Goal: Task Accomplishment & Management: Use online tool/utility

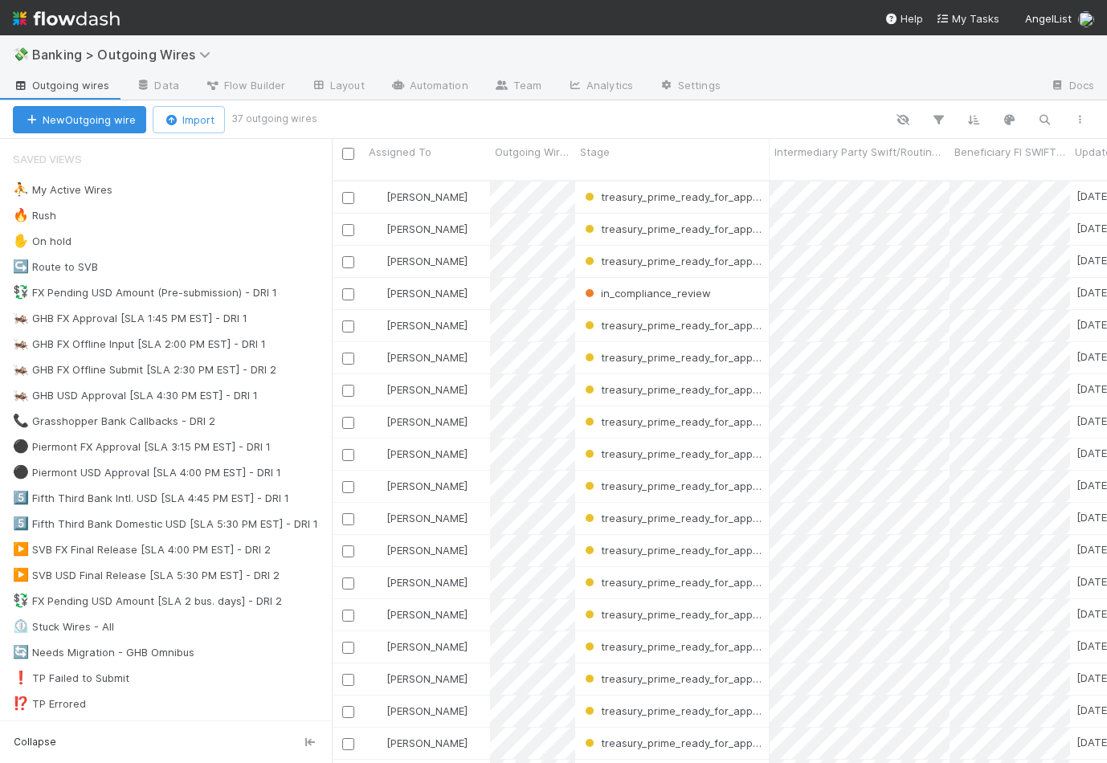
scroll to position [0, 1]
click at [301, 395] on div "🦗 GHB USD Approval [SLA 4:30 PM EST] - DRI 1 14" at bounding box center [172, 396] width 319 height 20
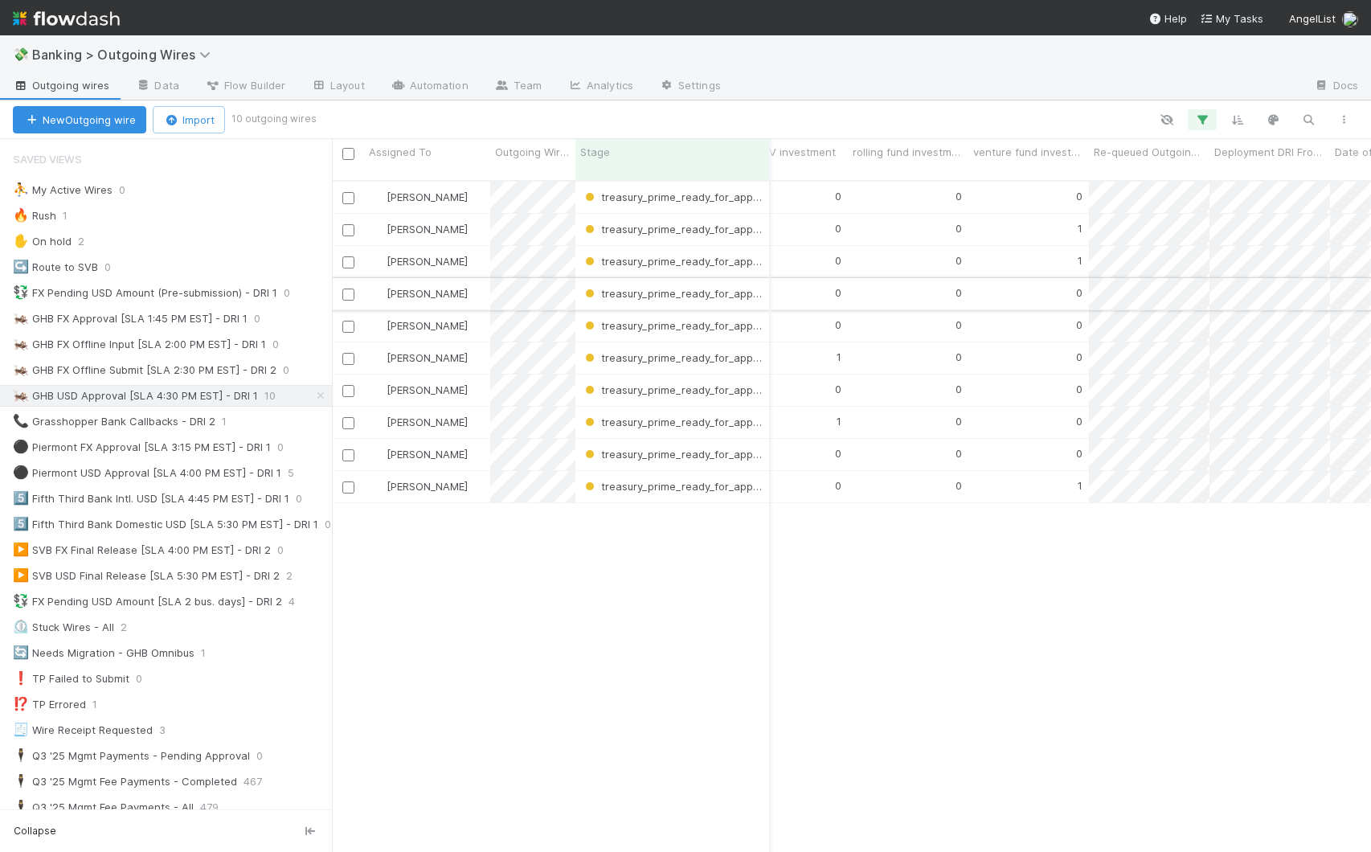
scroll to position [0, 9973]
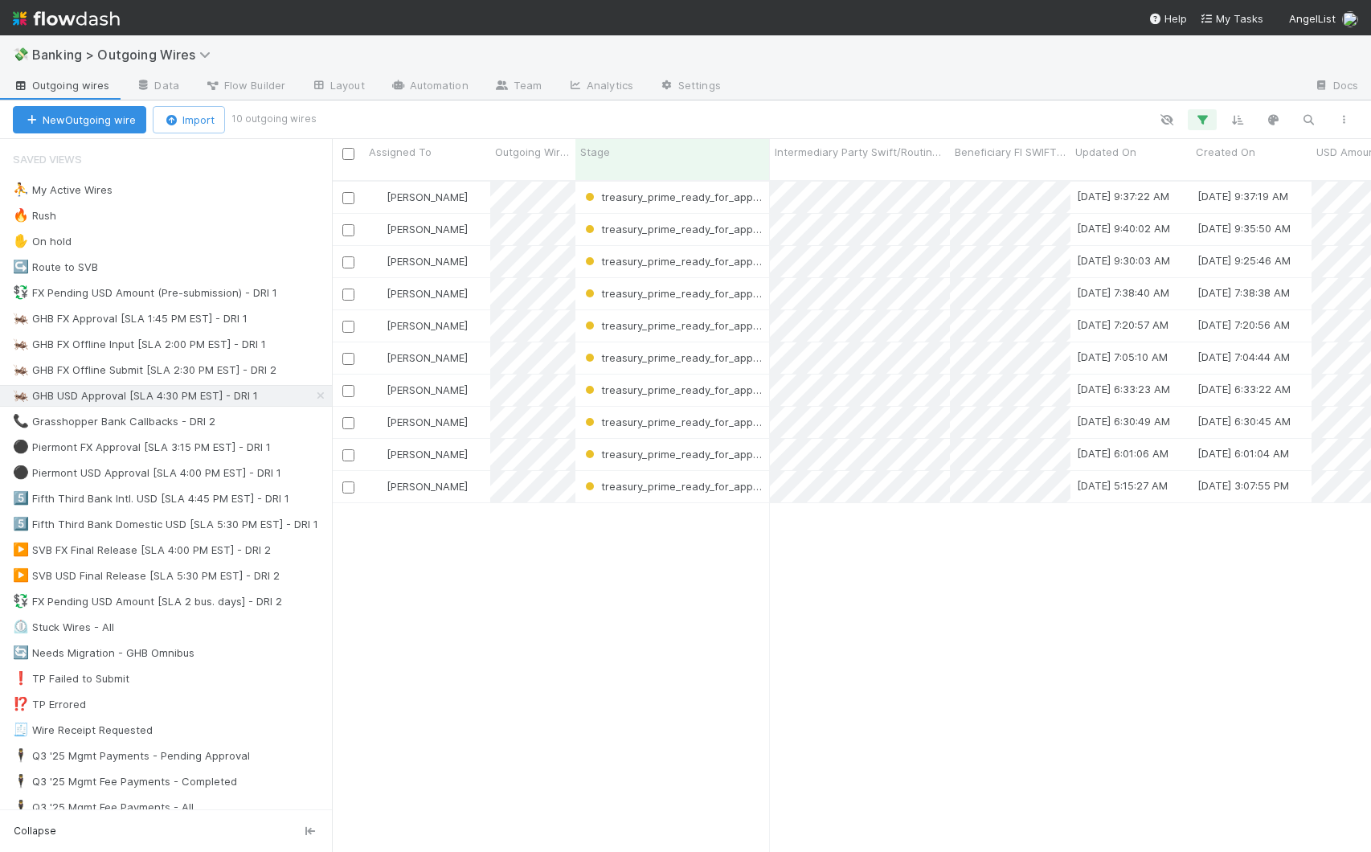
scroll to position [673, 1027]
click at [1107, 120] on icon "button" at bounding box center [1202, 120] width 16 height 14
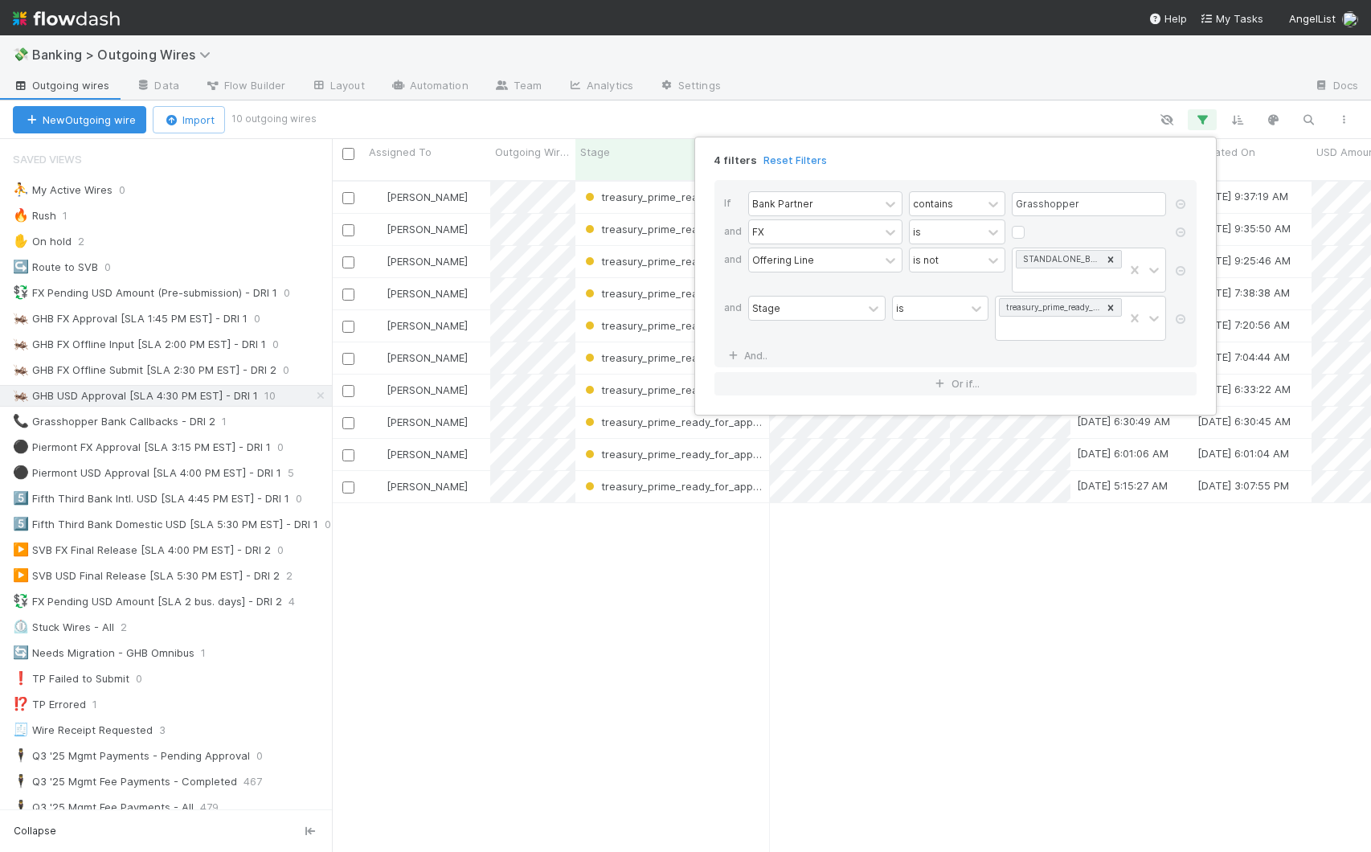
click at [937, 118] on div "4 filters Reset Filters If Bank Partner contains Grasshopper and FX is and Offe…" at bounding box center [685, 426] width 1371 height 852
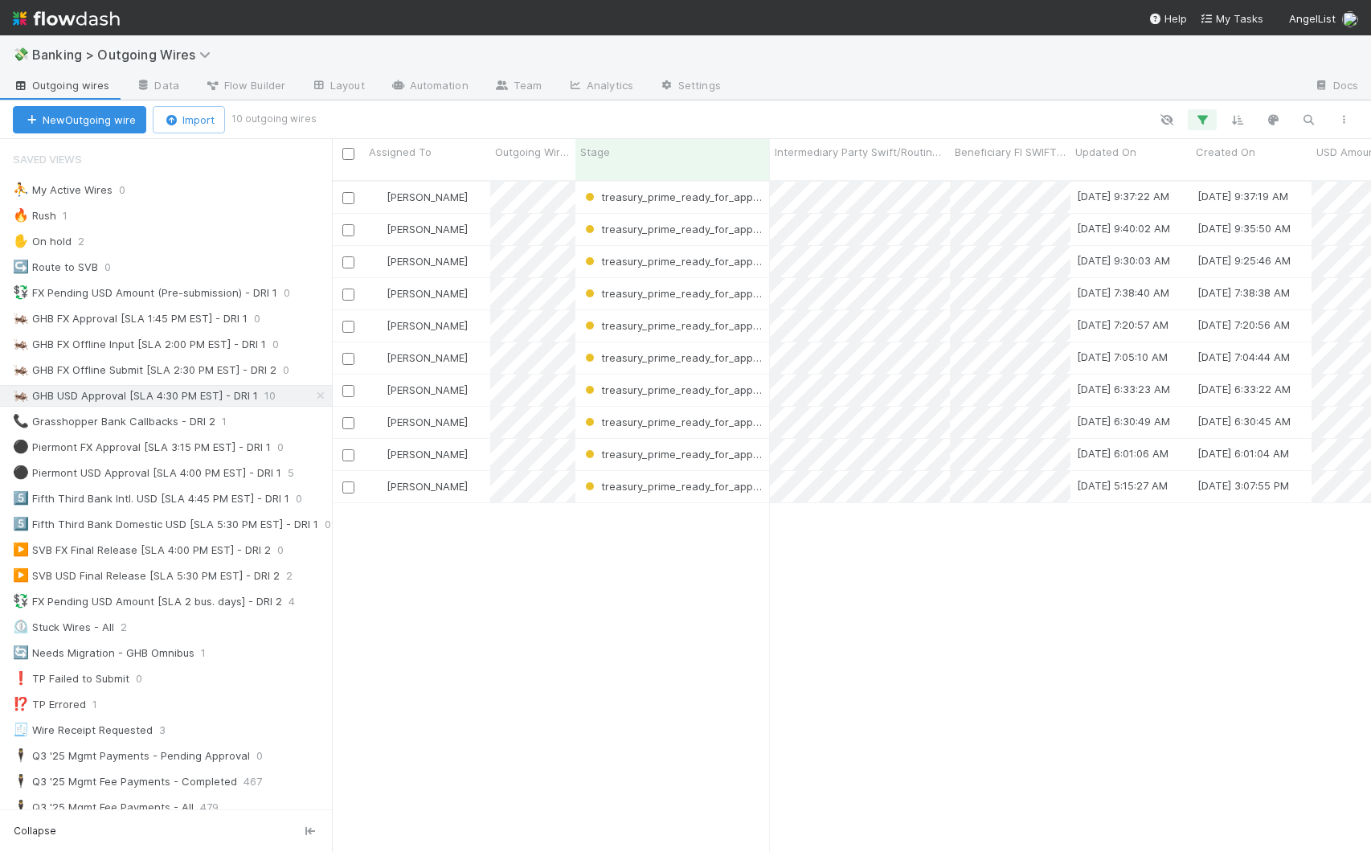
click at [937, 118] on div at bounding box center [837, 119] width 1048 height 21
click at [1107, 113] on icon "button" at bounding box center [1202, 120] width 16 height 14
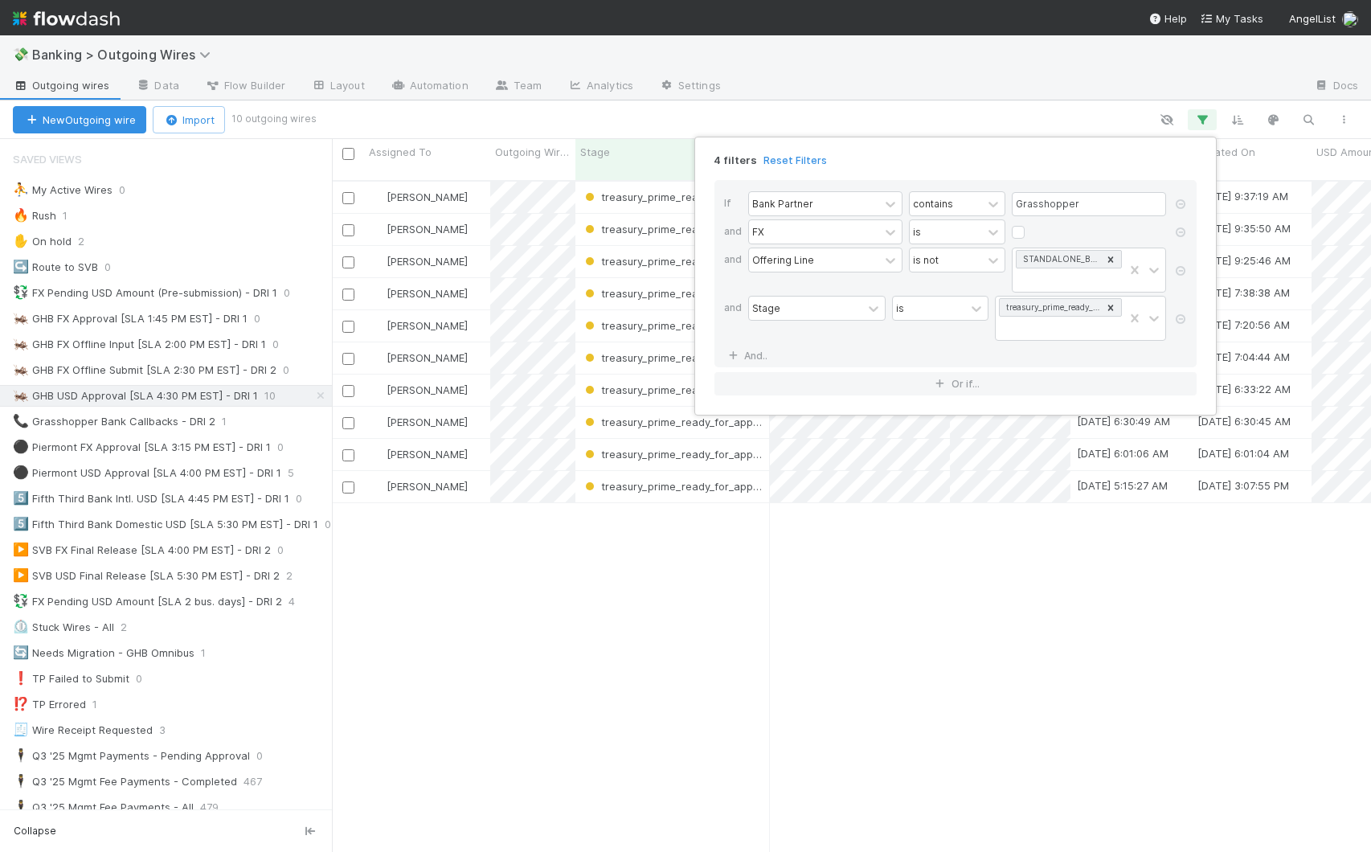
click at [952, 595] on div "4 filters Reset Filters If Bank Partner contains Grasshopper and FX is and Offe…" at bounding box center [685, 426] width 1371 height 852
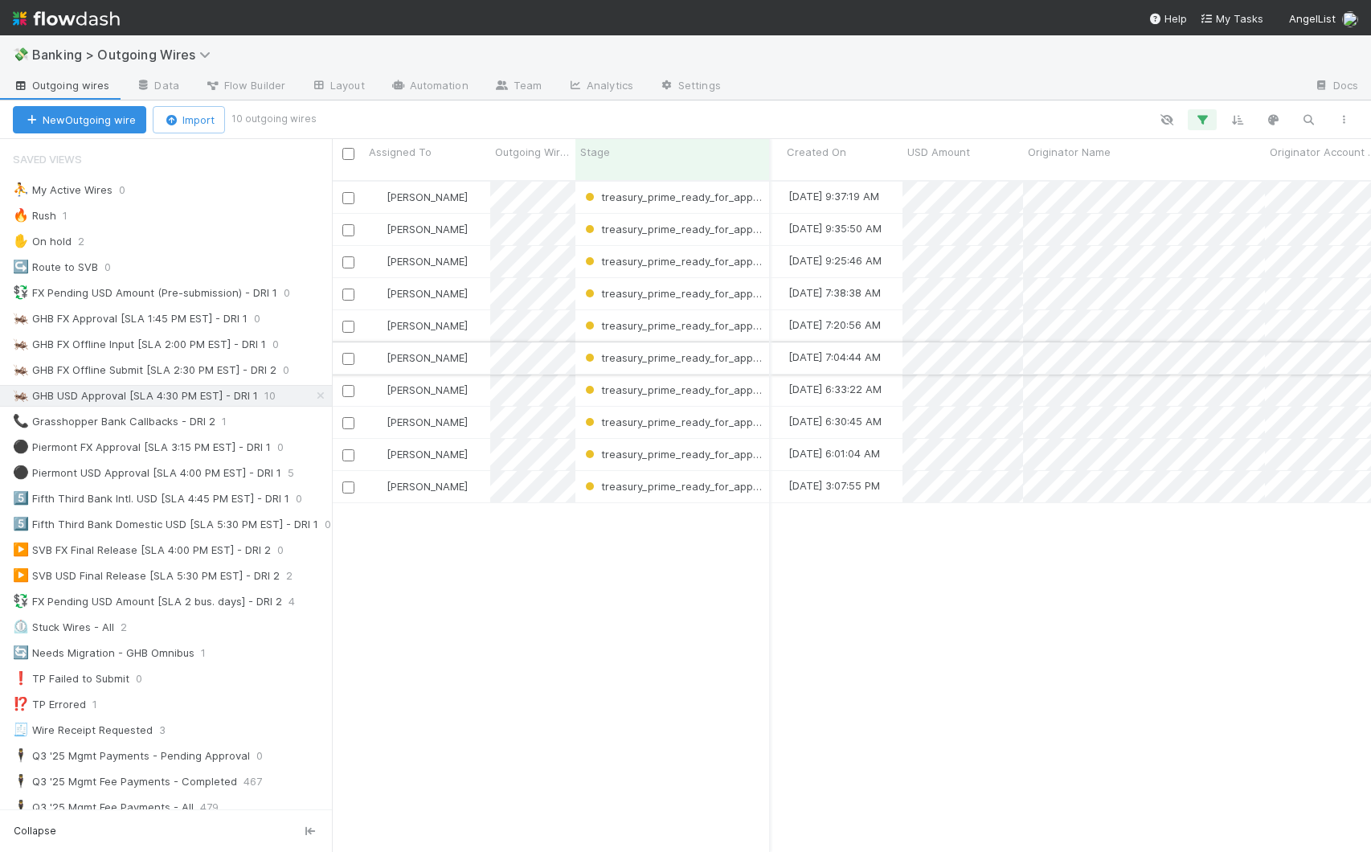
scroll to position [0, 409]
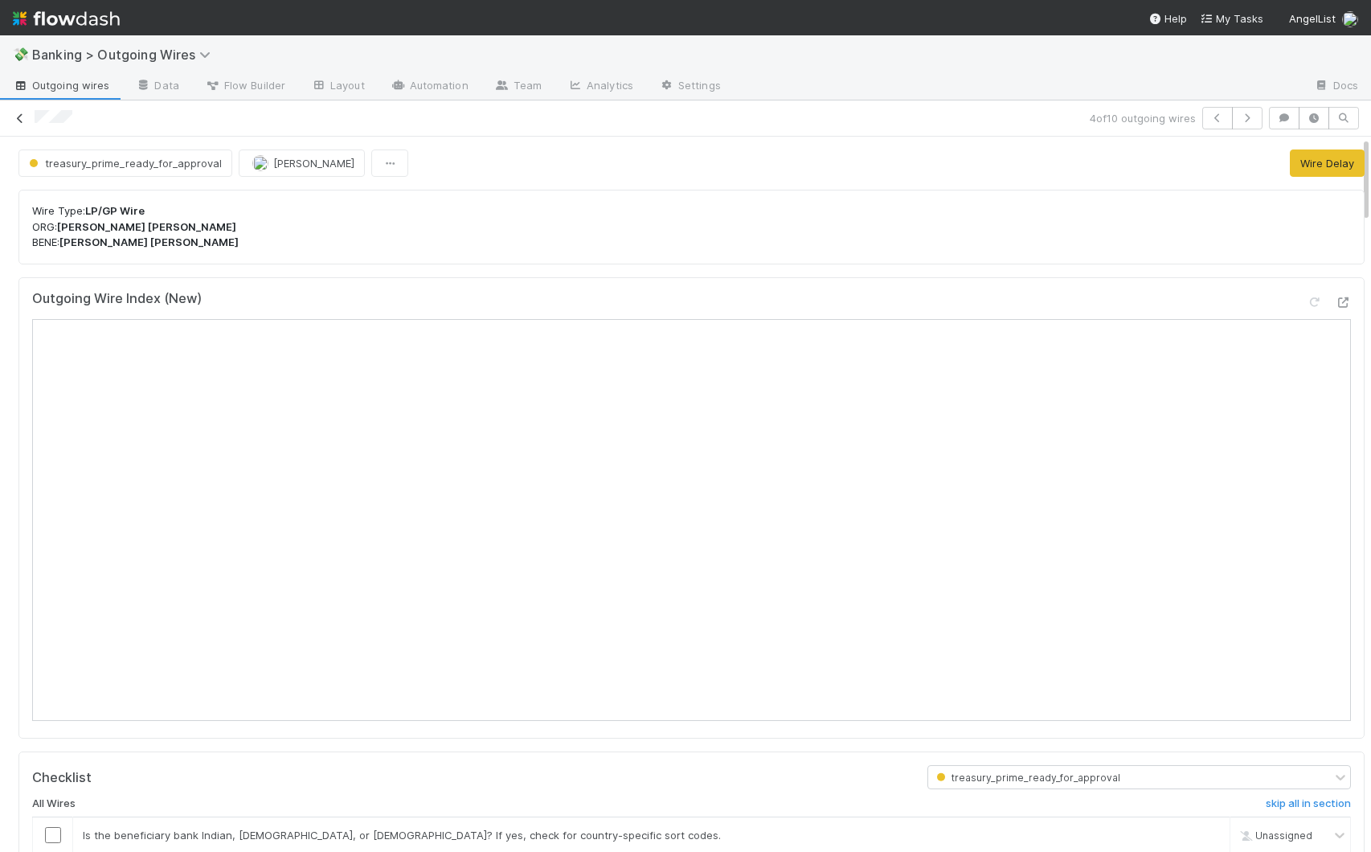
click at [16, 121] on icon at bounding box center [20, 118] width 16 height 10
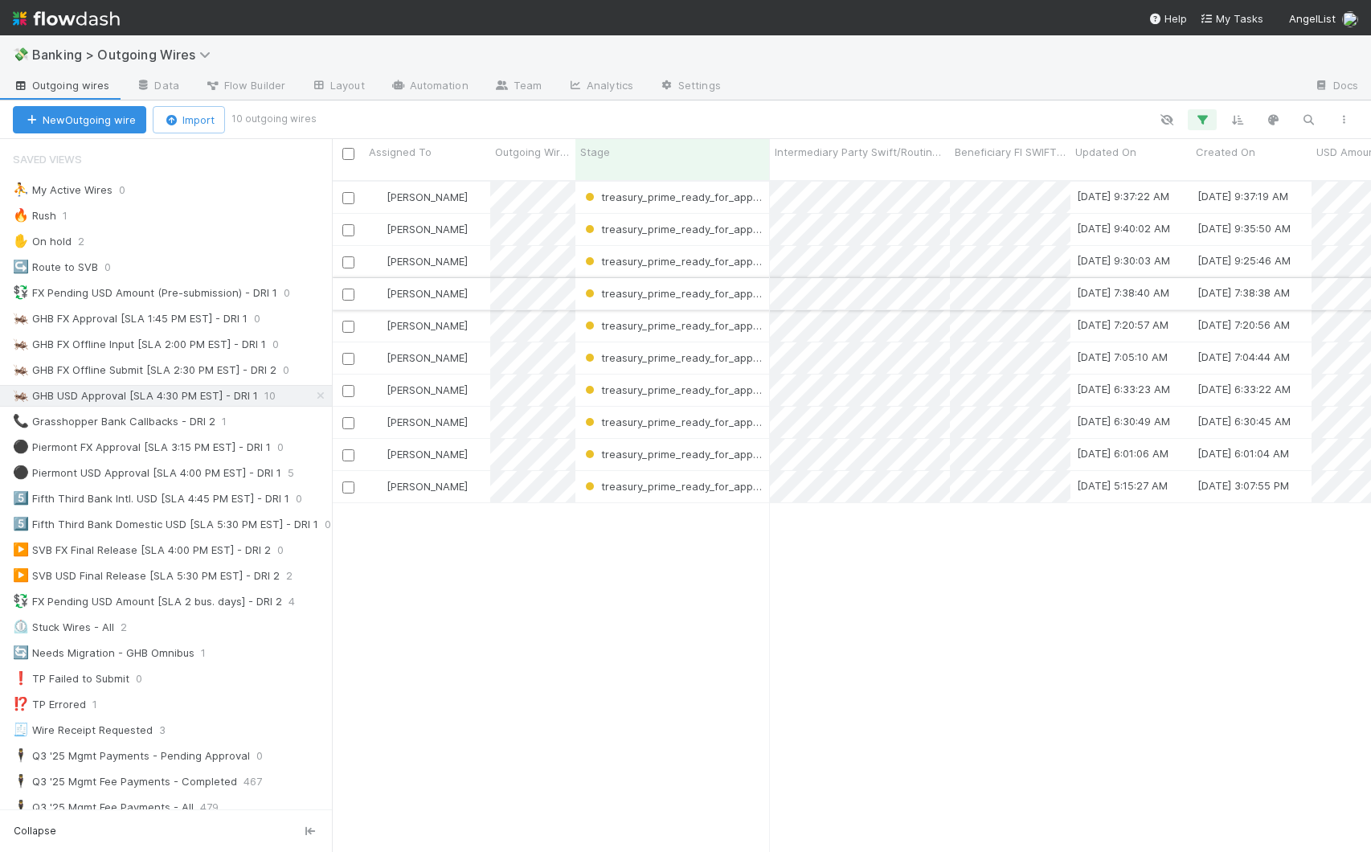
scroll to position [0, 111]
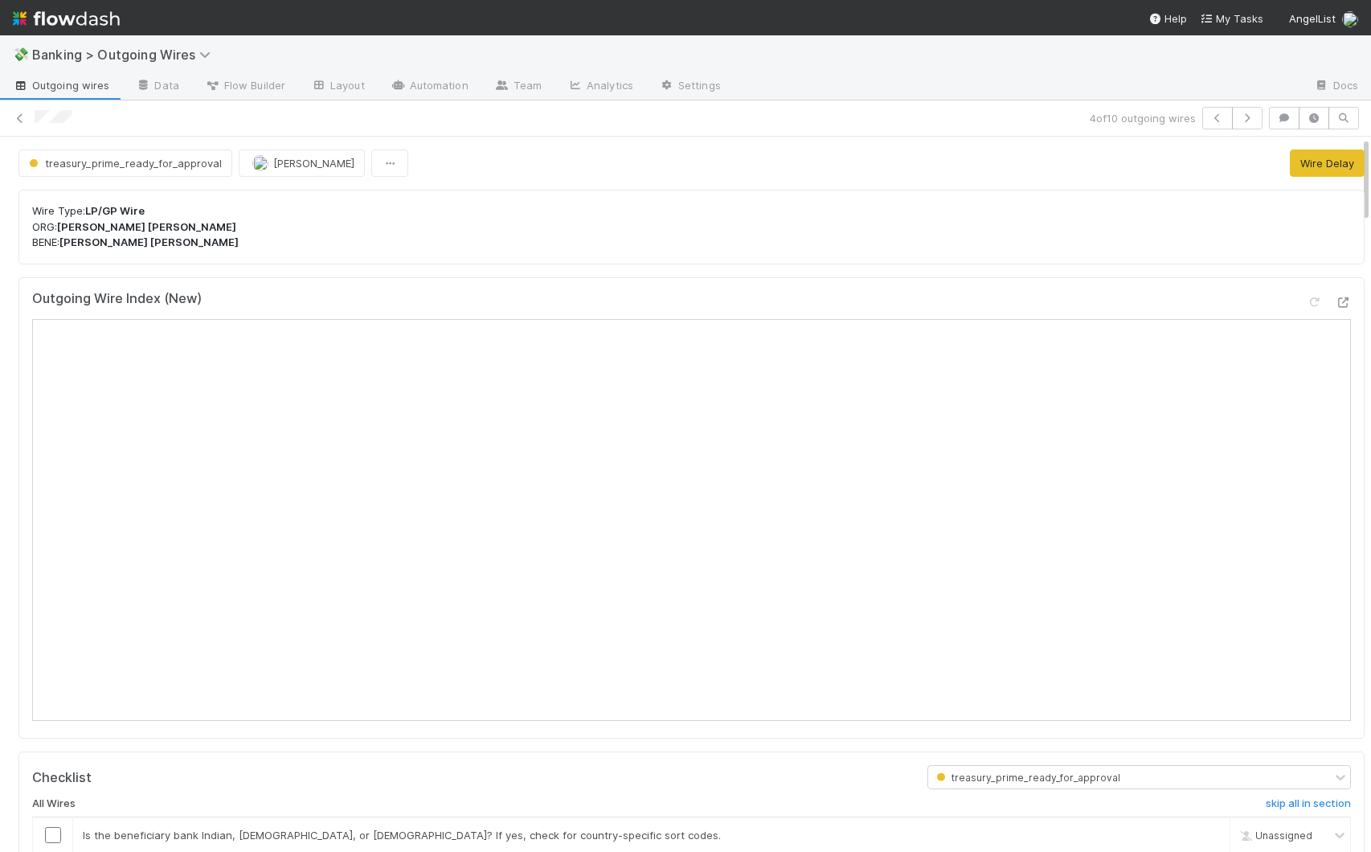
click at [660, 234] on p "Wire Type: LP/GP Wire ORG: [PERSON_NAME] [PERSON_NAME]: [PERSON_NAME] [PERSON_N…" at bounding box center [691, 226] width 1319 height 47
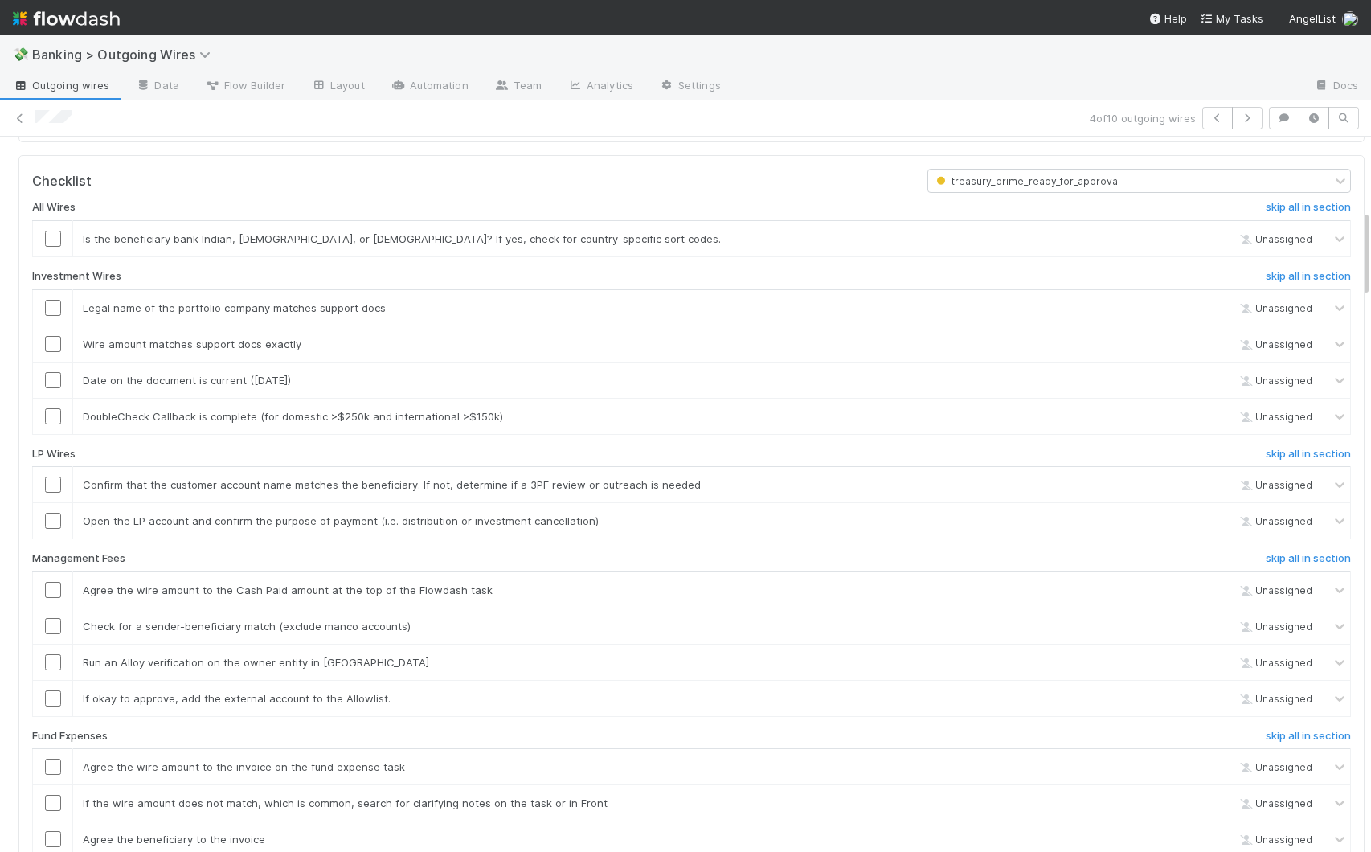
drag, startPoint x: 1353, startPoint y: 199, endPoint x: 1368, endPoint y: 272, distance: 74.5
click at [1107, 272] on div "💸 Banking > Outgoing Wires Outgoing wires Data Flow Builder Layout Automation T…" at bounding box center [685, 443] width 1371 height 817
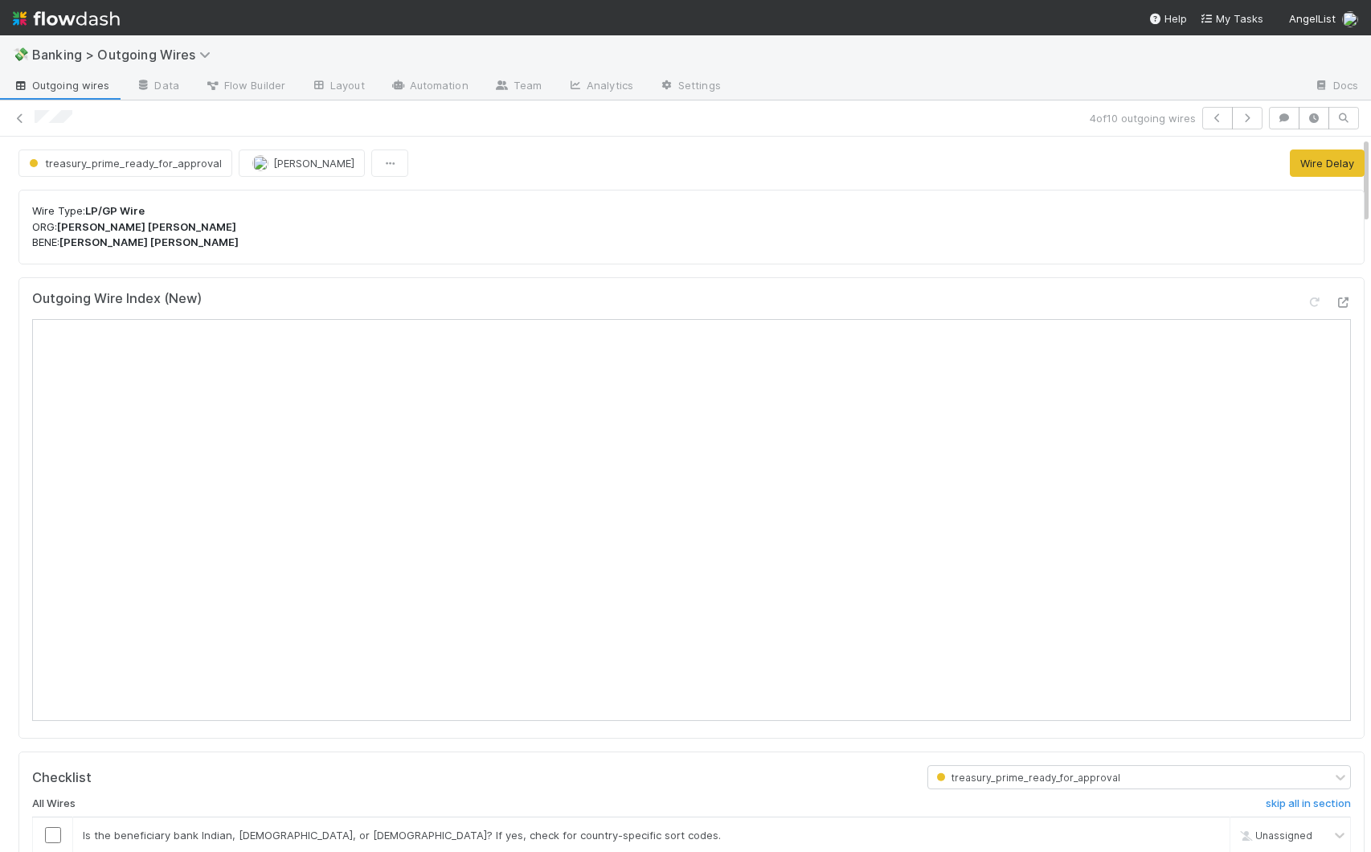
click at [88, 83] on span "Outgoing wires" at bounding box center [61, 85] width 96 height 16
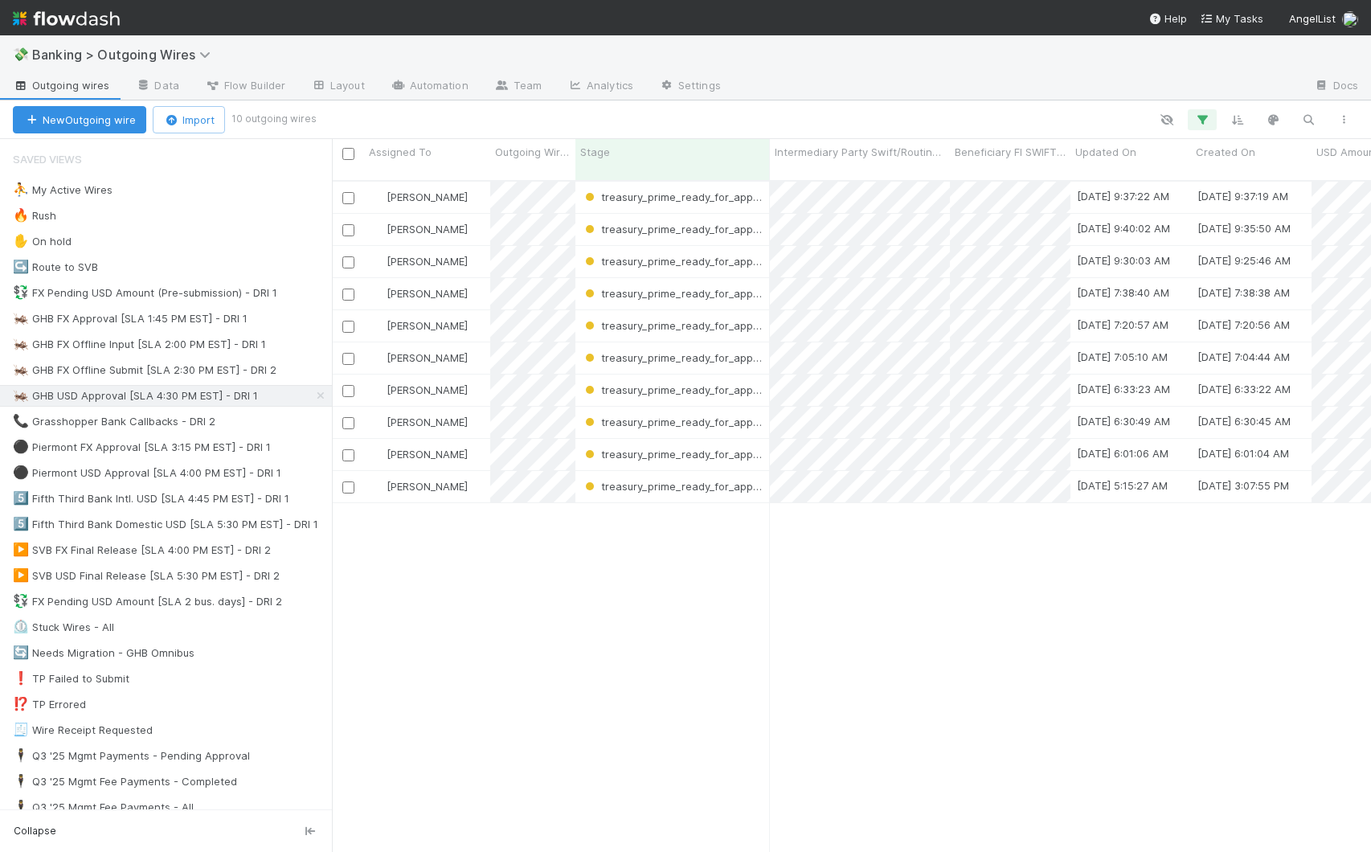
scroll to position [673, 1027]
click at [505, 600] on div "[PERSON_NAME] treasury_prime_ready_for_approval [DATE] 9:37:22 AM [DATE] 9:37:1…" at bounding box center [851, 524] width 1039 height 684
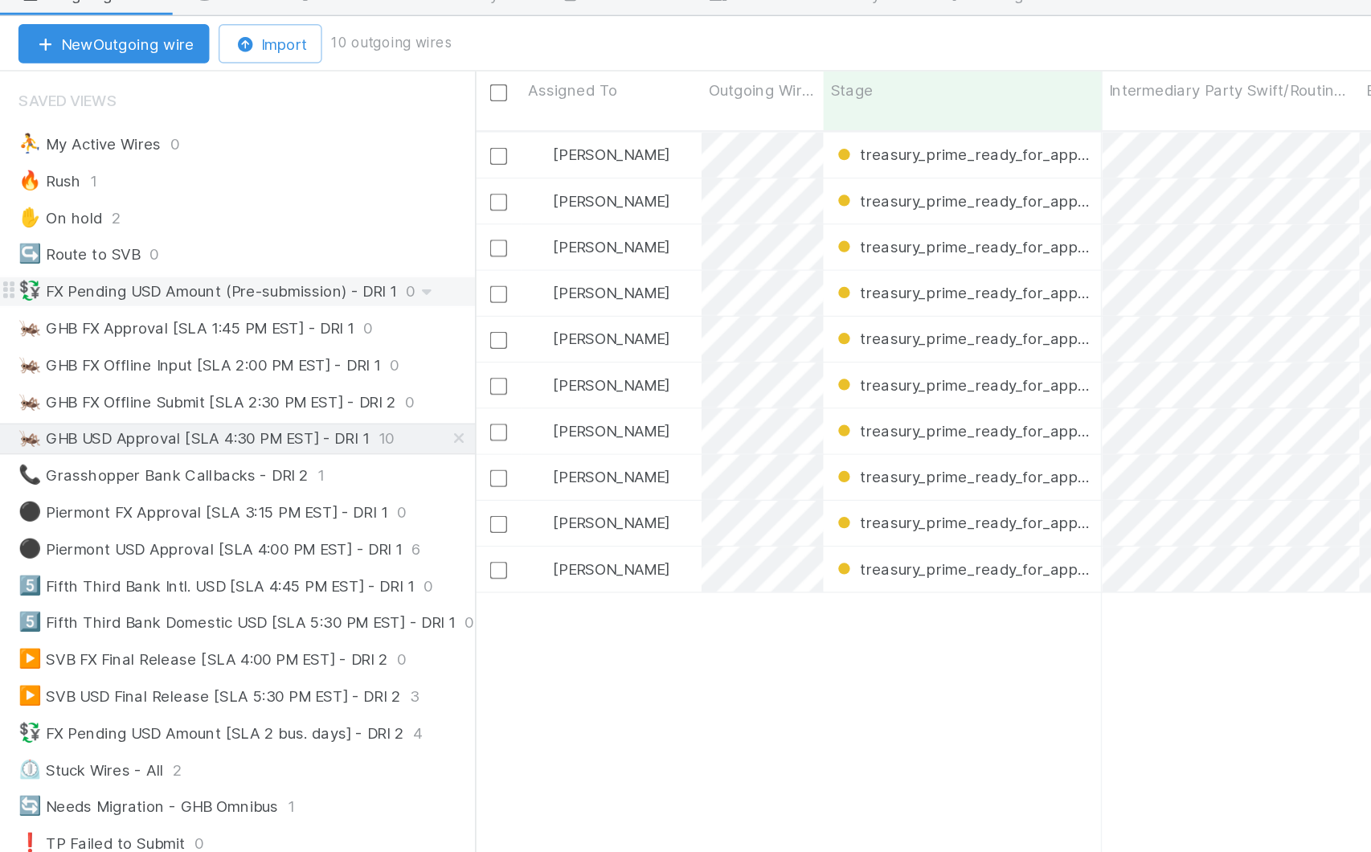
click at [155, 295] on div "💱 FX Pending USD Amount (Pre-submission) - DRI 1" at bounding box center [145, 293] width 264 height 20
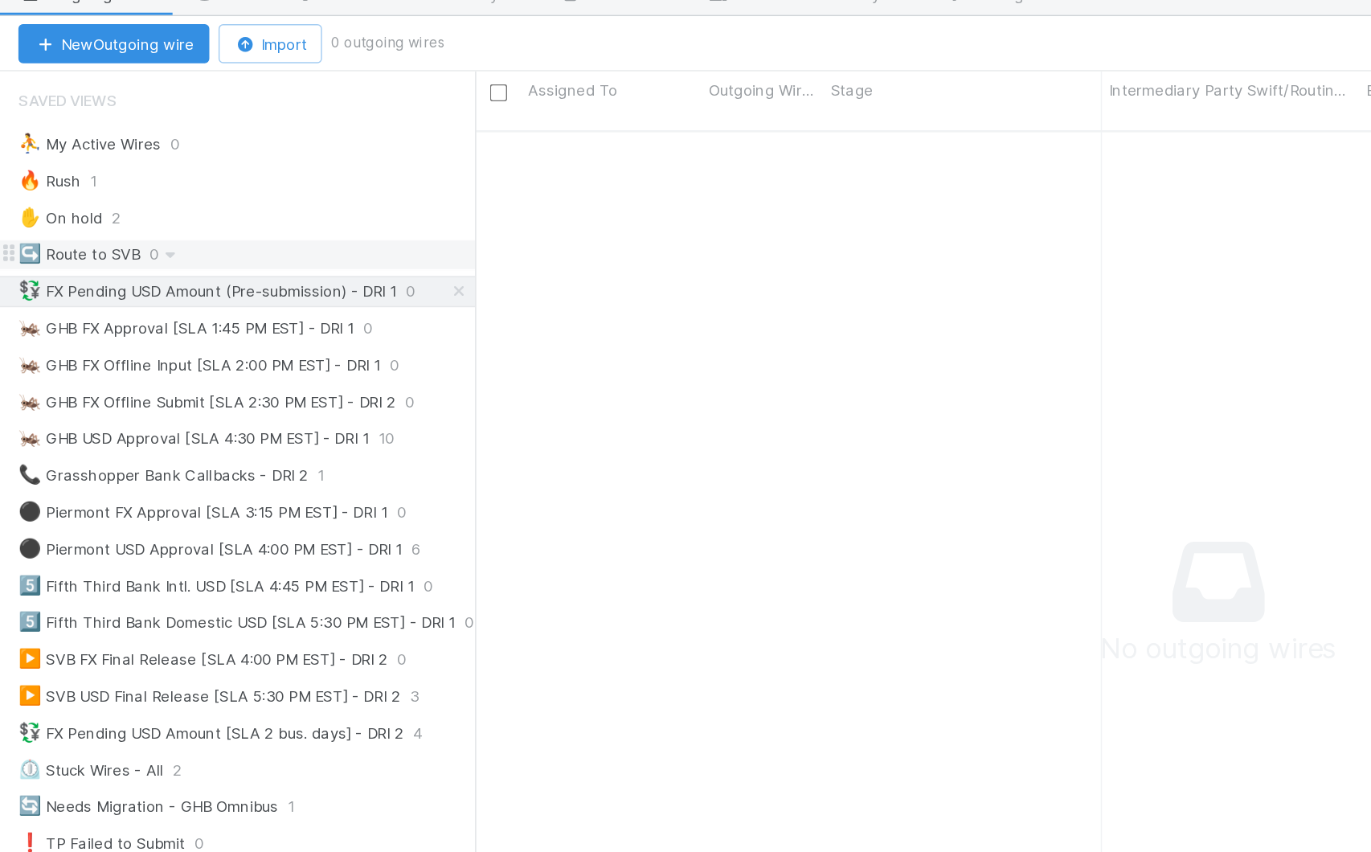
scroll to position [13, 13]
click at [215, 295] on div "💱 FX Pending USD Amount (Pre-submission) - DRI 1" at bounding box center [145, 293] width 264 height 20
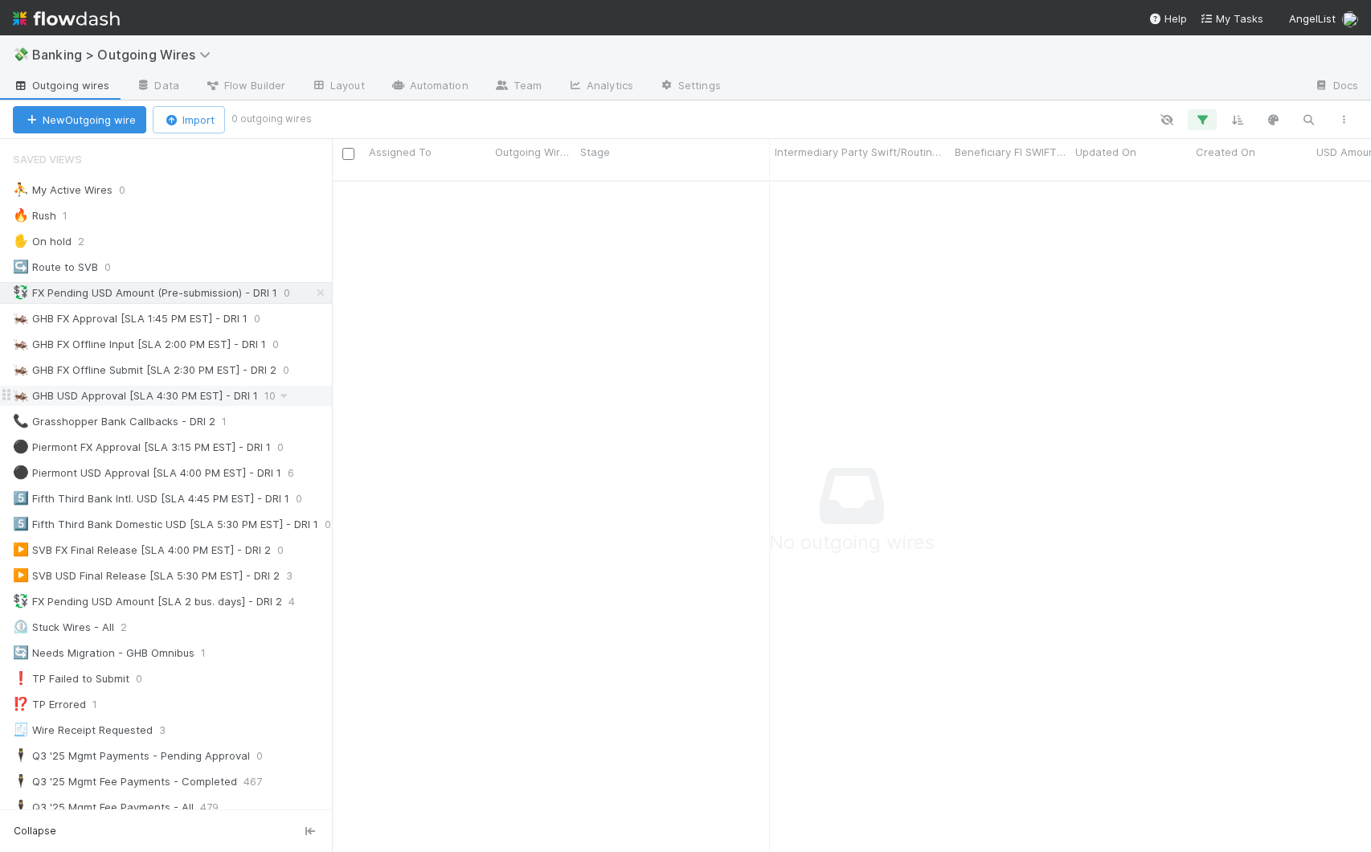
click at [301, 395] on div "🦗 GHB USD Approval [SLA 4:30 PM EST] - DRI 1 10" at bounding box center [172, 396] width 319 height 20
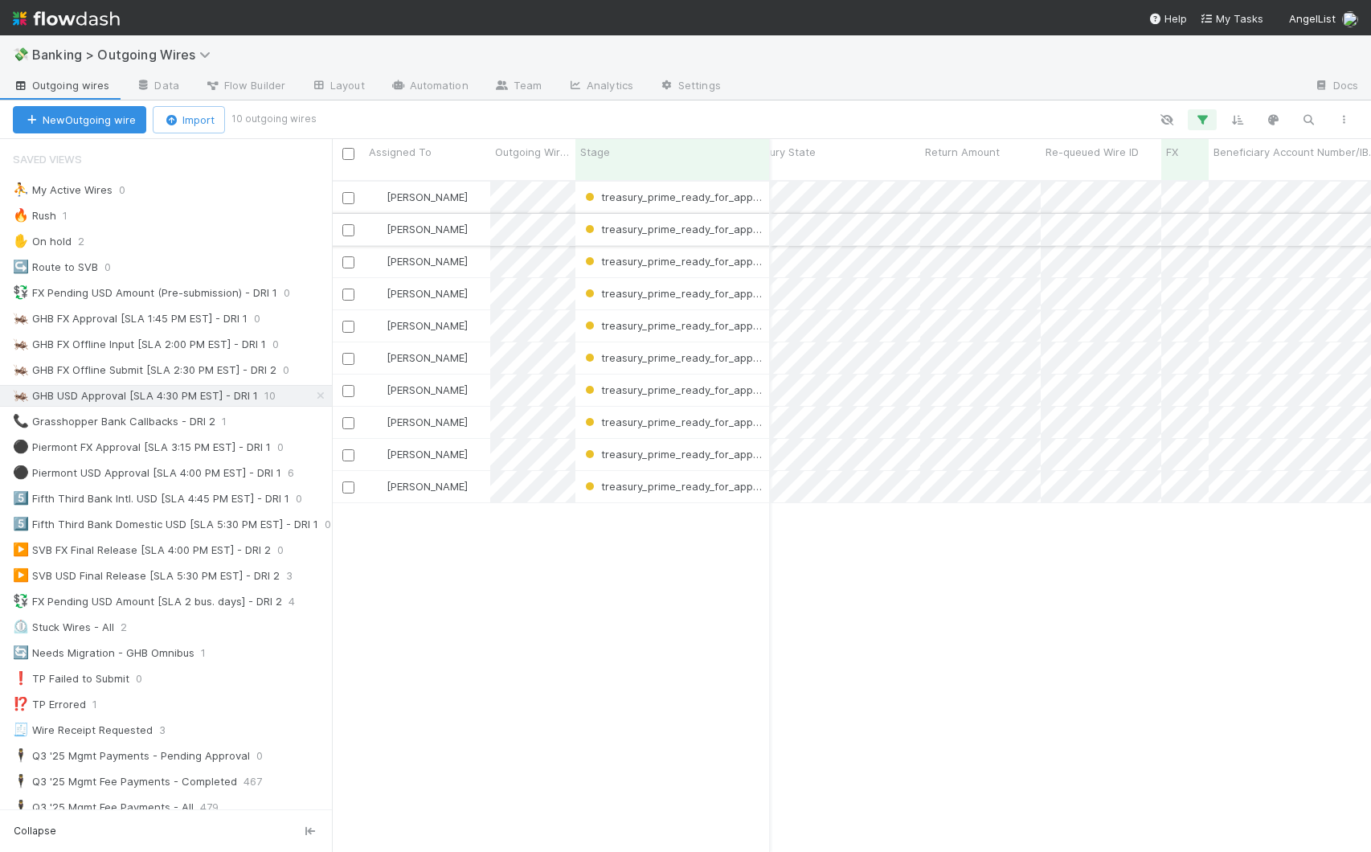
scroll to position [0, 3030]
click at [1107, 289] on div at bounding box center [685, 426] width 1371 height 852
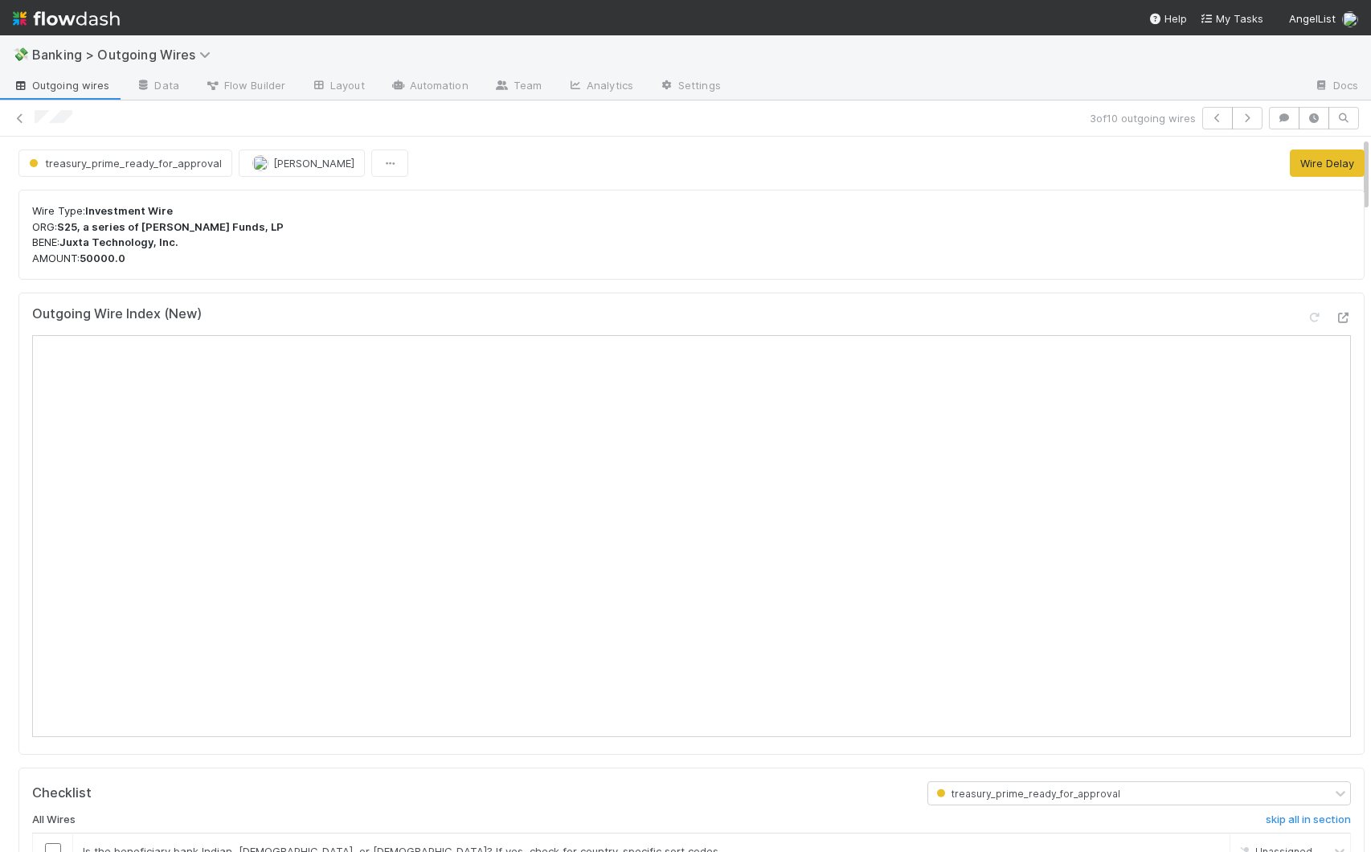
click at [313, 230] on p "Wire Type: Investment Wire ORG: S25, a series of [PERSON_NAME] Funds, LP BENE: …" at bounding box center [691, 234] width 1319 height 63
click at [323, 260] on p "Wire Type: Investment Wire ORG: S25, a series of [PERSON_NAME] Funds, LP BENE: …" at bounding box center [691, 234] width 1319 height 63
click at [432, 293] on div "Outgoing Wire Index (New)" at bounding box center [691, 524] width 1346 height 462
click at [882, 250] on p "Wire Type: Investment Wire ORG: S25, a series of [PERSON_NAME] Funds, LP BENE: …" at bounding box center [691, 234] width 1319 height 63
click at [172, 260] on p "Wire Type: Investment Wire ORG: S25, a series of [PERSON_NAME] Funds, LP BENE: …" at bounding box center [691, 234] width 1319 height 63
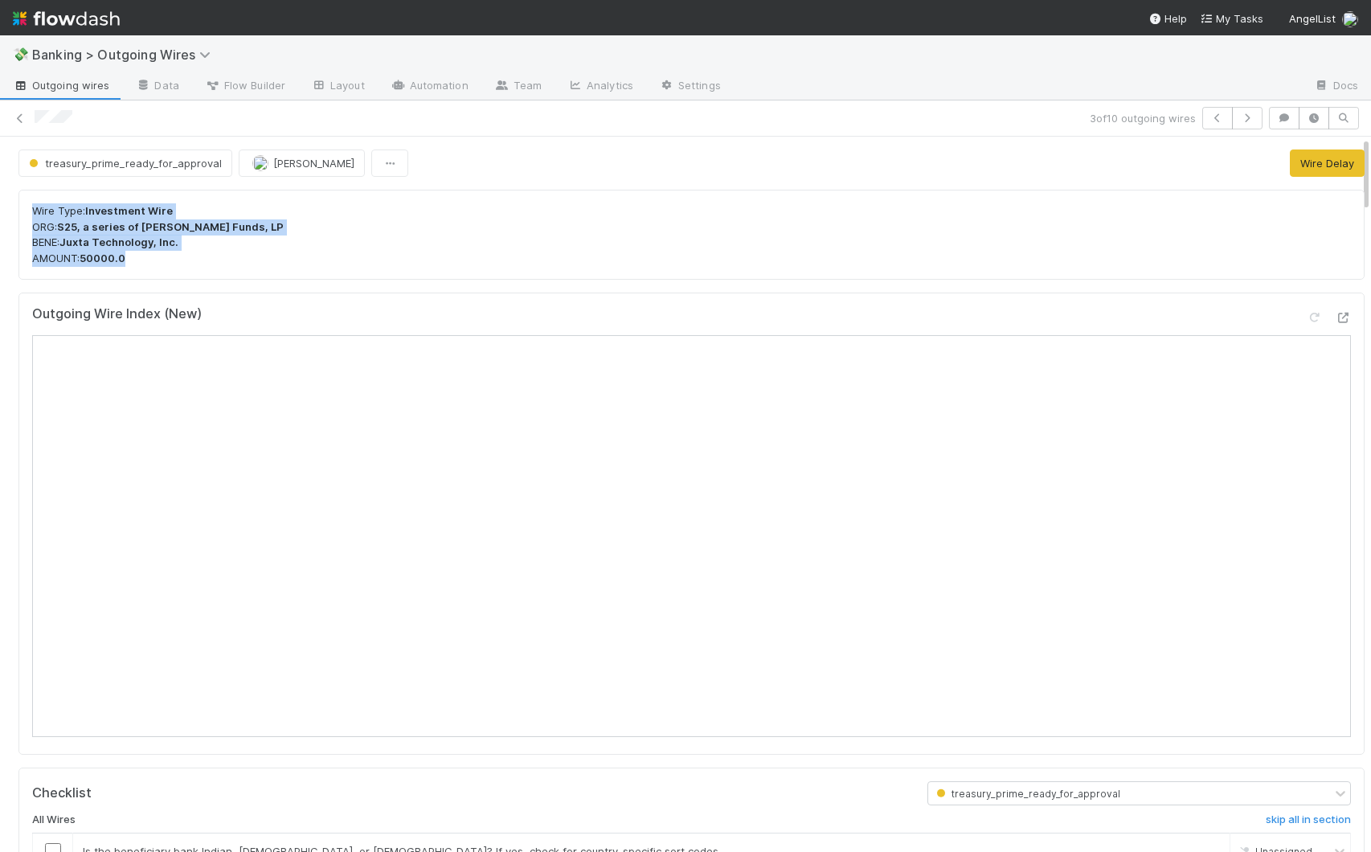
drag, startPoint x: 32, startPoint y: 211, endPoint x: 166, endPoint y: 259, distance: 142.6
click at [166, 259] on p "Wire Type: Investment Wire ORG: S25, a series of [PERSON_NAME] Funds, LP BENE: …" at bounding box center [691, 234] width 1319 height 63
click at [147, 261] on p "Wire Type: Investment Wire ORG: S25, a series of [PERSON_NAME] Funds, LP BENE: …" at bounding box center [691, 234] width 1319 height 63
drag, startPoint x: 32, startPoint y: 208, endPoint x: 174, endPoint y: 210, distance: 142.3
click at [174, 210] on p "Wire Type: Investment Wire ORG: S25, a series of [PERSON_NAME] Funds, LP BENE: …" at bounding box center [691, 234] width 1319 height 63
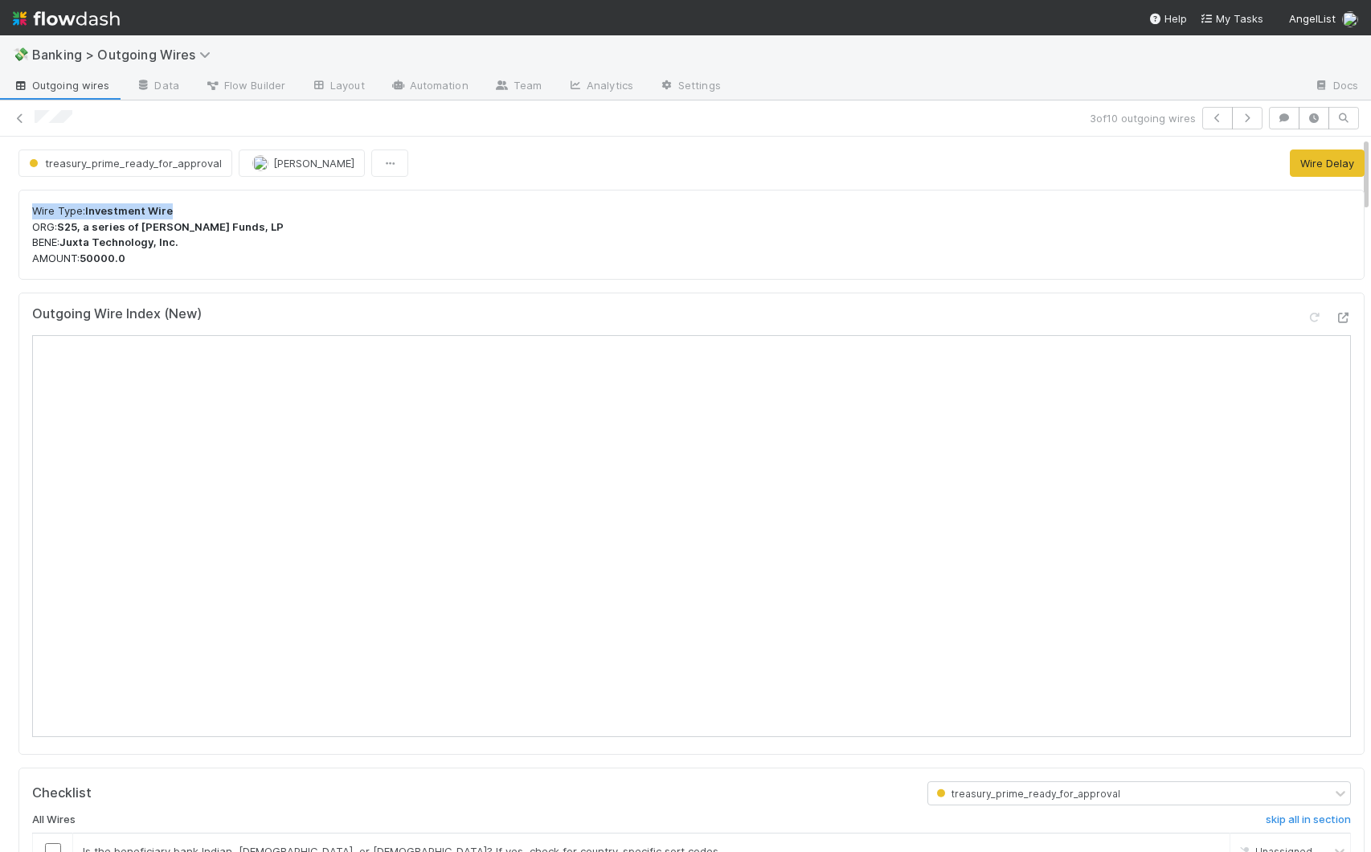
click at [184, 211] on p "Wire Type: Investment Wire ORG: S25, a series of [PERSON_NAME] Funds, LP BENE: …" at bounding box center [691, 234] width 1319 height 63
click at [116, 232] on strong "S25, a series of [PERSON_NAME] Funds, LP" at bounding box center [170, 226] width 227 height 13
drag, startPoint x: 59, startPoint y: 228, endPoint x: 264, endPoint y: 227, distance: 204.9
click at [264, 227] on p "Wire Type: Investment Wire ORG: S25, a series of [PERSON_NAME] Funds, LP BENE: …" at bounding box center [691, 234] width 1319 height 63
drag, startPoint x: 255, startPoint y: 227, endPoint x: 61, endPoint y: 227, distance: 193.7
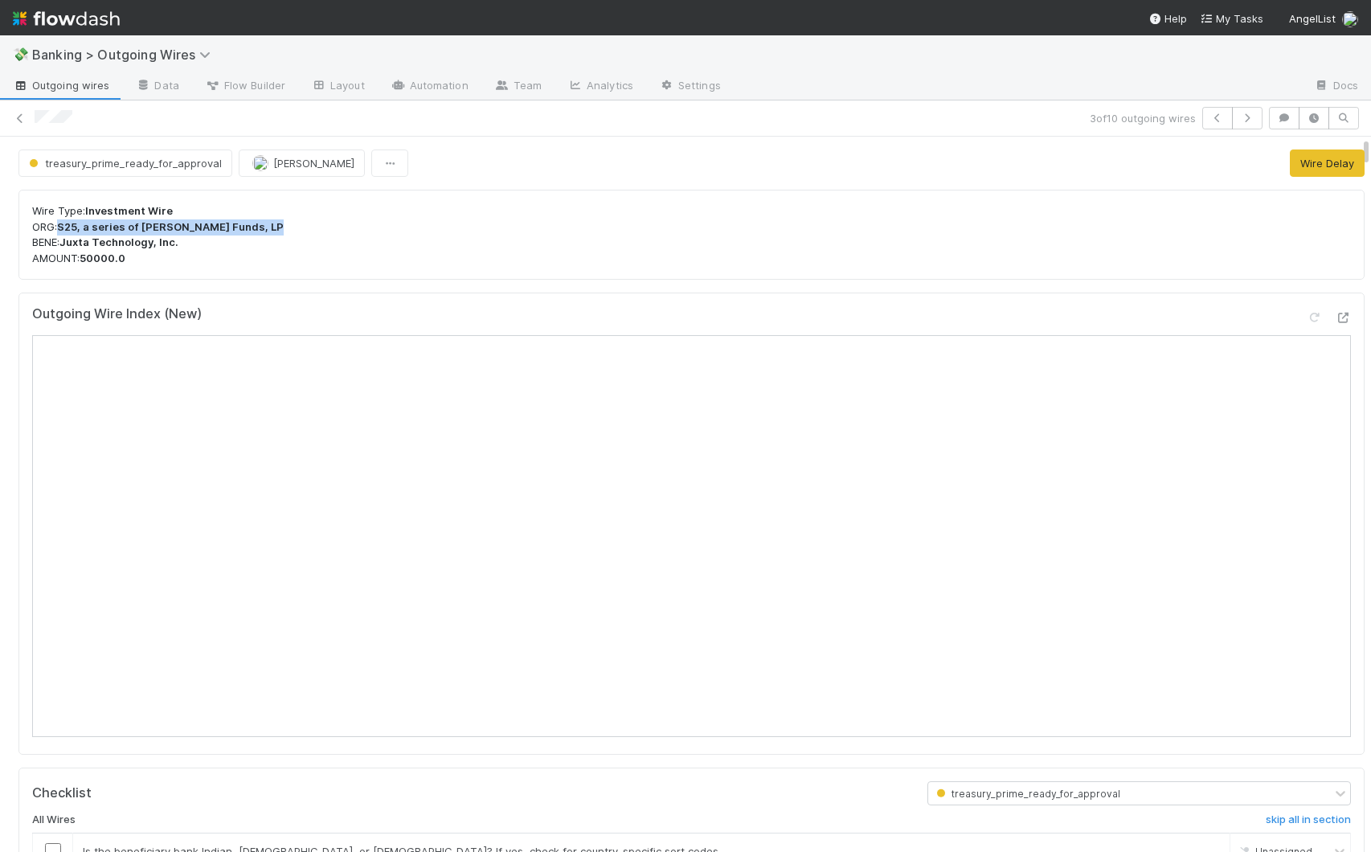
click at [61, 227] on p "Wire Type: Investment Wire ORG: S25, a series of [PERSON_NAME] Funds, LP BENE: …" at bounding box center [691, 234] width 1319 height 63
drag, startPoint x: 179, startPoint y: 244, endPoint x: 62, endPoint y: 246, distance: 117.3
click at [62, 246] on p "Wire Type: Investment Wire ORG: S25, a series of [PERSON_NAME] Funds, LP BENE: …" at bounding box center [691, 234] width 1319 height 63
drag, startPoint x: 62, startPoint y: 246, endPoint x: 89, endPoint y: 266, distance: 33.9
click at [62, 247] on p "Wire Type: Investment Wire ORG: S25, a series of [PERSON_NAME] Funds, LP BENE: …" at bounding box center [691, 234] width 1319 height 63
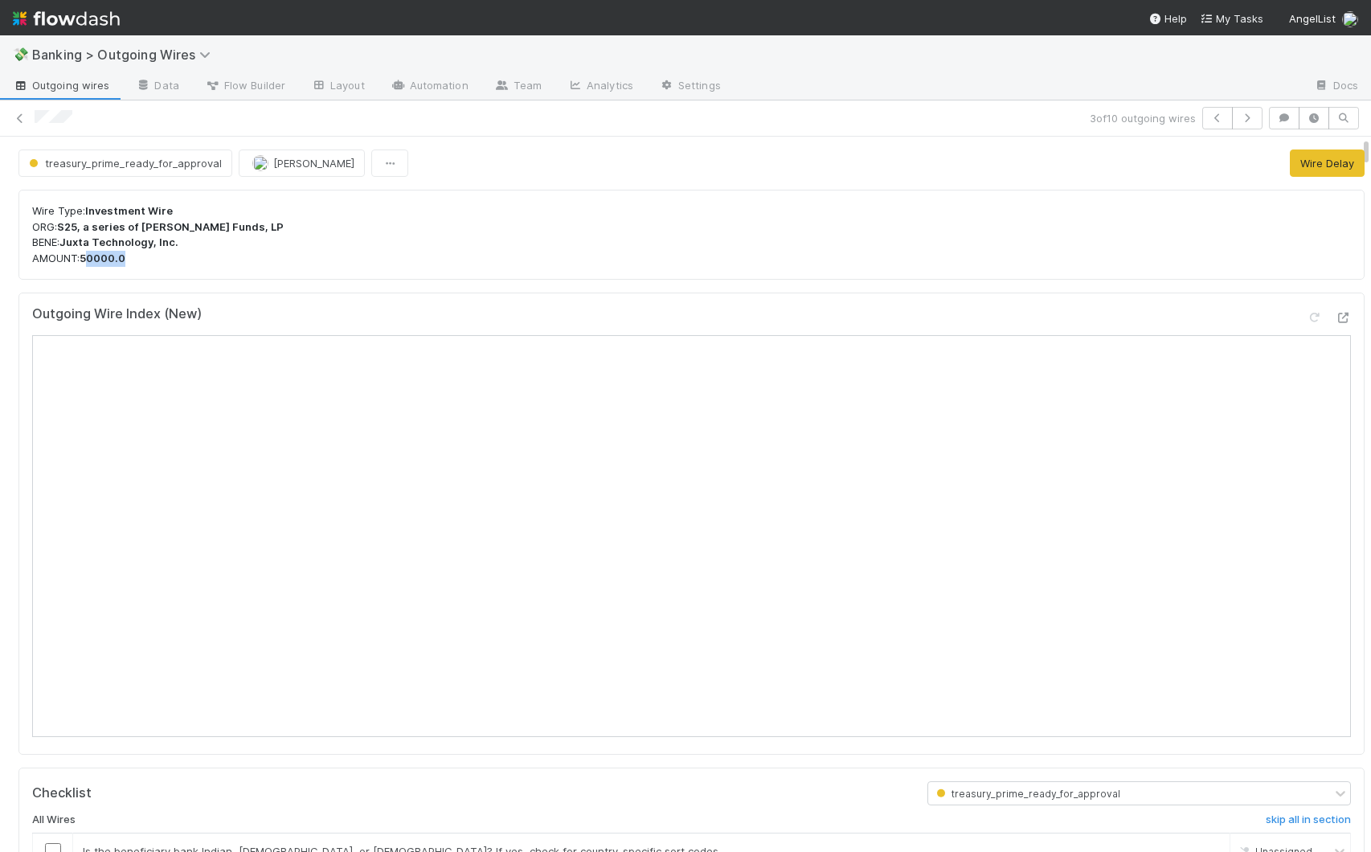
drag, startPoint x: 91, startPoint y: 264, endPoint x: 178, endPoint y: 261, distance: 86.8
click at [178, 261] on p "Wire Type: Investment Wire ORG: S25, a series of [PERSON_NAME] Funds, LP BENE: …" at bounding box center [691, 234] width 1319 height 63
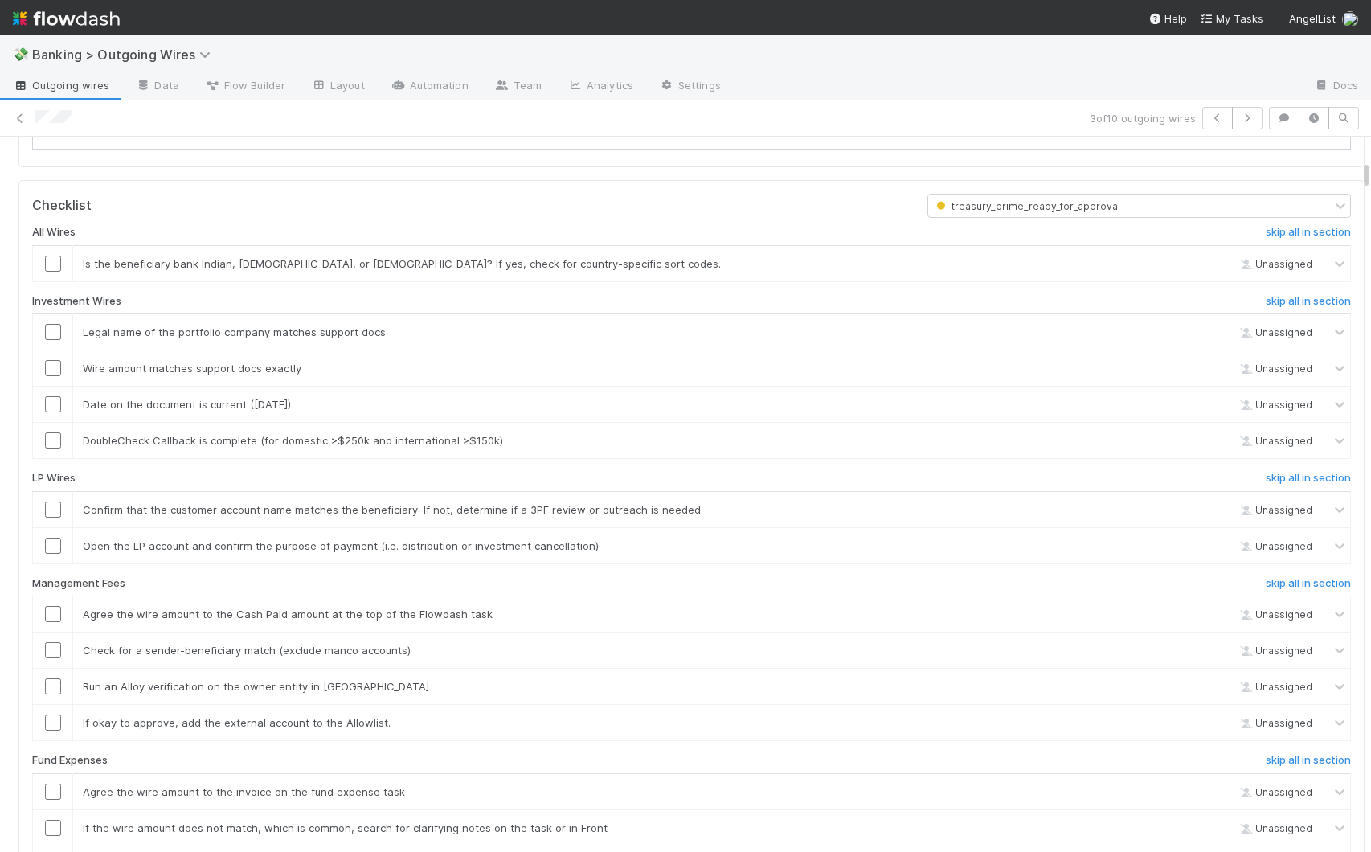
scroll to position [628, 0]
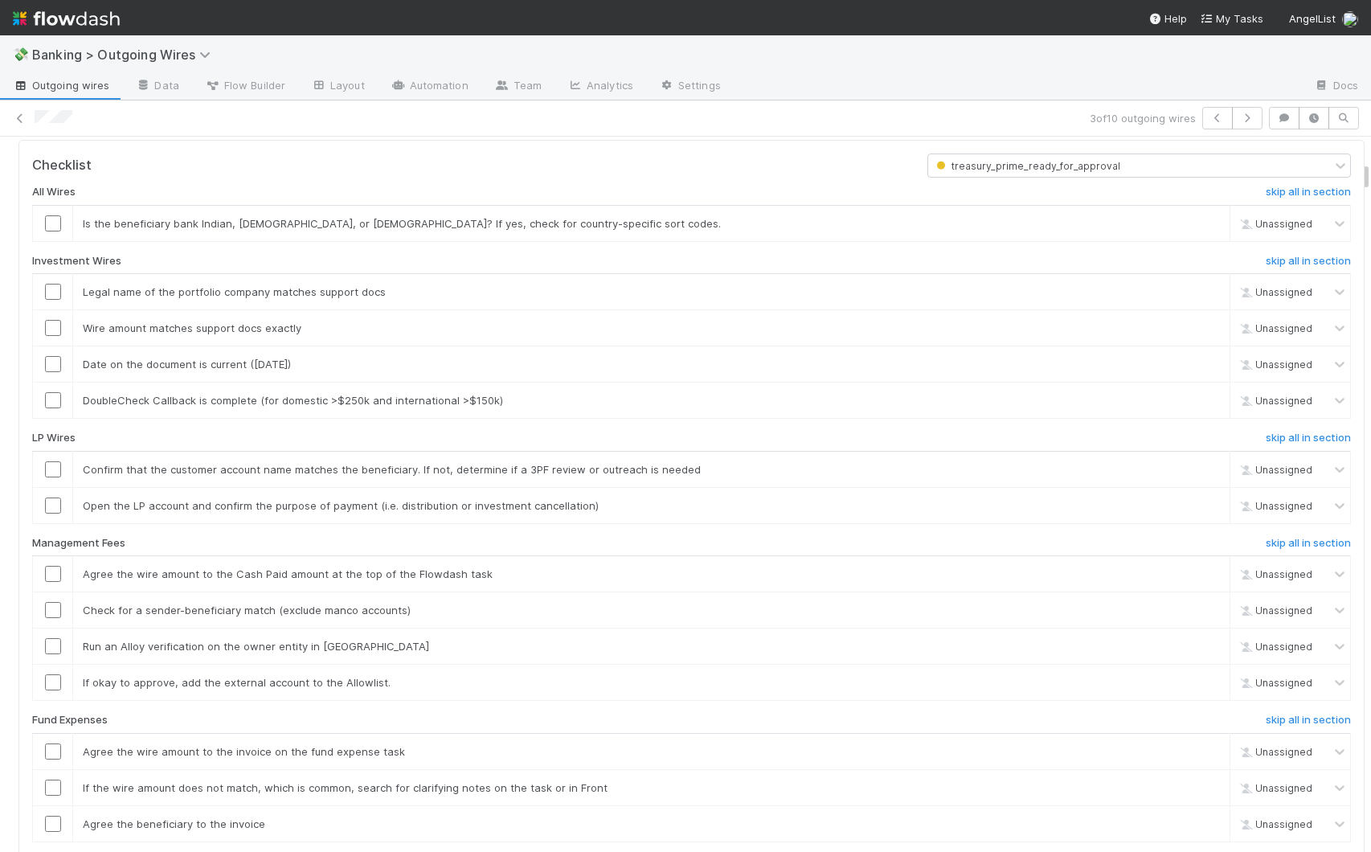
drag, startPoint x: 1353, startPoint y: 153, endPoint x: 1357, endPoint y: 178, distance: 25.4
click at [1107, 178] on div "treasury_prime_ready_for_approval [PERSON_NAME] Wire Delay Wire Type: Investmen…" at bounding box center [685, 494] width 1371 height 715
drag, startPoint x: 195, startPoint y: 223, endPoint x: 354, endPoint y: 230, distance: 159.3
click at [354, 230] on div "Is the beneficiary bank Indian, [DEMOGRAPHIC_DATA], or [DEMOGRAPHIC_DATA]? If y…" at bounding box center [627, 223] width 1113 height 16
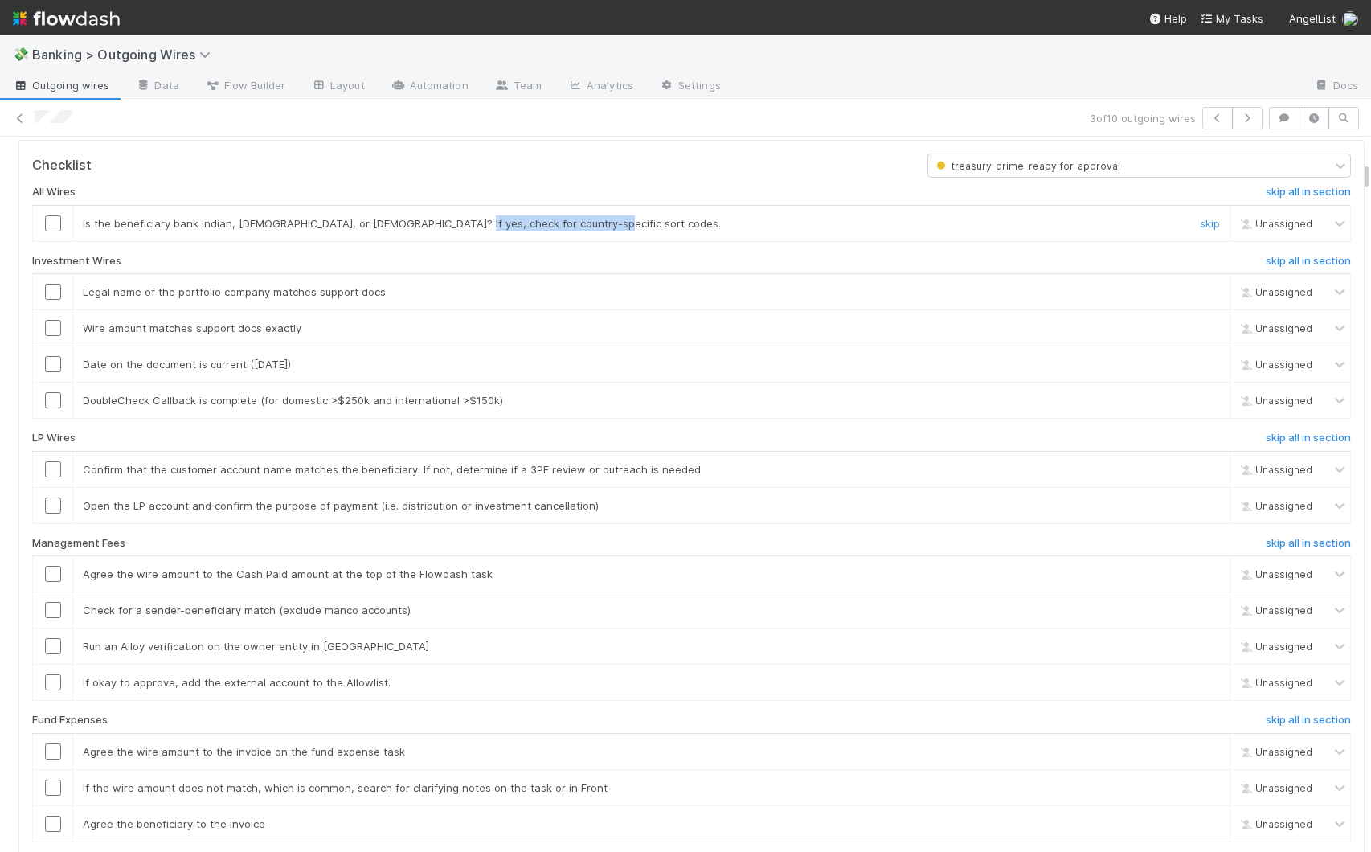
drag, startPoint x: 440, startPoint y: 224, endPoint x: 585, endPoint y: 231, distance: 145.6
click at [585, 231] on td "Is the beneficiary bank Indian, [DEMOGRAPHIC_DATA], or [DEMOGRAPHIC_DATA]? If y…" at bounding box center [651, 223] width 1157 height 36
click at [587, 229] on div "Is the beneficiary bank Indian, [DEMOGRAPHIC_DATA], or [DEMOGRAPHIC_DATA]? If y…" at bounding box center [627, 223] width 1113 height 16
drag, startPoint x: 30, startPoint y: 261, endPoint x: 121, endPoint y: 262, distance: 90.8
click at [121, 262] on div "Investment Wires" at bounding box center [467, 264] width 895 height 19
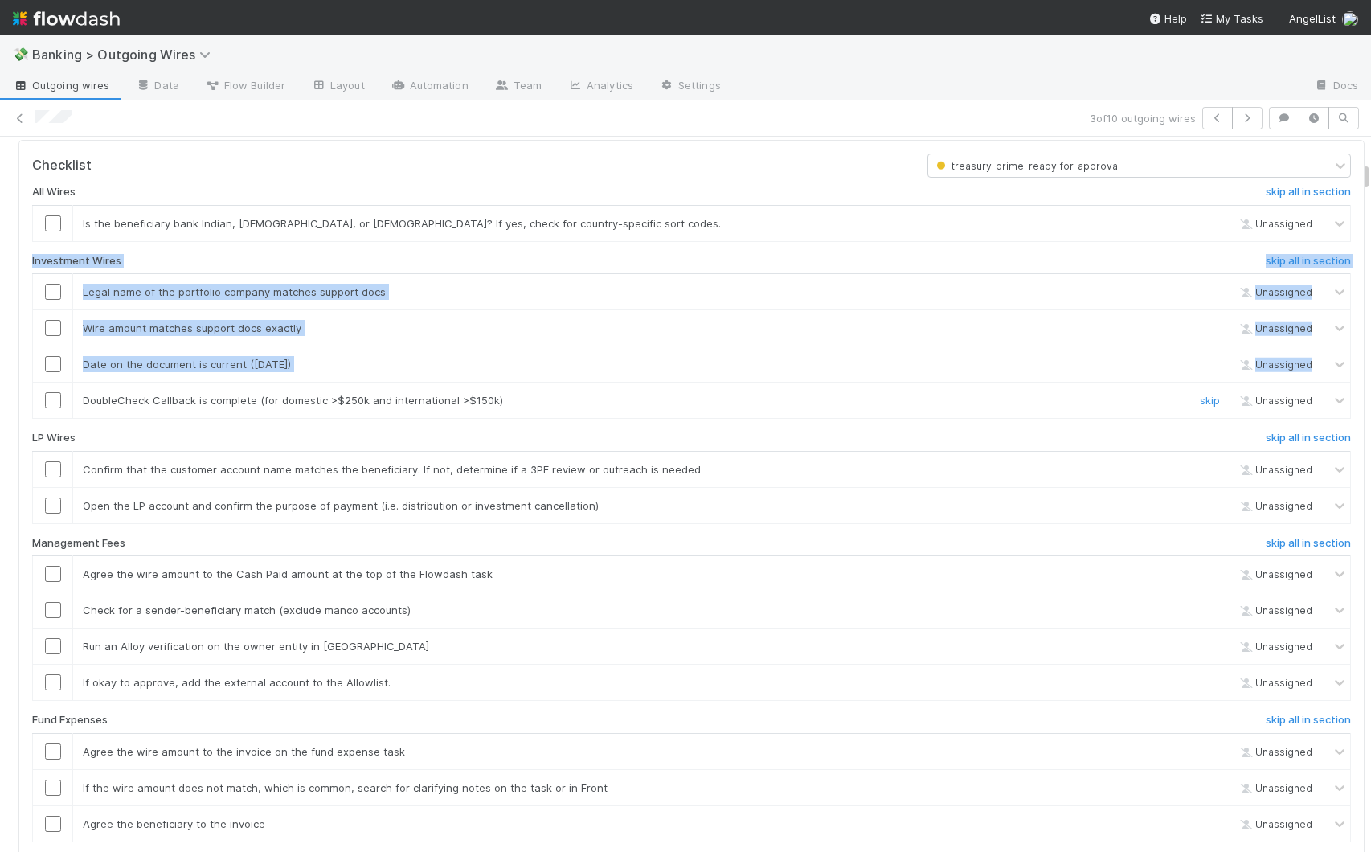
drag, startPoint x: 27, startPoint y: 280, endPoint x: 44, endPoint y: 417, distance: 137.8
click at [44, 417] on div "Checklist treasury_prime_ready_for_approval All Wires skip all in section Is th…" at bounding box center [691, 516] width 1346 height 753
click at [1107, 438] on h6 "skip all in section" at bounding box center [1308, 438] width 85 height 13
click at [1107, 543] on h6 "skip all in section" at bounding box center [1308, 543] width 85 height 13
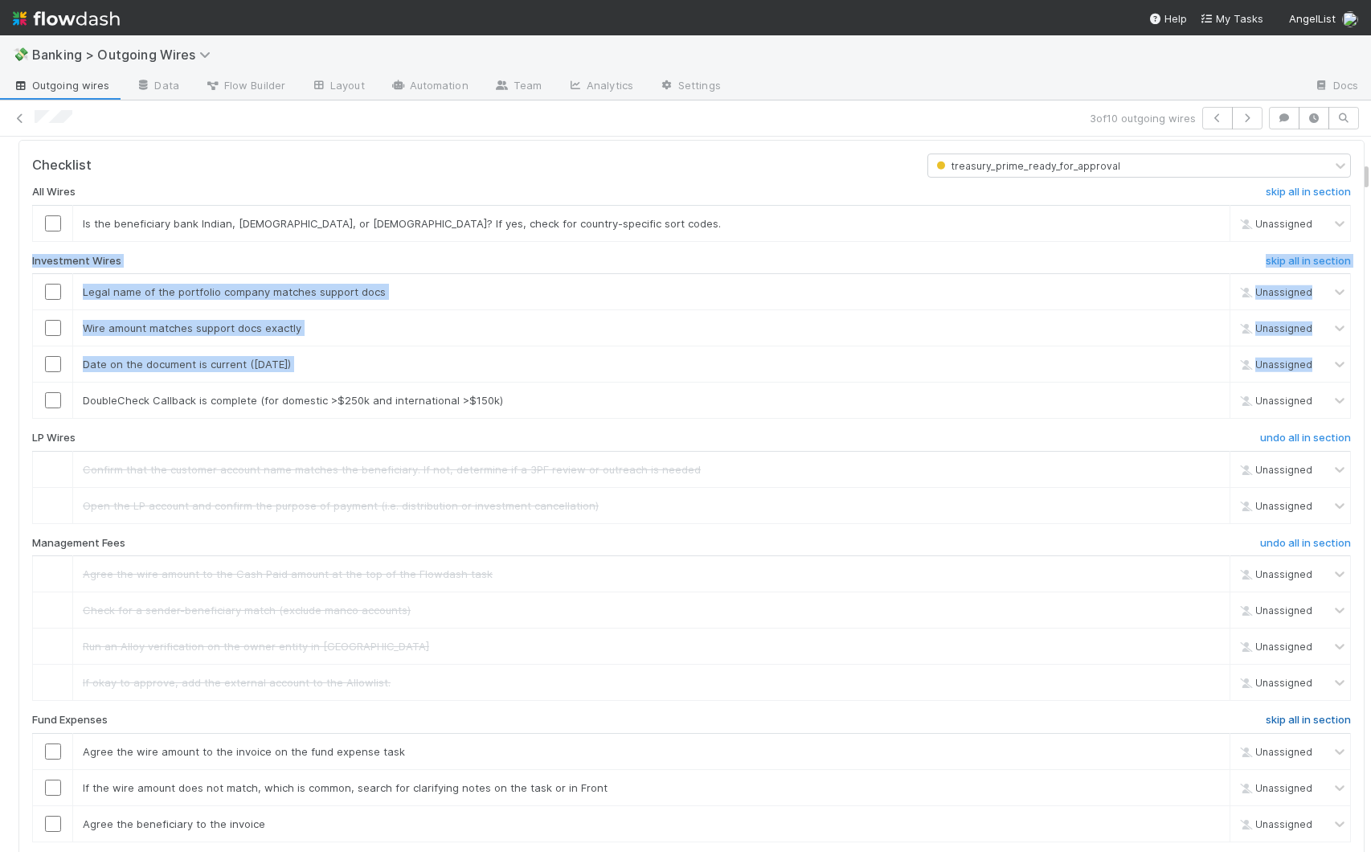
click at [1107, 717] on h6 "skip all in section" at bounding box center [1308, 720] width 85 height 13
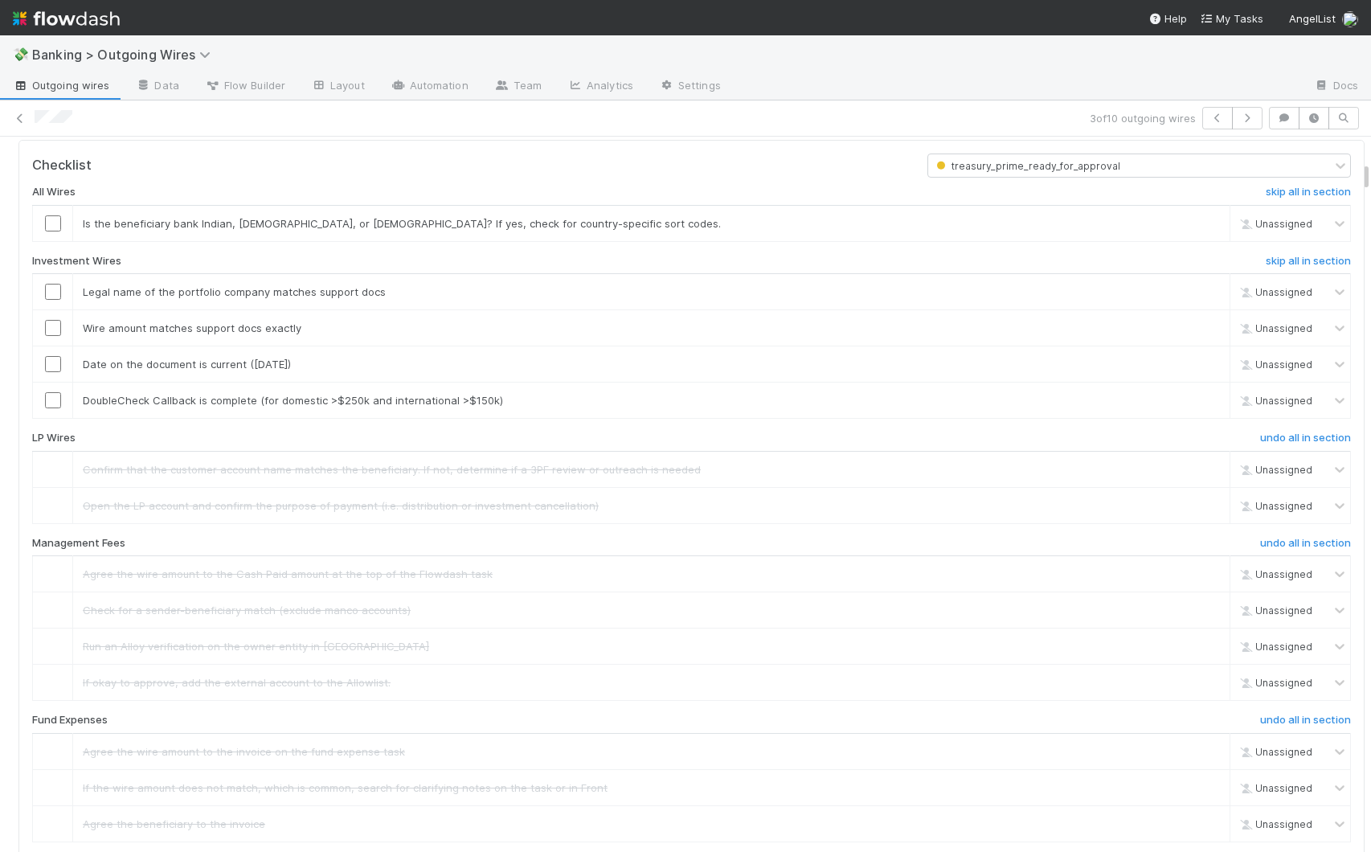
click at [617, 262] on div "Investment Wires" at bounding box center [467, 264] width 895 height 19
drag, startPoint x: 292, startPoint y: 326, endPoint x: 190, endPoint y: 329, distance: 101.3
click at [190, 329] on span "Wire amount matches support docs exactly" at bounding box center [192, 327] width 219 height 13
drag, startPoint x: 176, startPoint y: 366, endPoint x: 238, endPoint y: 366, distance: 61.9
click at [238, 366] on span "Date on the document is current ([DATE])" at bounding box center [187, 364] width 208 height 13
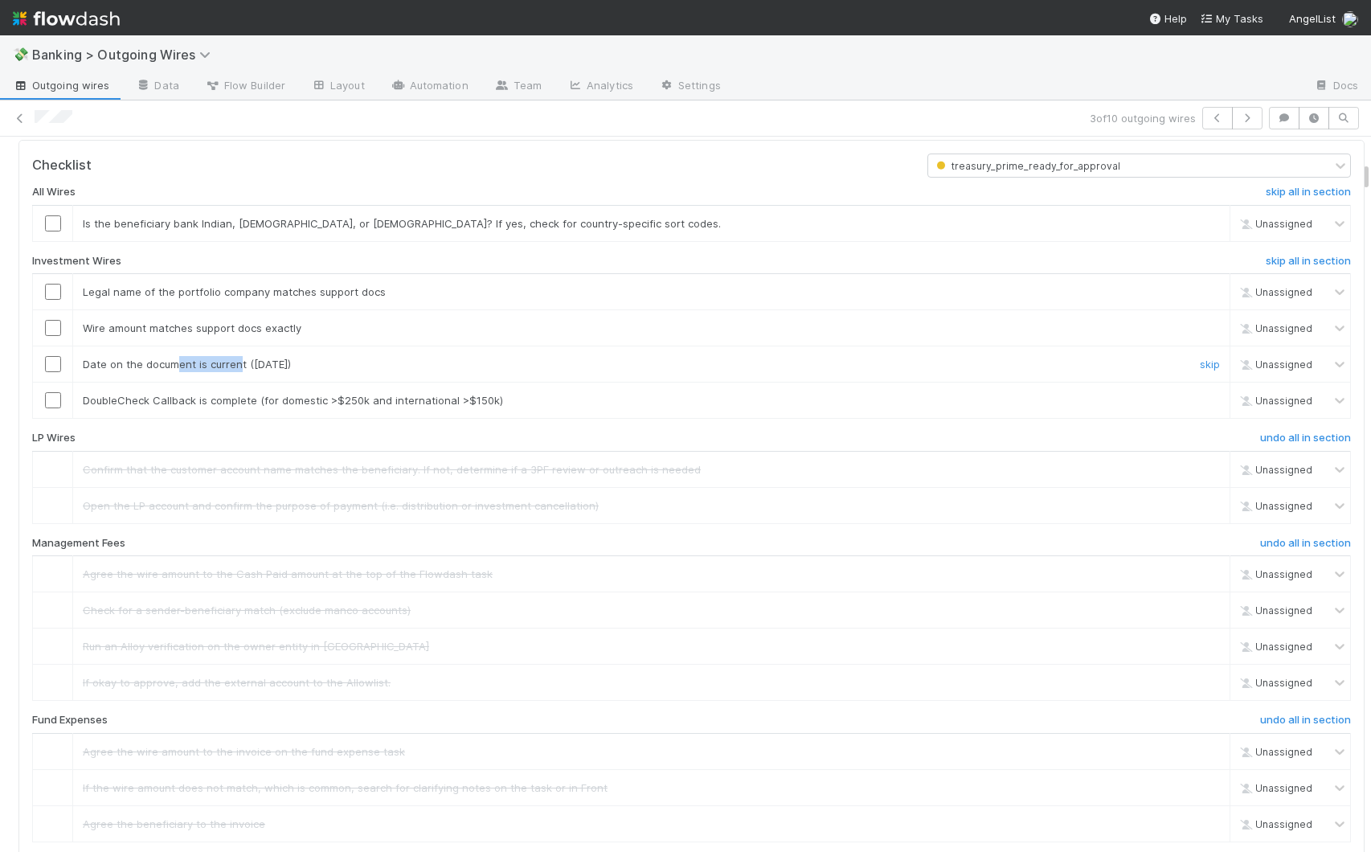
click at [238, 367] on span "Date on the document is current ([DATE])" at bounding box center [187, 364] width 208 height 13
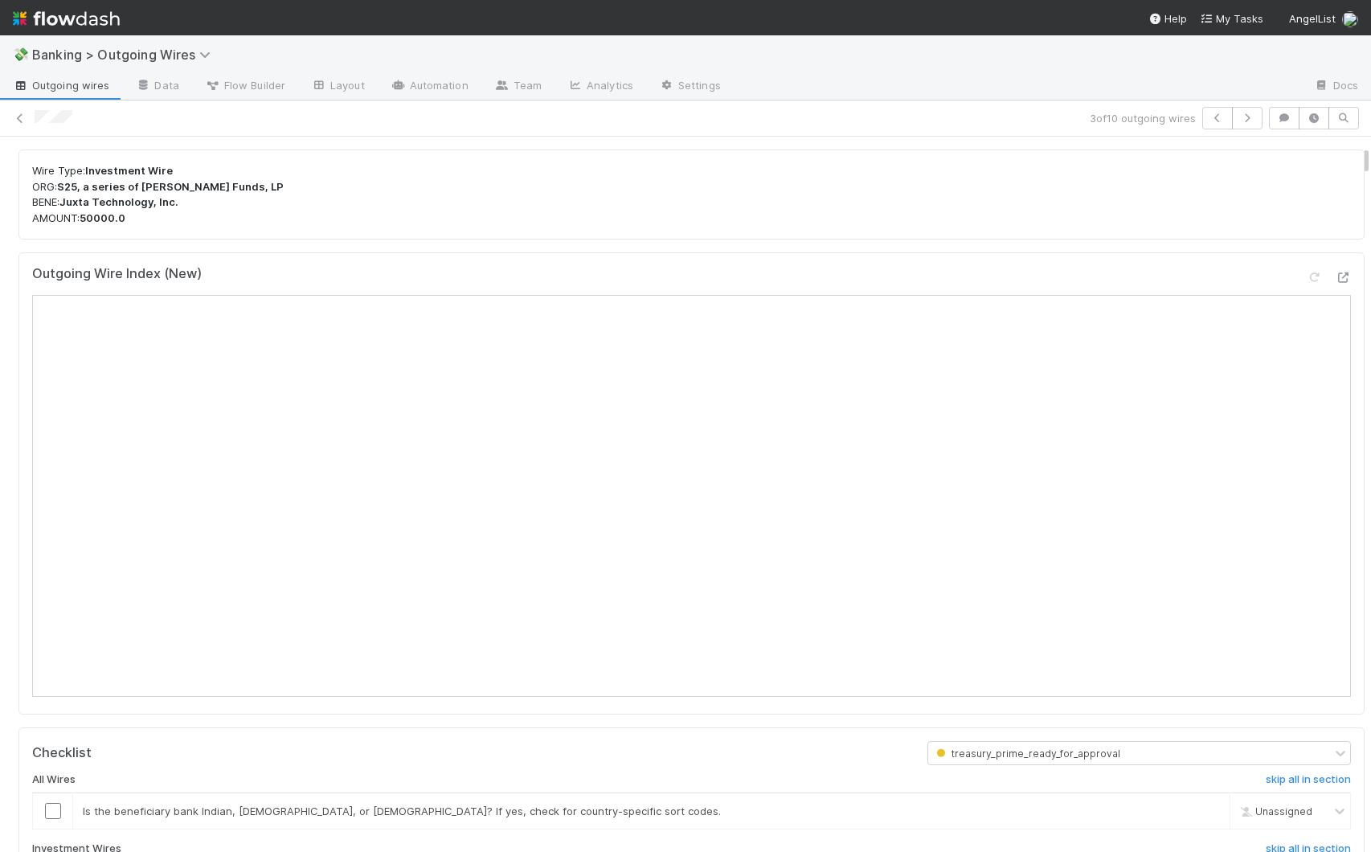
scroll to position [0, 0]
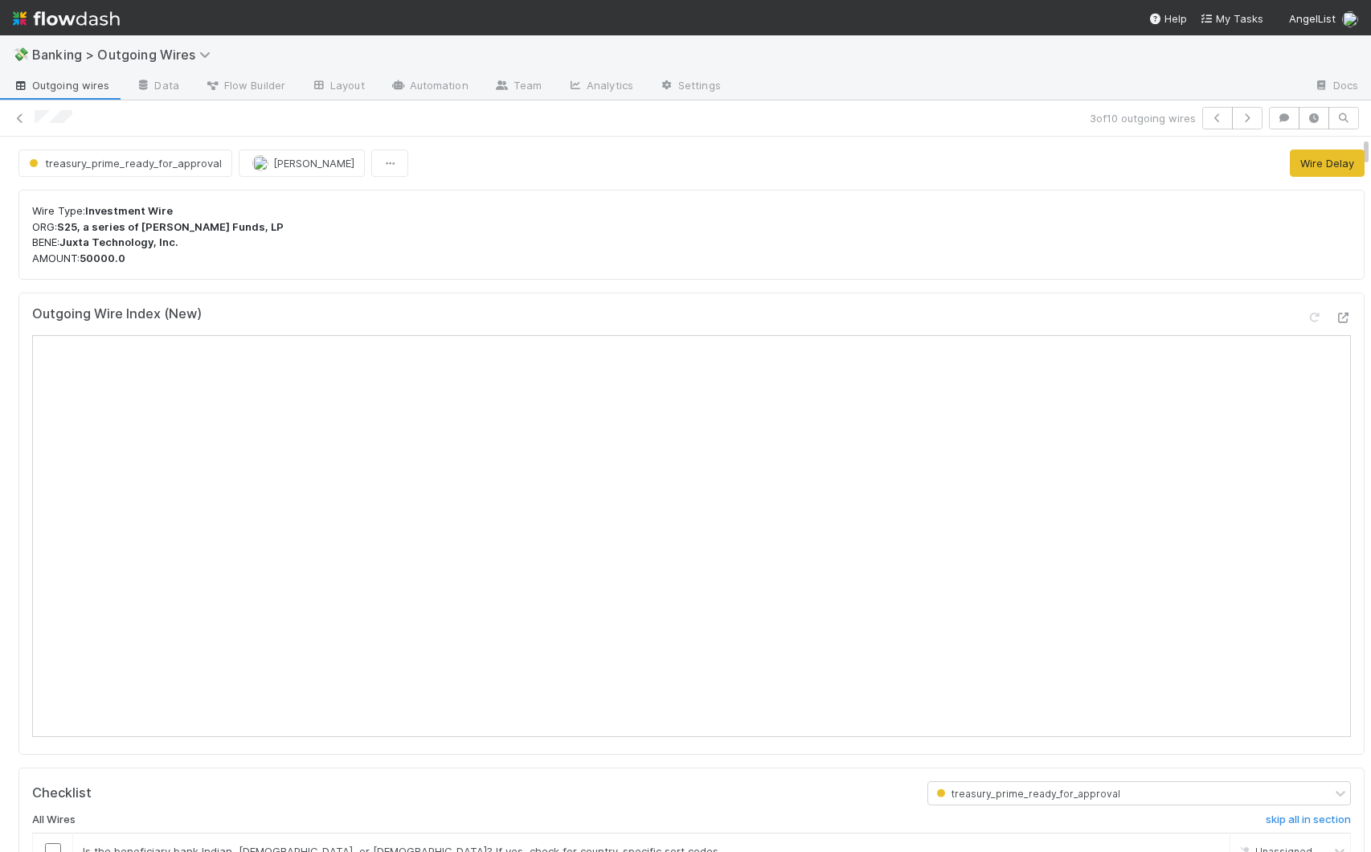
drag, startPoint x: 1353, startPoint y: 175, endPoint x: 1352, endPoint y: 149, distance: 25.7
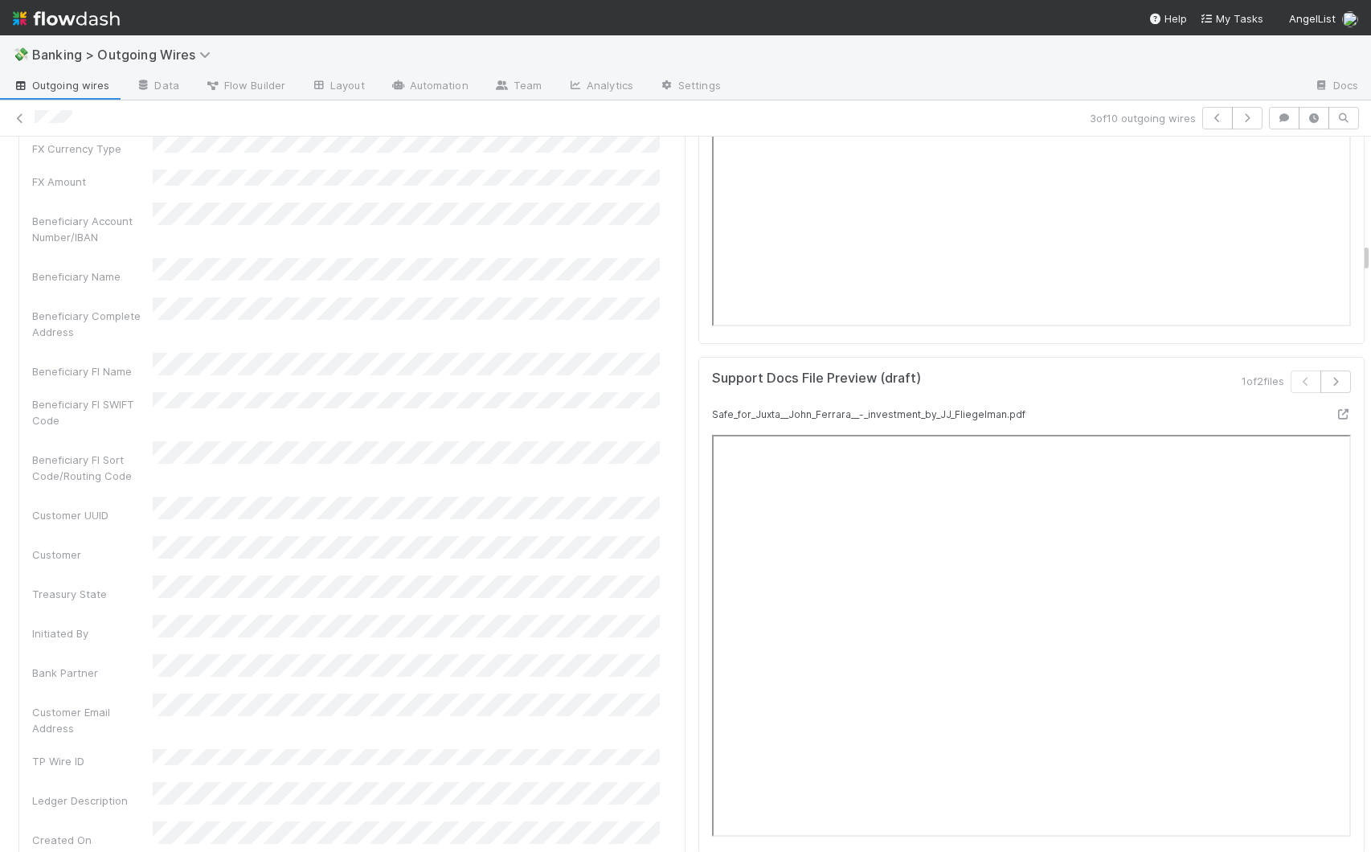
scroll to position [2653, 0]
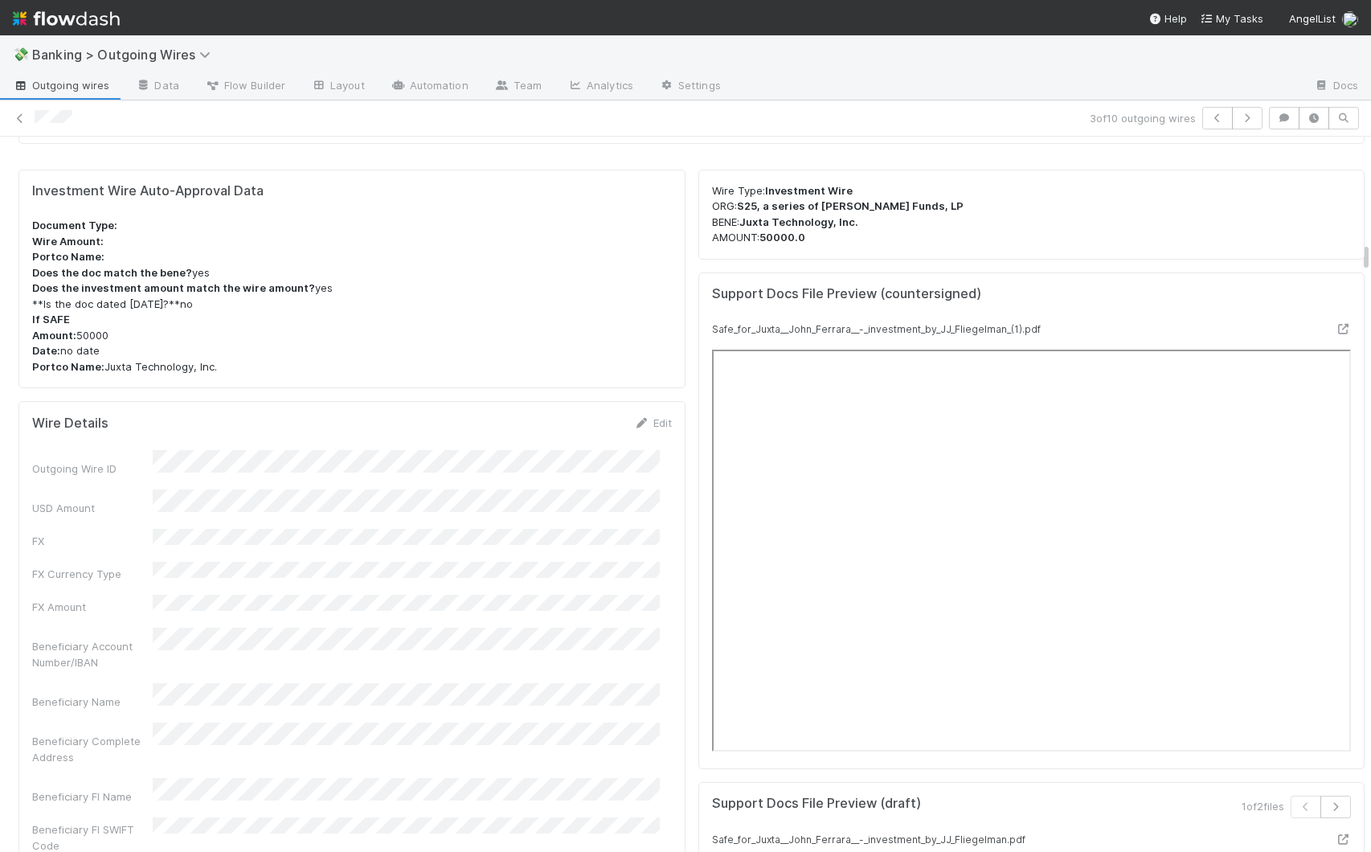
drag, startPoint x: 1353, startPoint y: 150, endPoint x: 1358, endPoint y: 256, distance: 105.4
click at [1107, 256] on div "treasury_prime_ready_for_approval [PERSON_NAME] Wire Delay Wire Type: Investmen…" at bounding box center [685, 494] width 1371 height 715
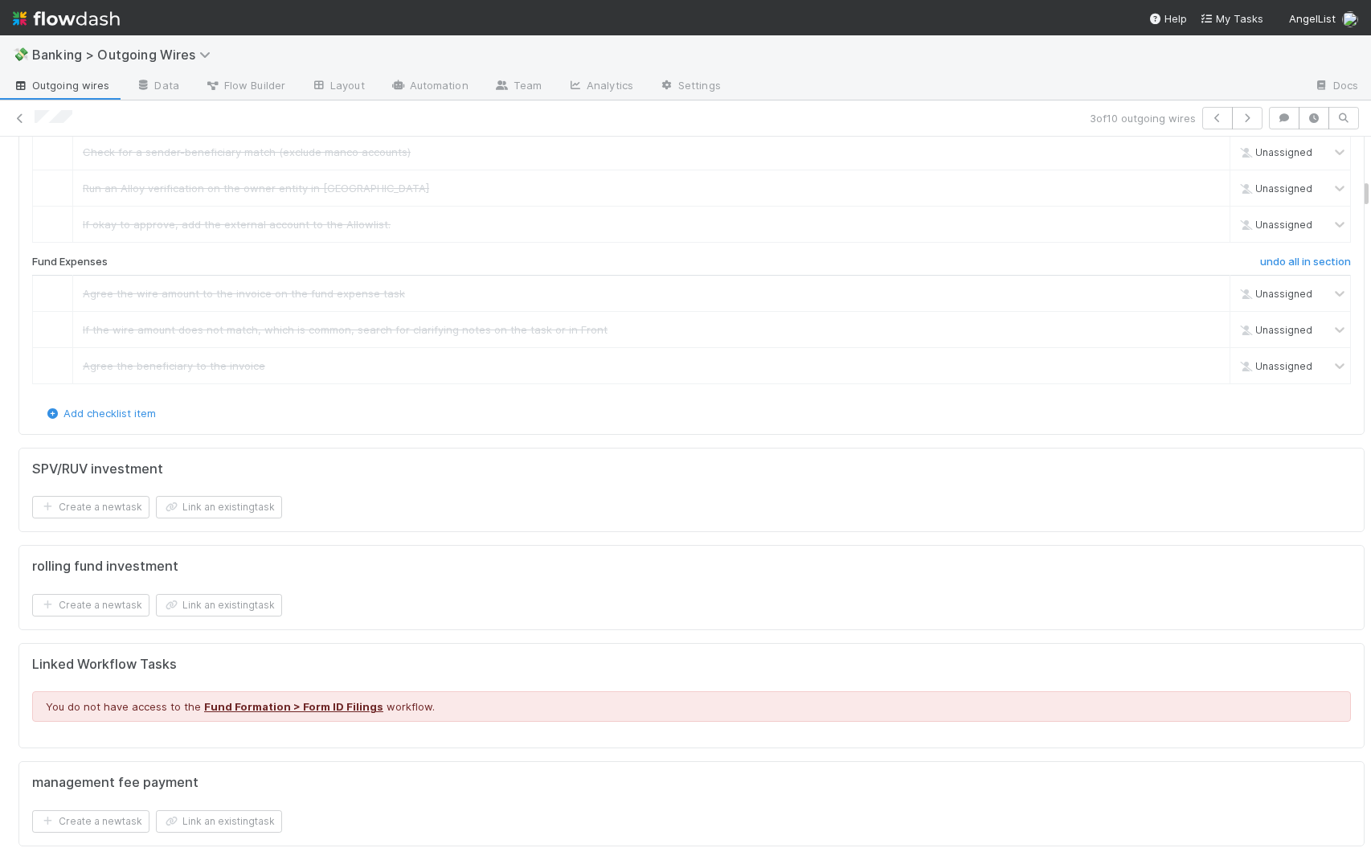
scroll to position [567, 0]
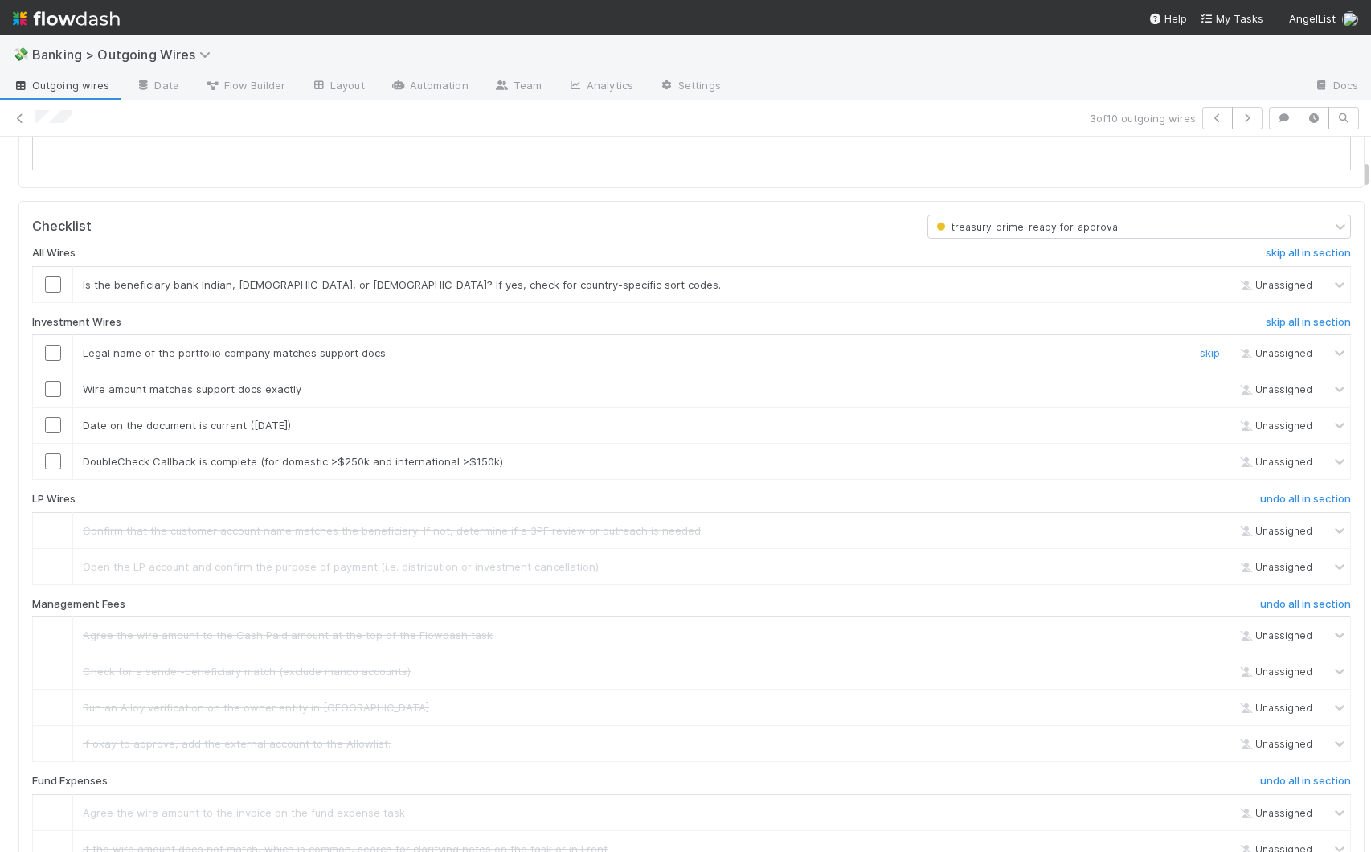
click at [54, 350] on input "checkbox" at bounding box center [53, 353] width 16 height 16
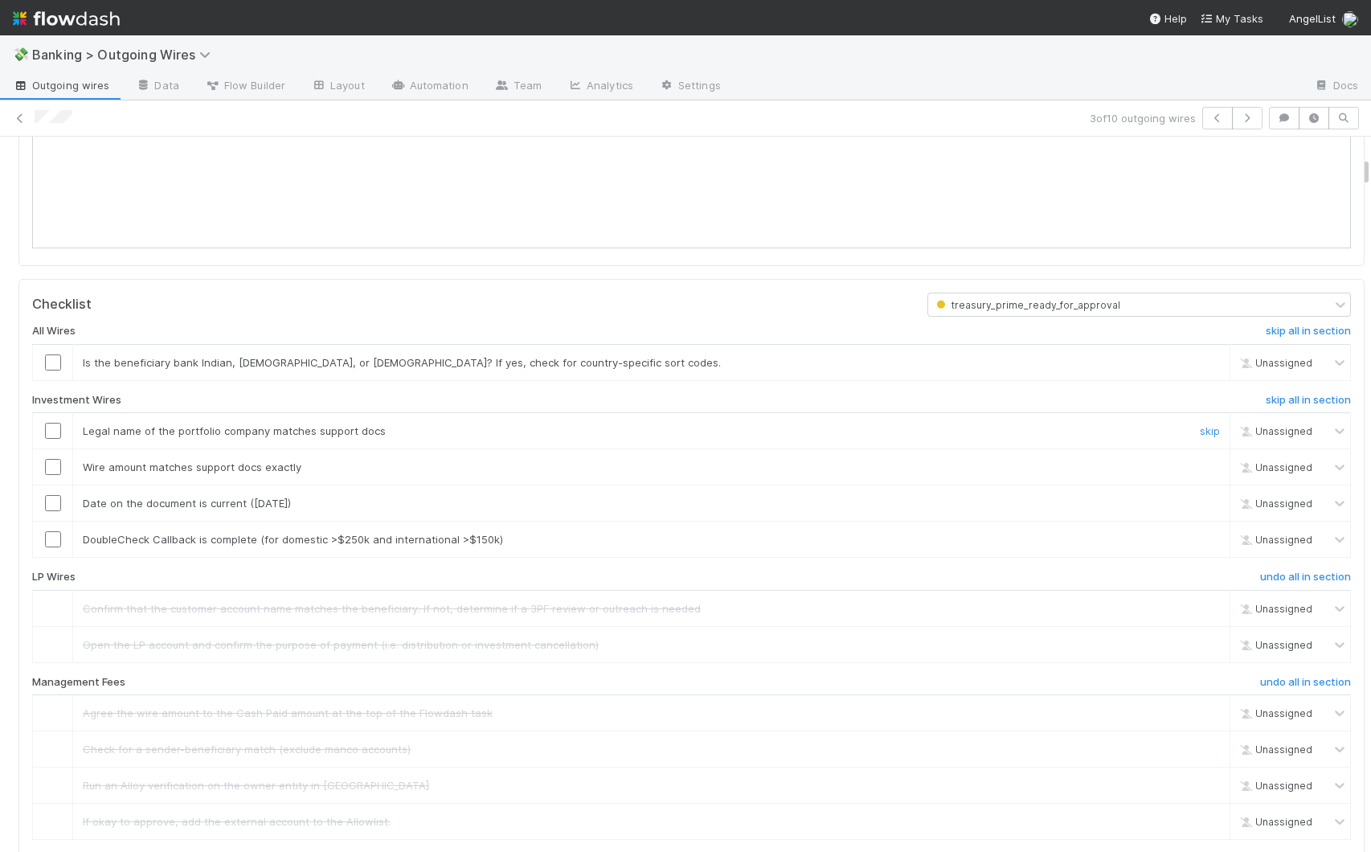
scroll to position [396, 0]
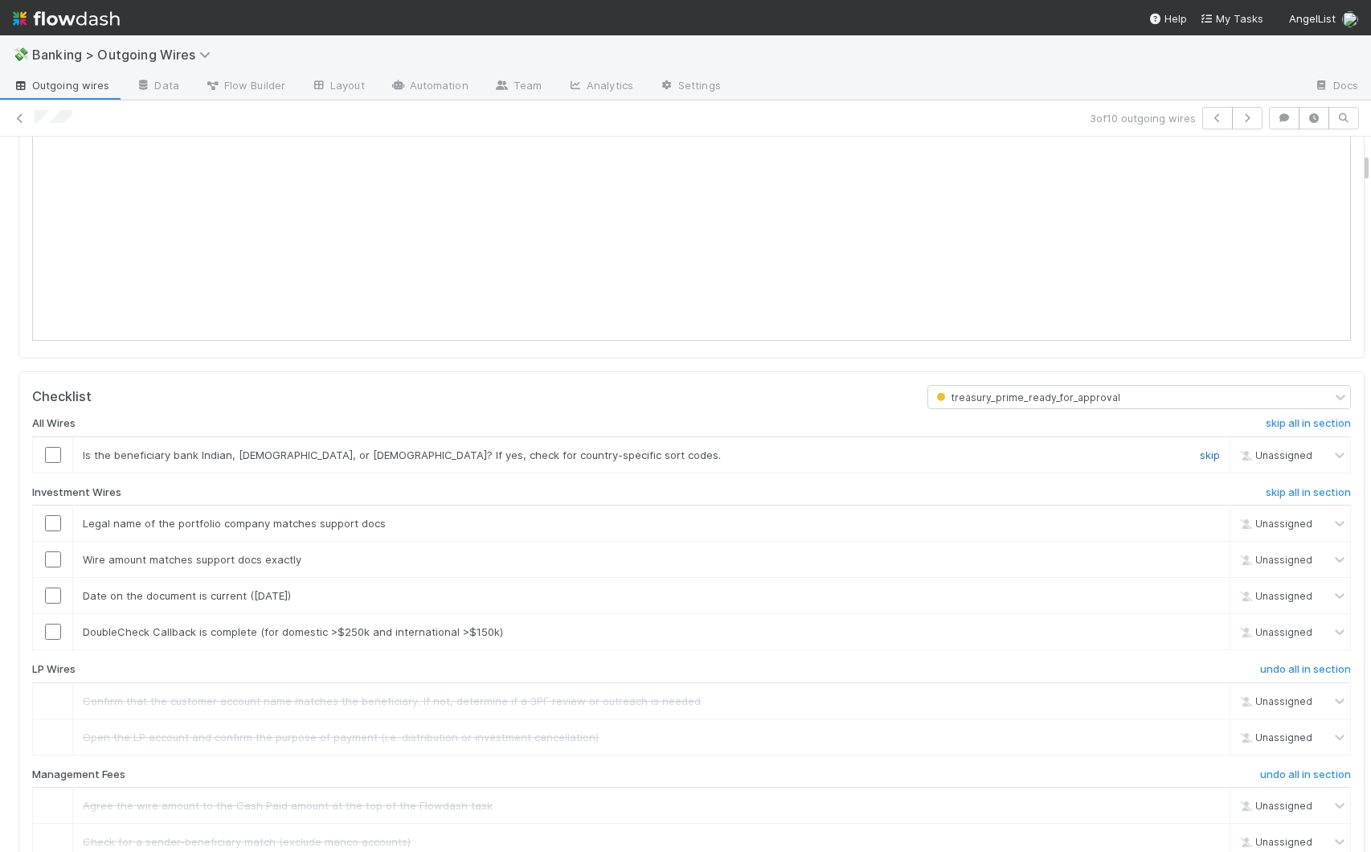
click at [1107, 453] on link "skip" at bounding box center [1210, 454] width 20 height 13
checkbox input "true"
click at [51, 528] on input "checkbox" at bounding box center [53, 523] width 16 height 16
click at [50, 519] on input "checkbox" at bounding box center [53, 523] width 16 height 16
click at [51, 559] on input "checkbox" at bounding box center [53, 559] width 16 height 16
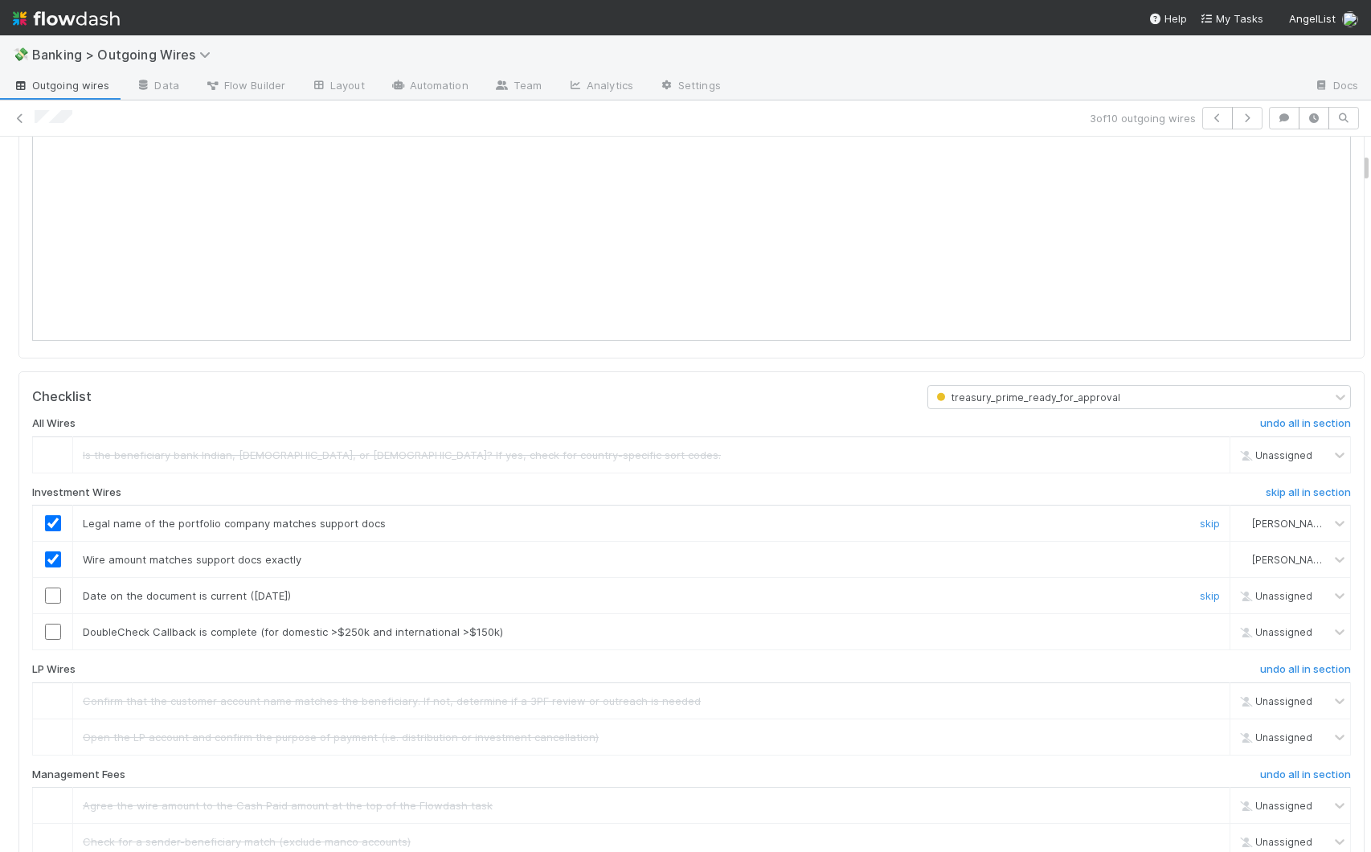
click at [54, 600] on input "checkbox" at bounding box center [53, 595] width 16 height 16
click at [1107, 633] on link "skip" at bounding box center [1210, 631] width 20 height 13
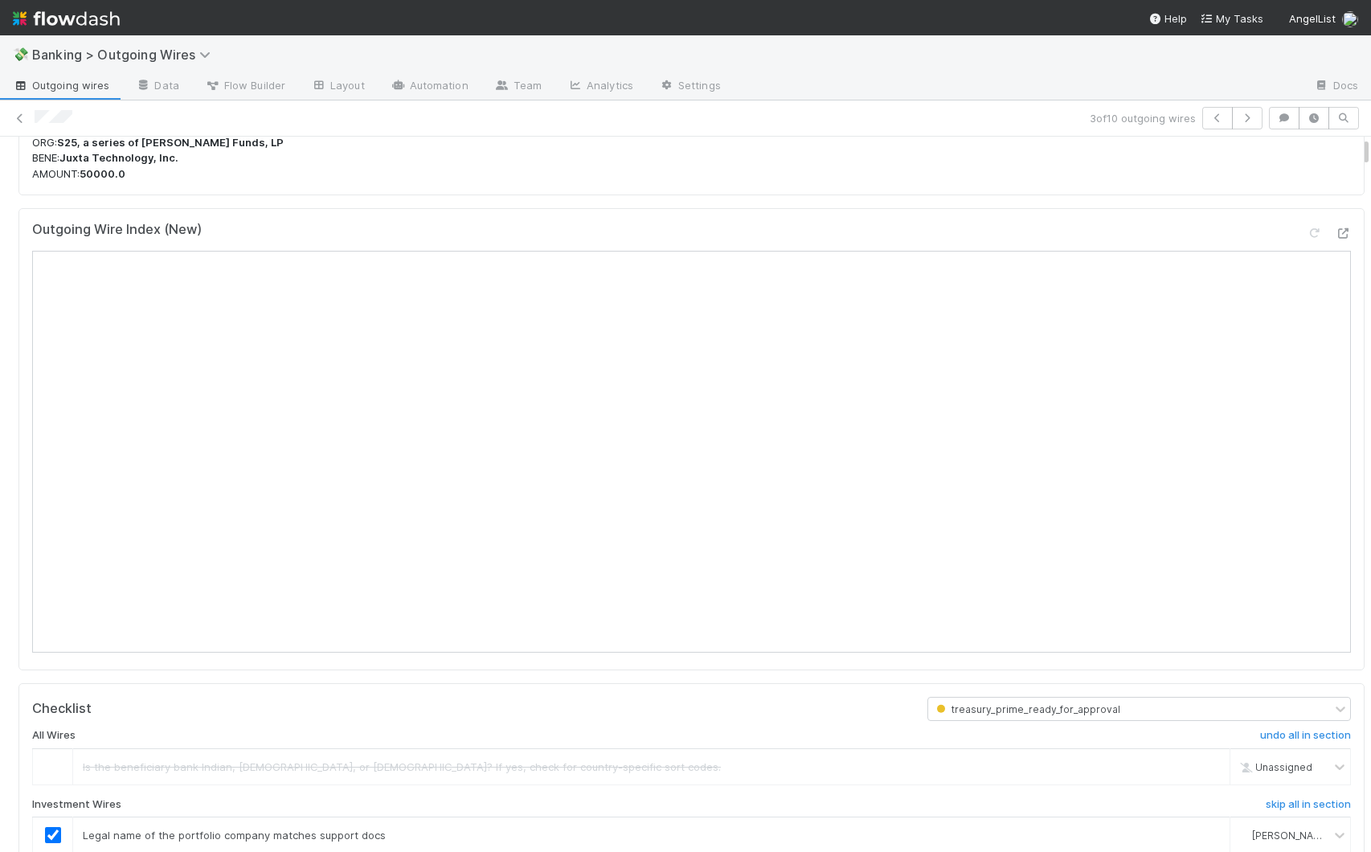
scroll to position [0, 0]
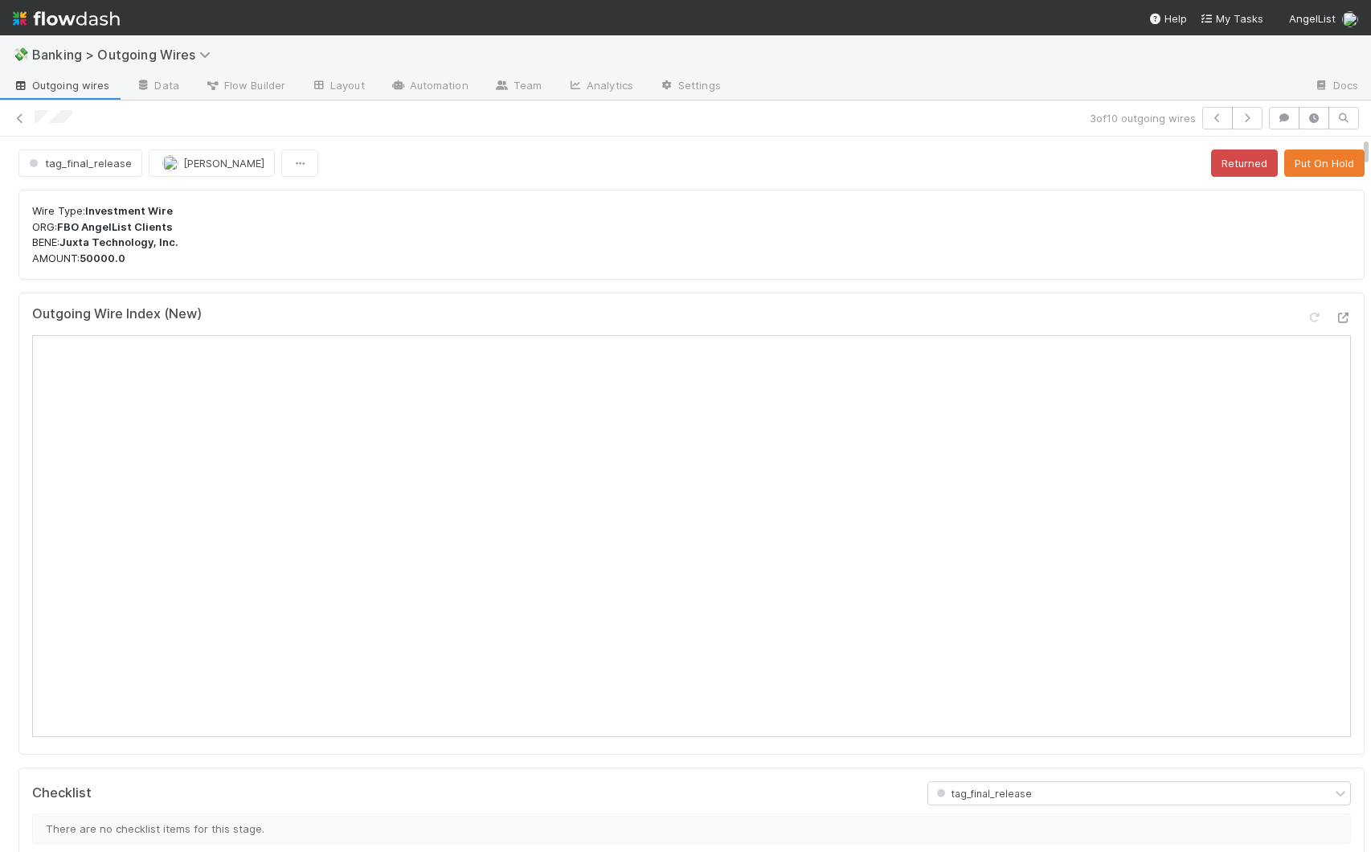
click at [45, 90] on span "Outgoing wires" at bounding box center [61, 85] width 96 height 16
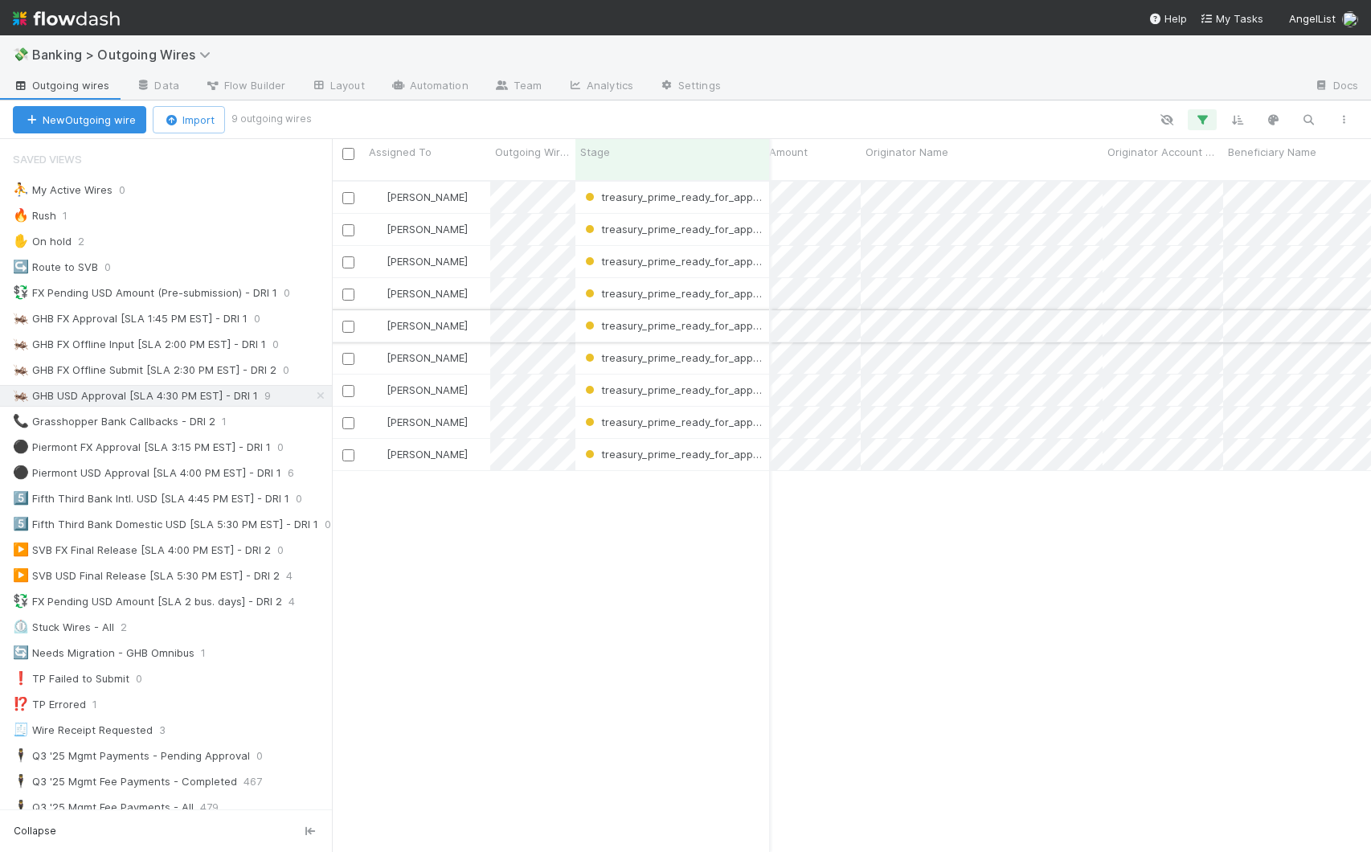
scroll to position [0, 576]
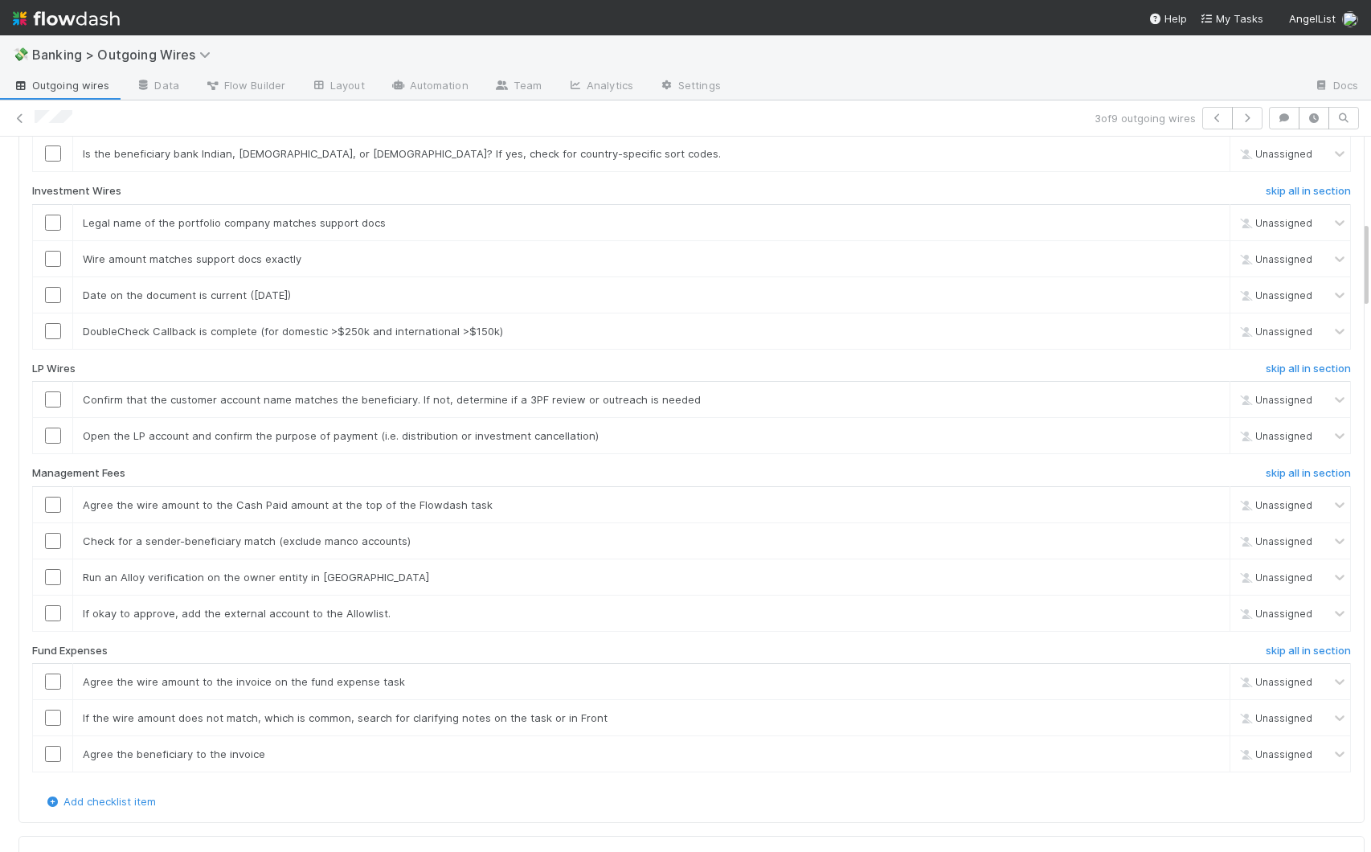
scroll to position [688, 0]
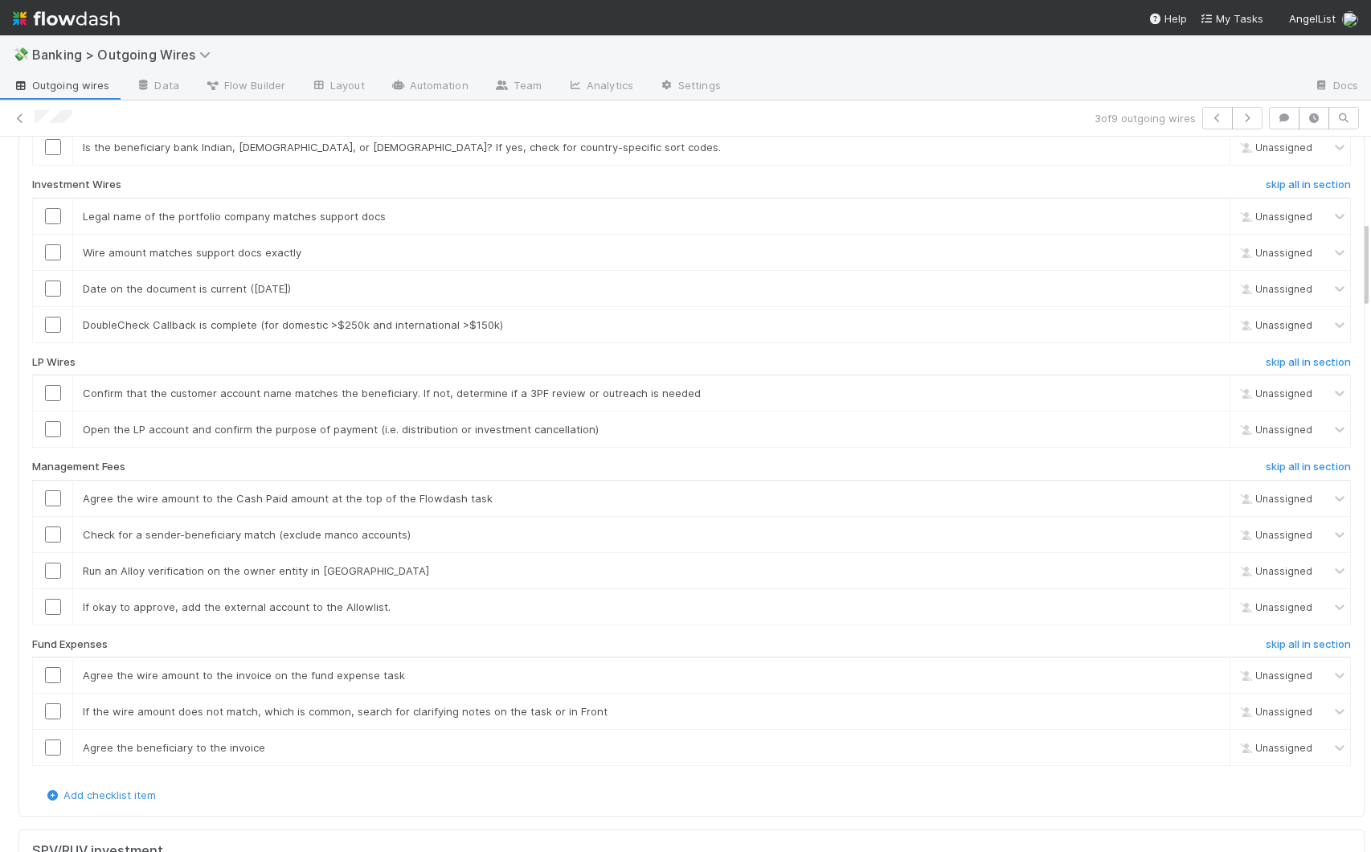
drag, startPoint x: 1353, startPoint y: 186, endPoint x: 1353, endPoint y: 271, distance: 84.4
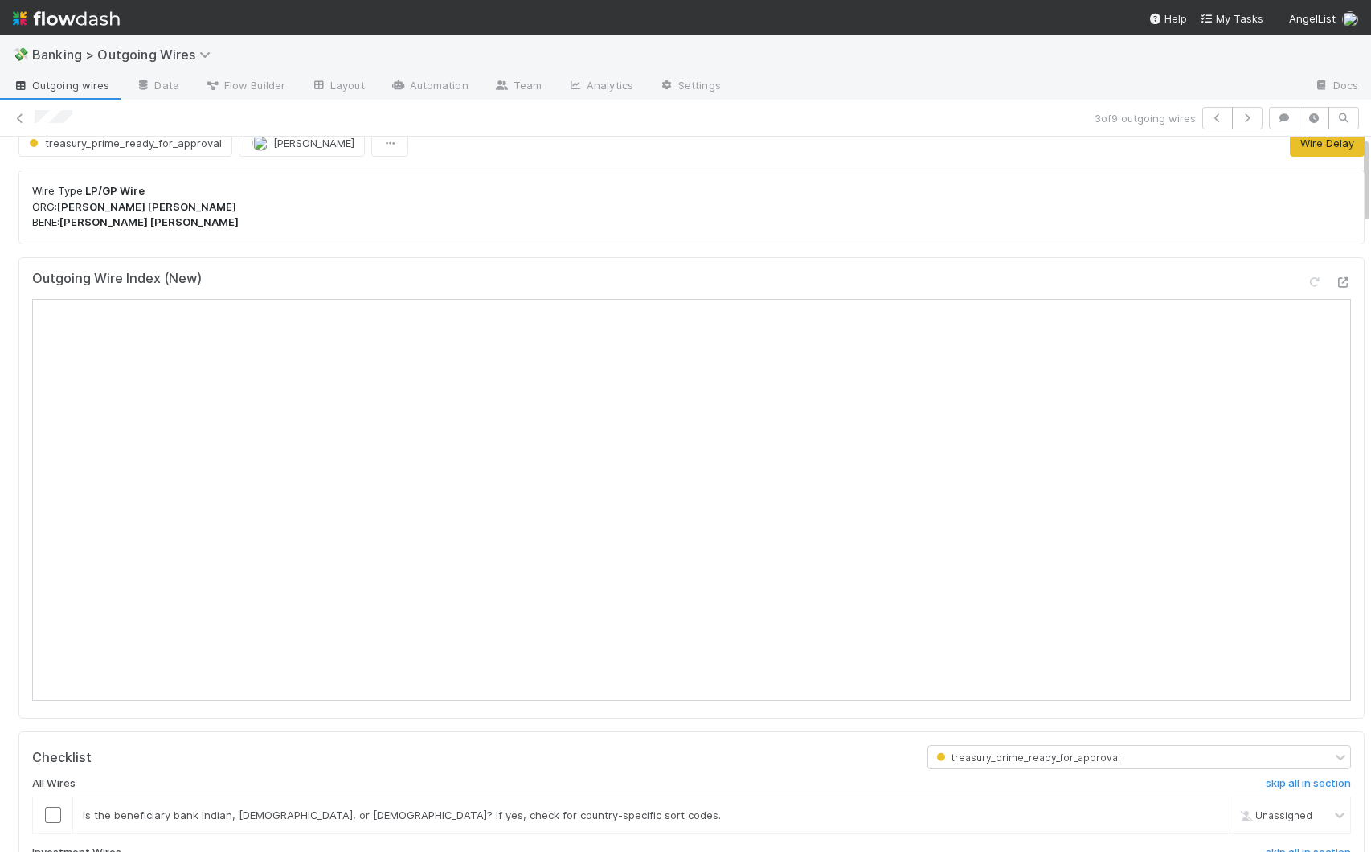
scroll to position [0, 0]
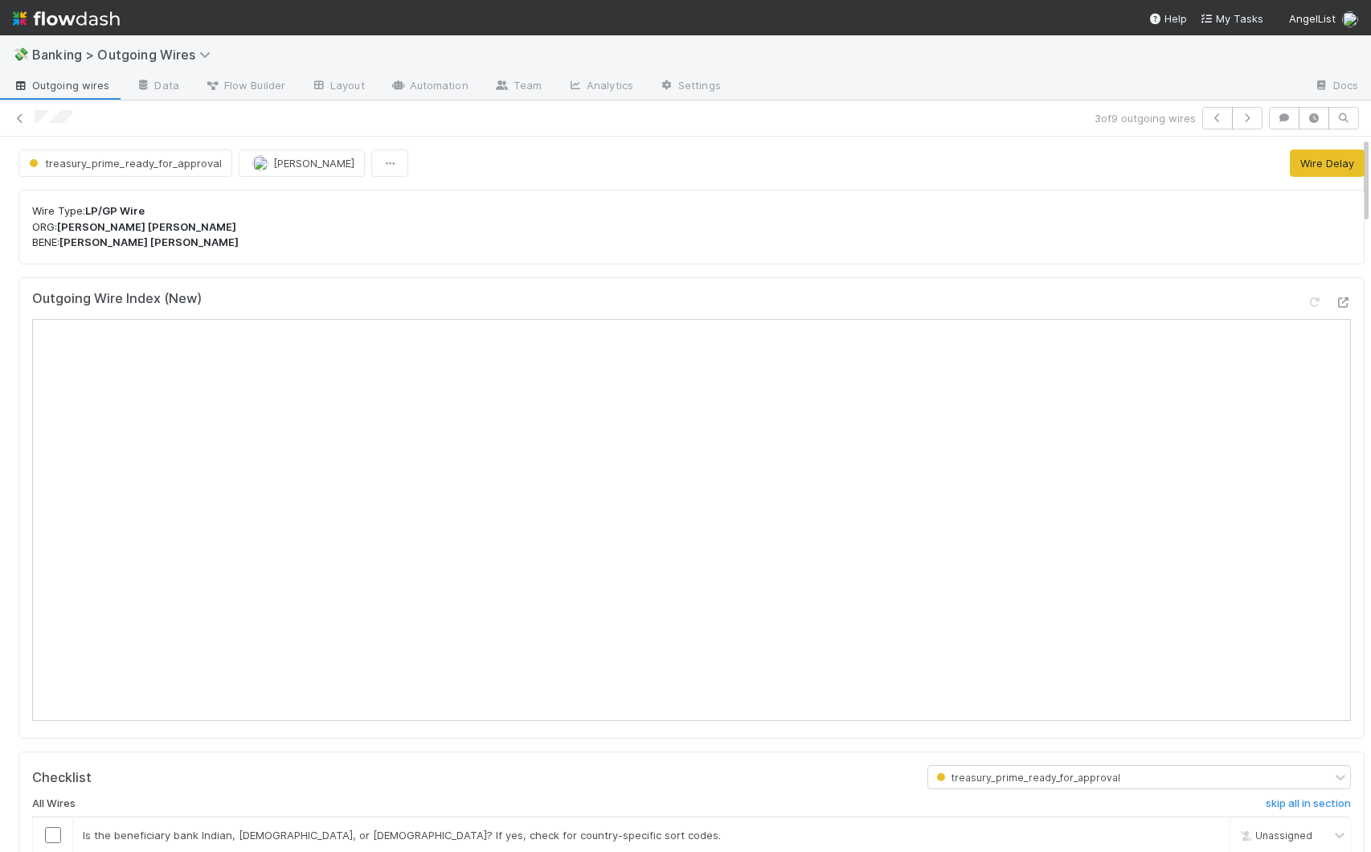
drag, startPoint x: 1353, startPoint y: 272, endPoint x: 1350, endPoint y: 177, distance: 95.7
click at [88, 207] on strong "LP/GP Wire" at bounding box center [114, 210] width 59 height 13
drag, startPoint x: 88, startPoint y: 208, endPoint x: 146, endPoint y: 209, distance: 57.9
click at [146, 209] on p "Wire Type: LP/GP Wire ORG: [PERSON_NAME] [PERSON_NAME]: [PERSON_NAME] [PERSON_N…" at bounding box center [691, 226] width 1319 height 47
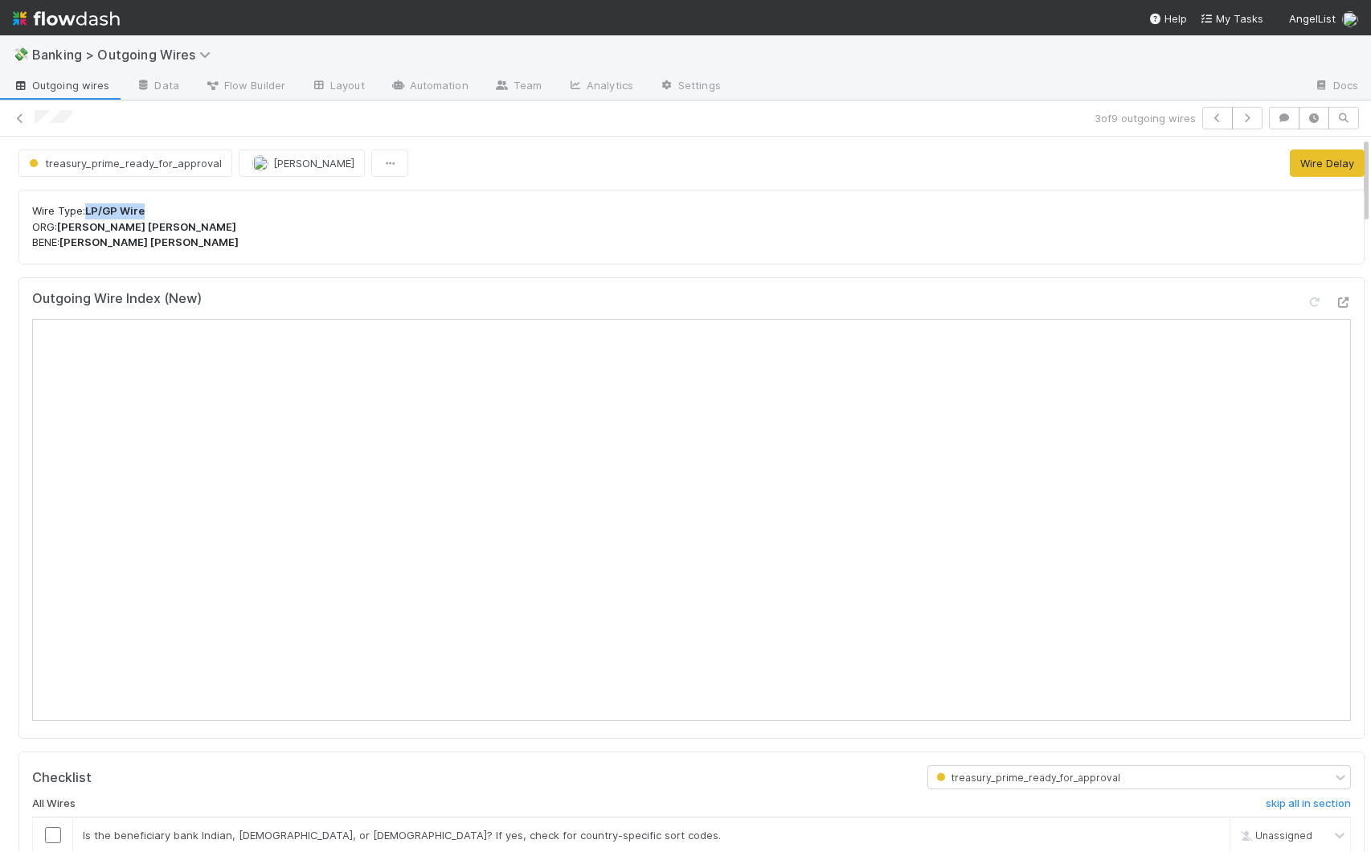
click at [149, 209] on p "Wire Type: LP/GP Wire ORG: [PERSON_NAME] [PERSON_NAME]: [PERSON_NAME] [PERSON_N…" at bounding box center [691, 226] width 1319 height 47
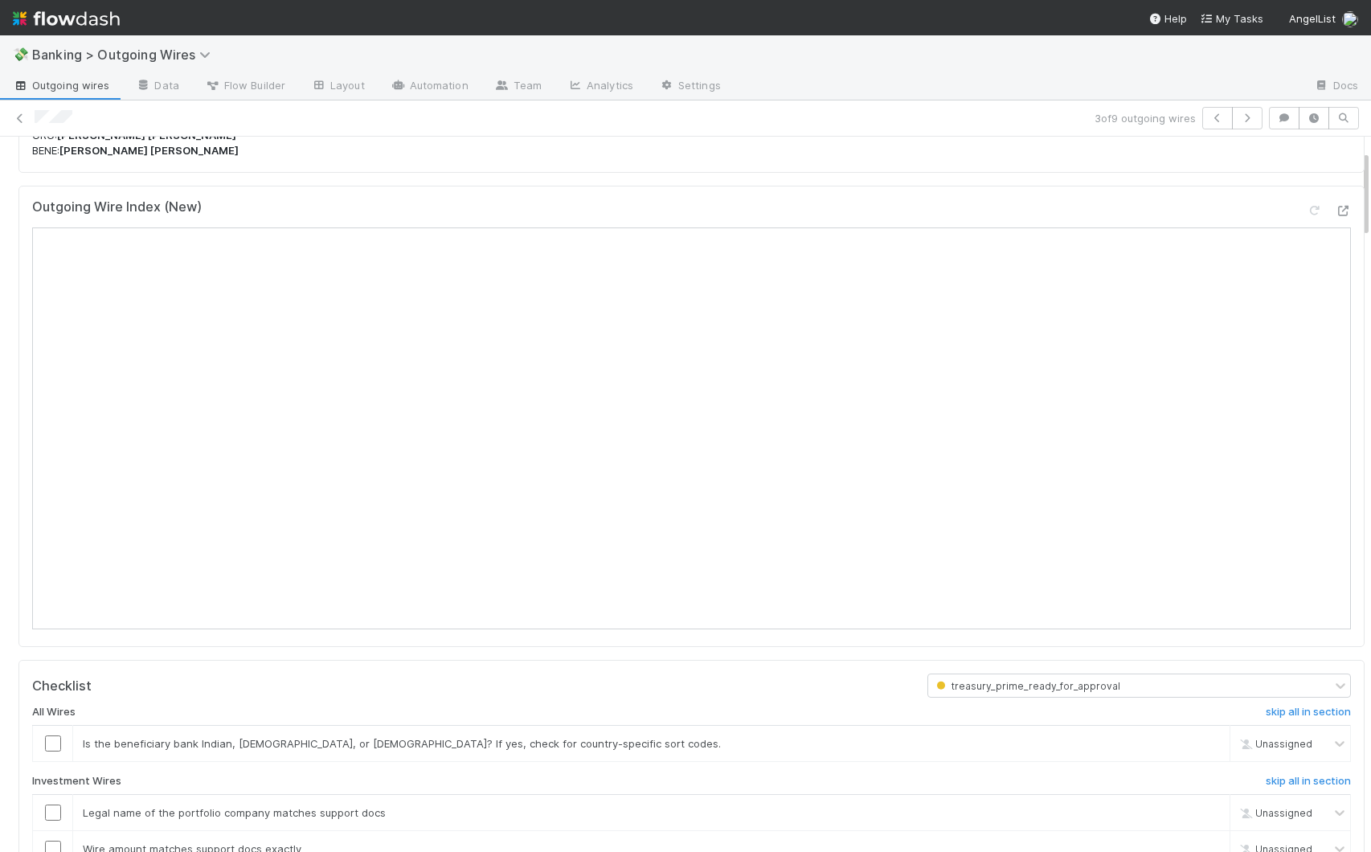
scroll to position [125, 0]
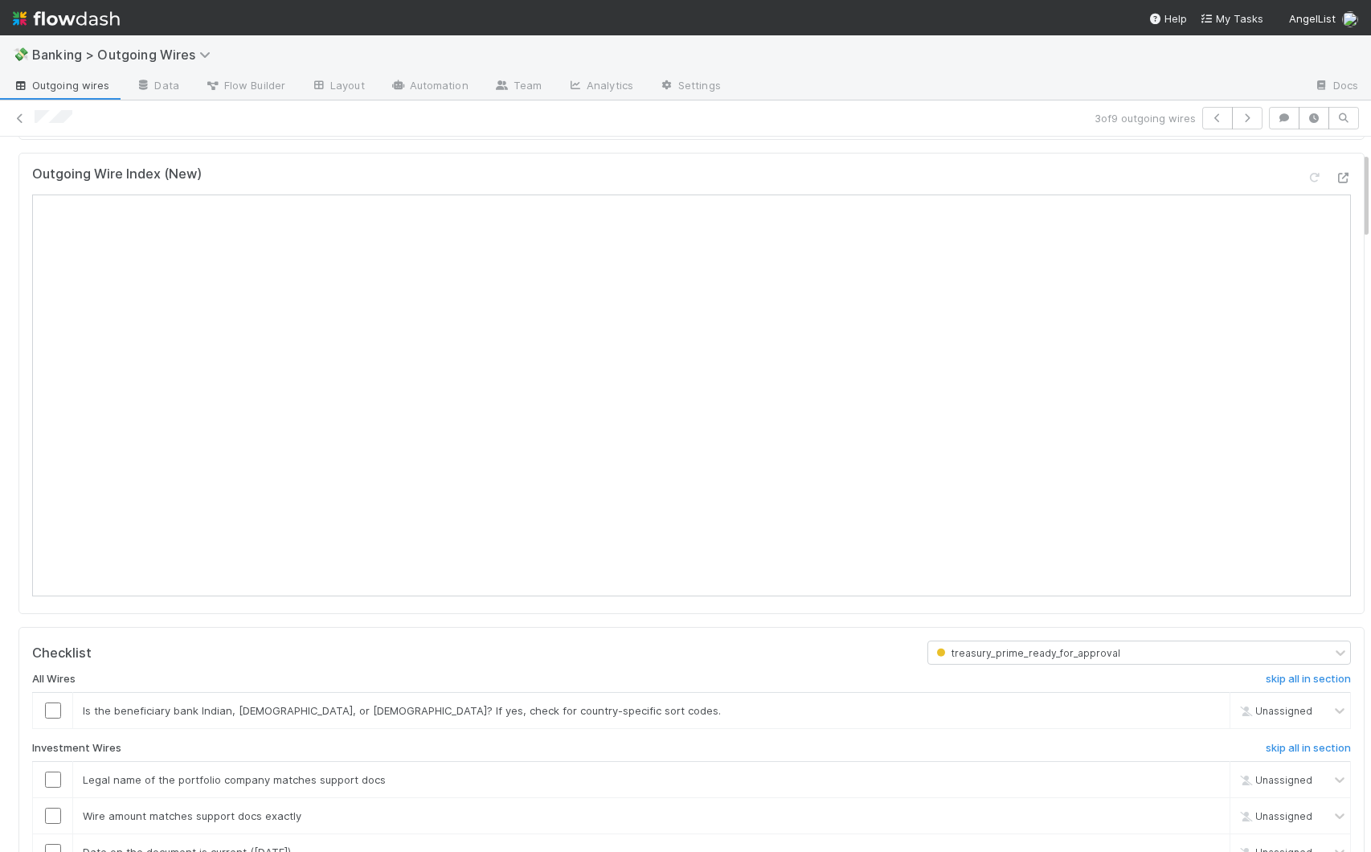
drag, startPoint x: 1353, startPoint y: 184, endPoint x: 1357, endPoint y: 199, distance: 15.8
click at [1107, 199] on div "treasury_prime_ready_for_approval [PERSON_NAME] Wire Delay Wire Type: LP/GP Wir…" at bounding box center [685, 494] width 1371 height 715
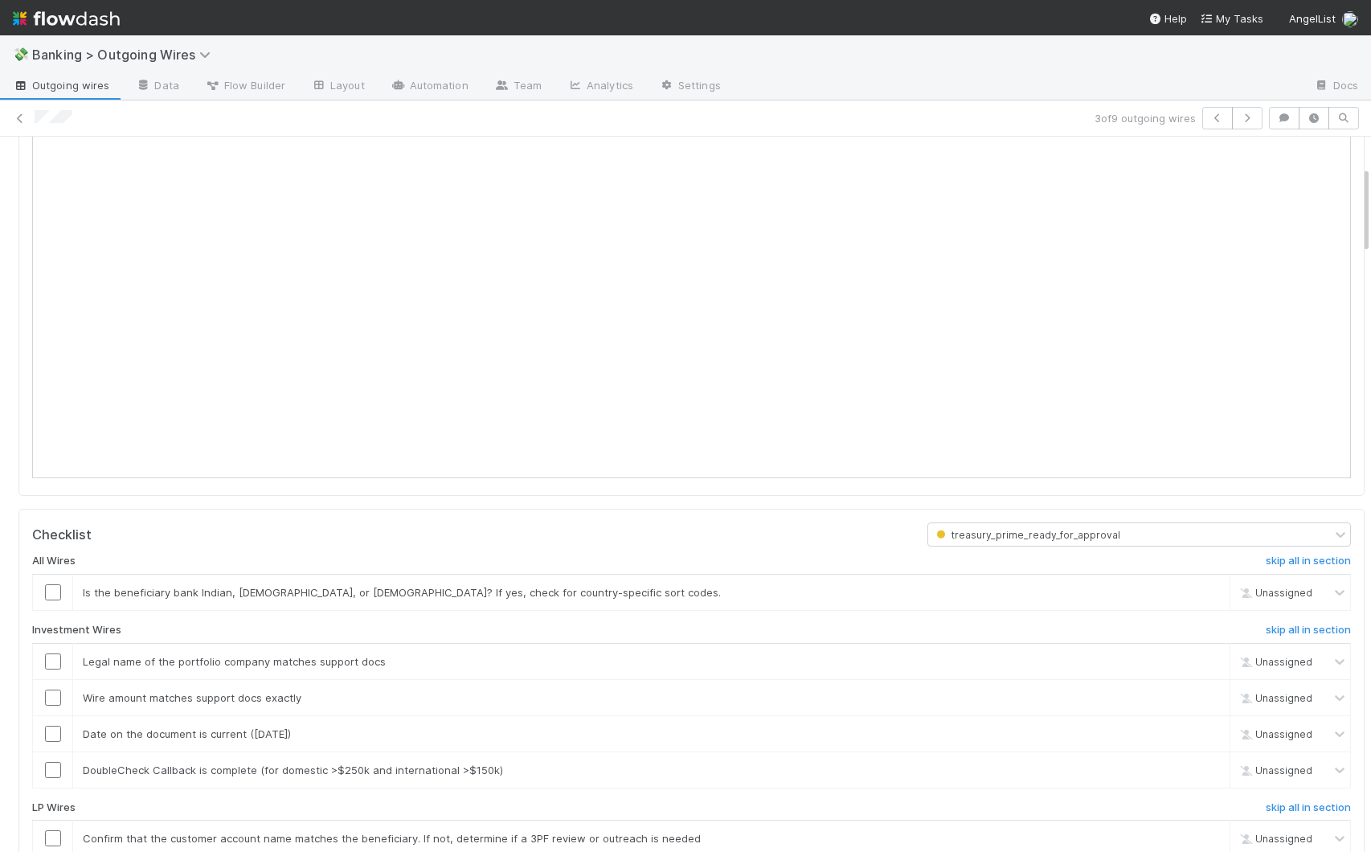
scroll to position [249, 0]
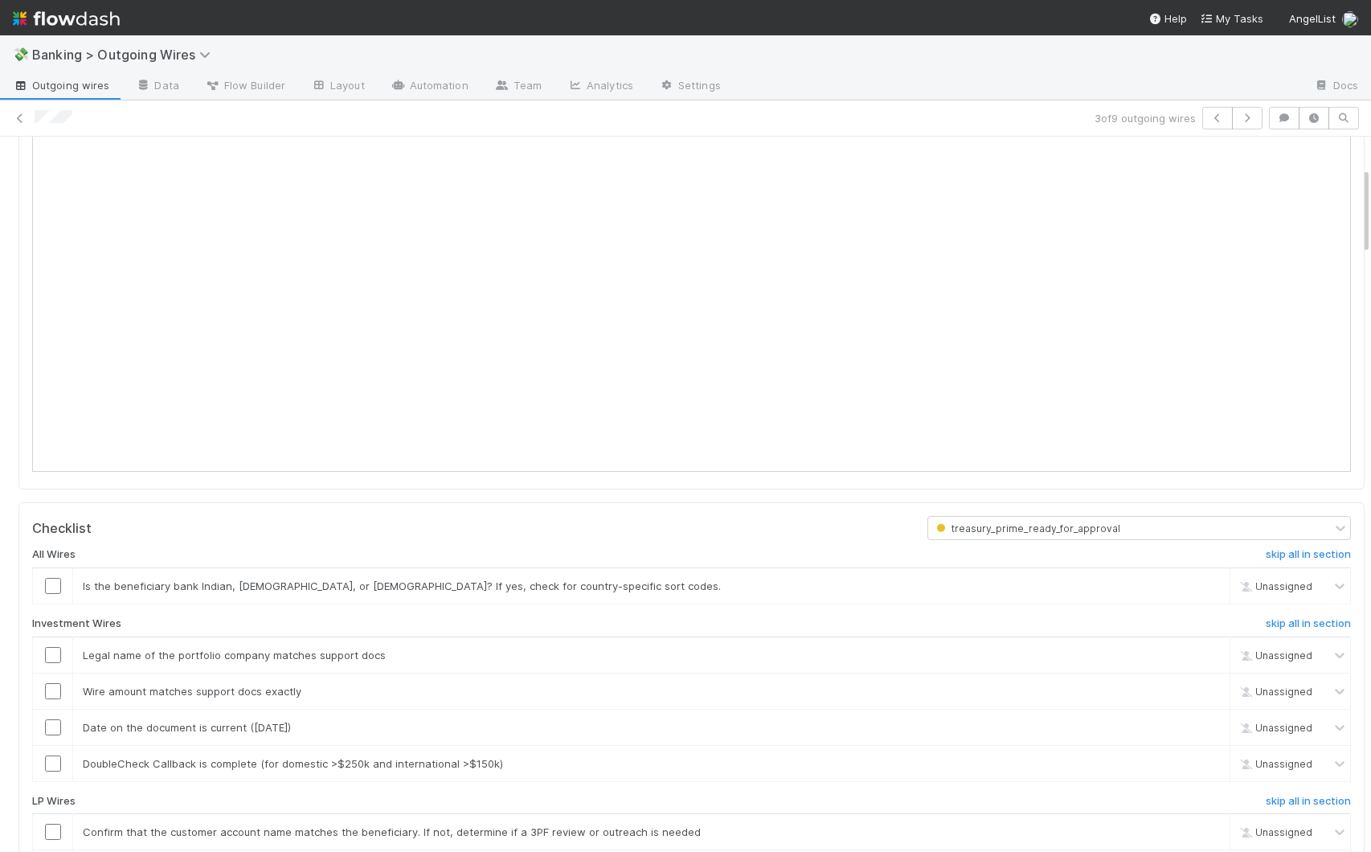
drag, startPoint x: 1353, startPoint y: 181, endPoint x: 1358, endPoint y: 196, distance: 16.0
click at [1107, 196] on div "treasury_prime_ready_for_approval [PERSON_NAME] Wire Delay Wire Type: LP/GP Wir…" at bounding box center [685, 494] width 1371 height 715
click at [1107, 587] on link "skip" at bounding box center [1210, 585] width 20 height 13
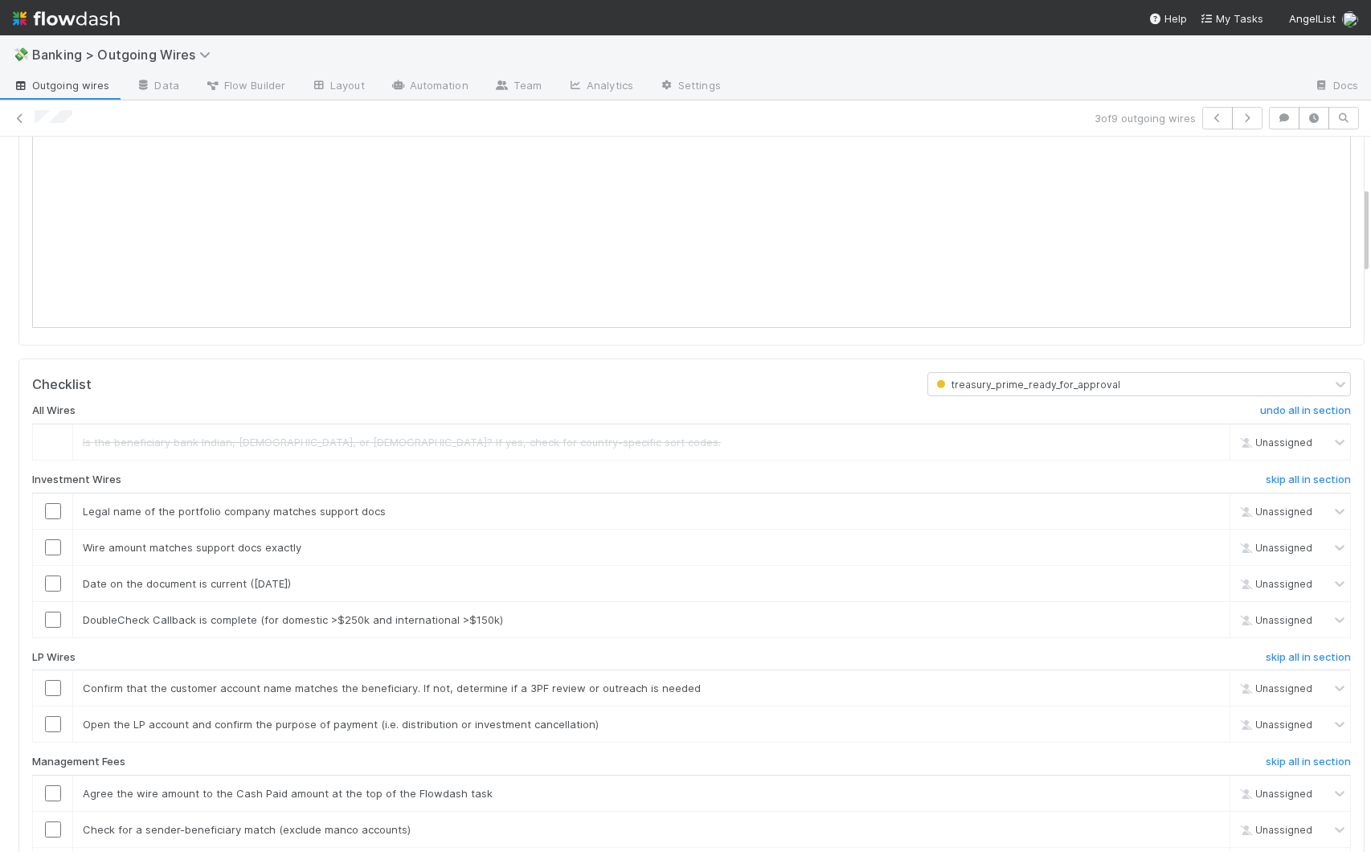
scroll to position [413, 0]
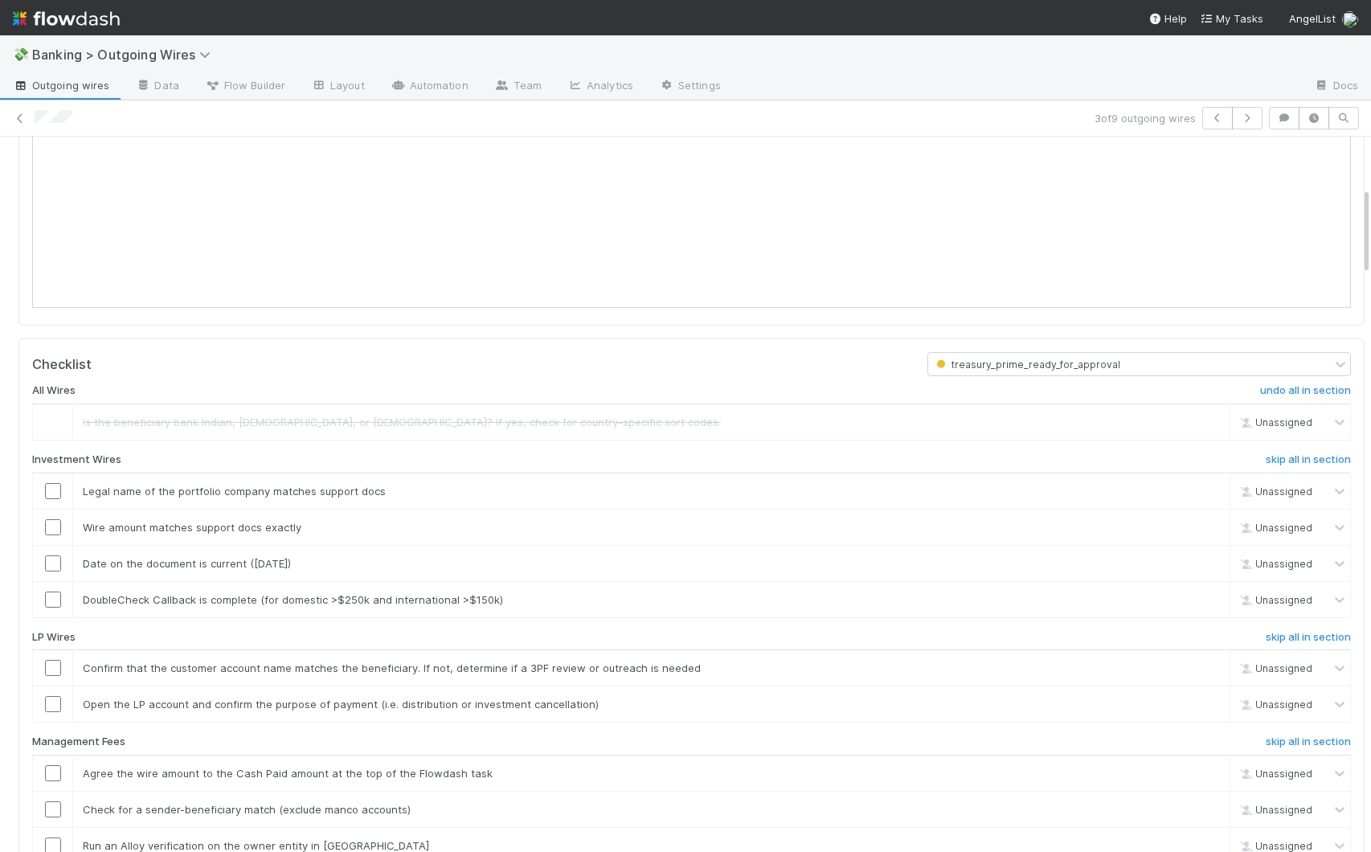
drag, startPoint x: 1353, startPoint y: 204, endPoint x: 1357, endPoint y: 224, distance: 20.3
click at [1107, 224] on div "treasury_prime_ready_for_approval [PERSON_NAME] Wire Delay Wire Type: LP/GP Wir…" at bounding box center [685, 494] width 1371 height 715
click at [1107, 461] on h6 "skip all in section" at bounding box center [1308, 459] width 85 height 13
click at [1107, 742] on h6 "skip all in section" at bounding box center [1308, 741] width 85 height 13
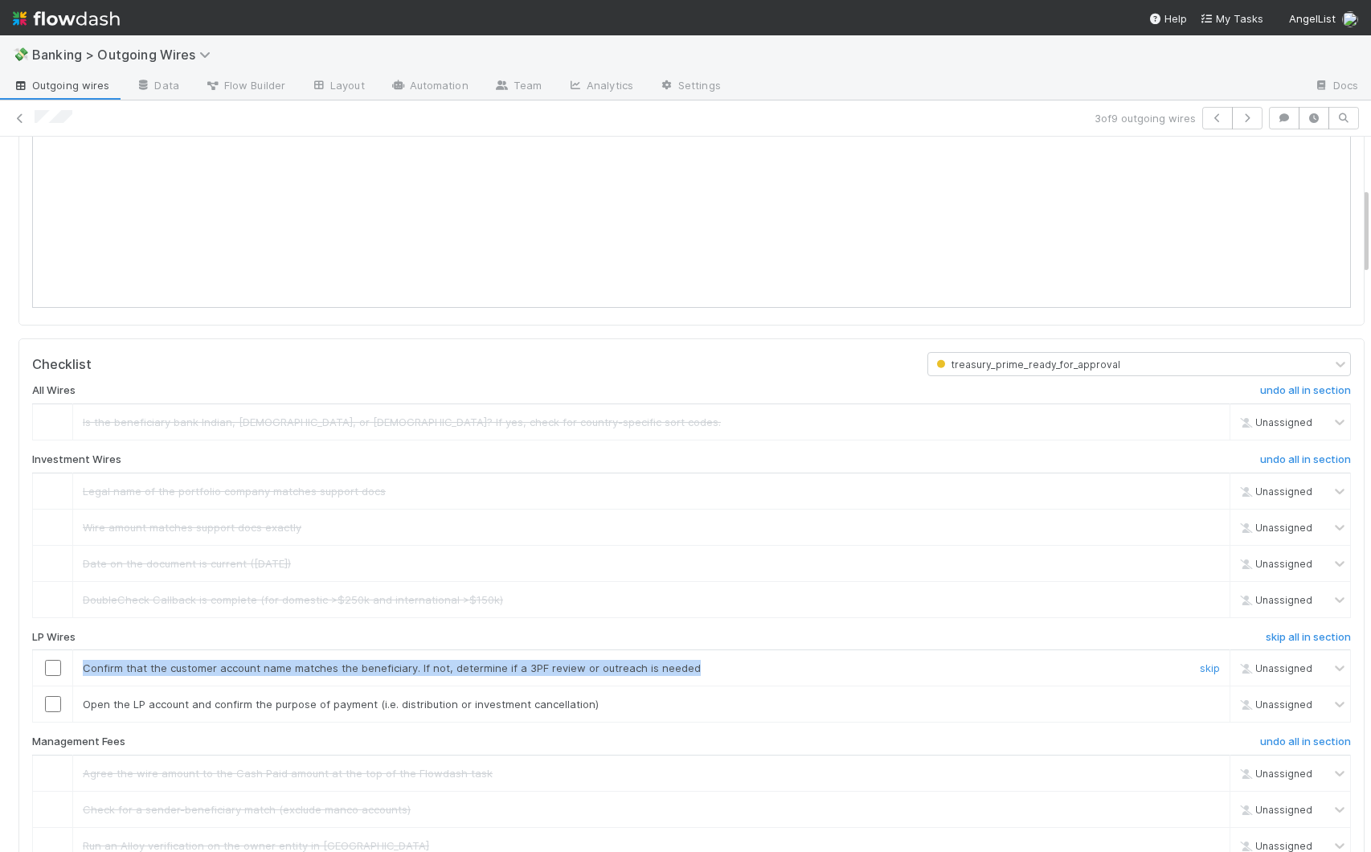
drag, startPoint x: 84, startPoint y: 668, endPoint x: 335, endPoint y: 681, distance: 251.9
click at [335, 681] on td "Confirm that the customer account name matches the beneficiary. If not, determi…" at bounding box center [651, 668] width 1157 height 36
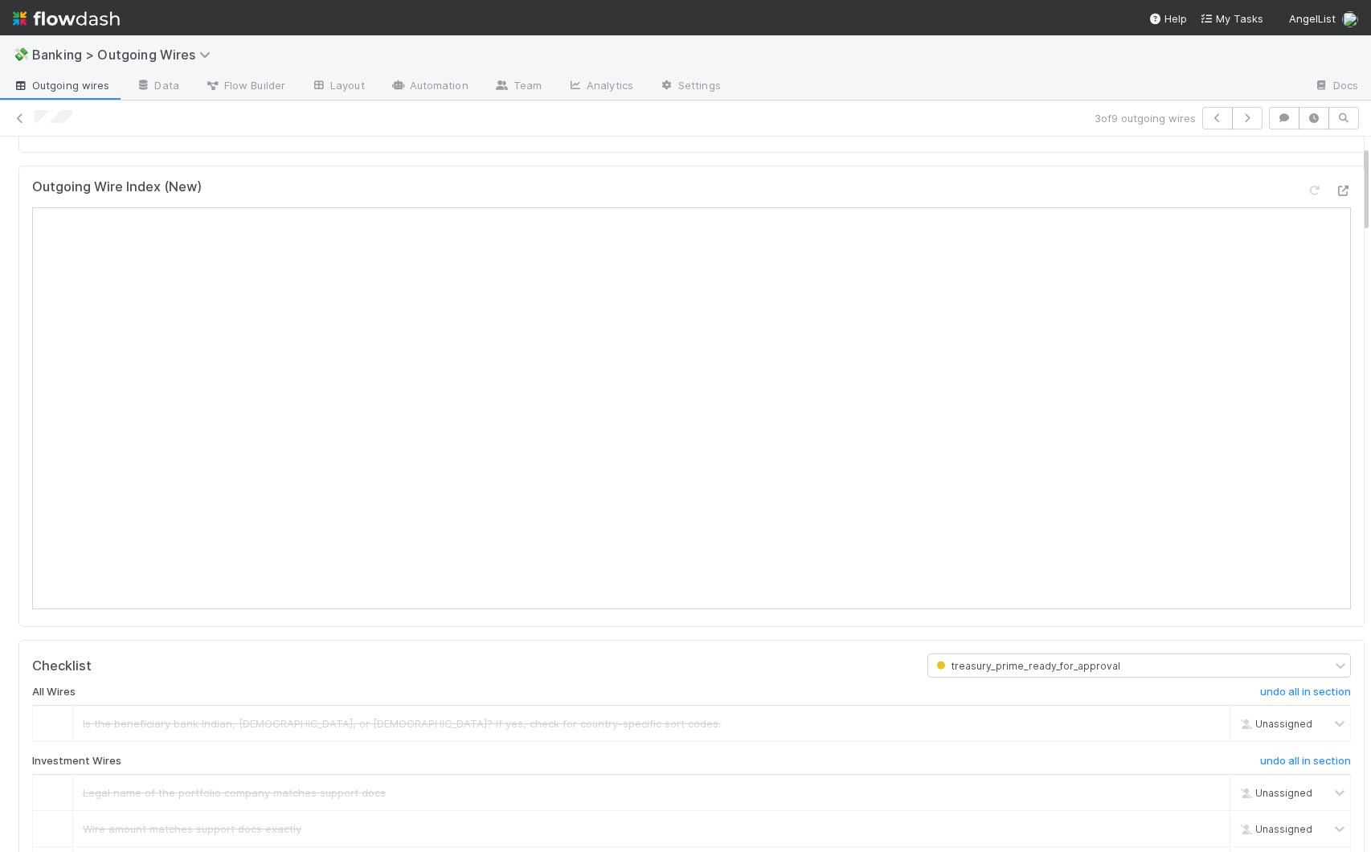
scroll to position [72, 0]
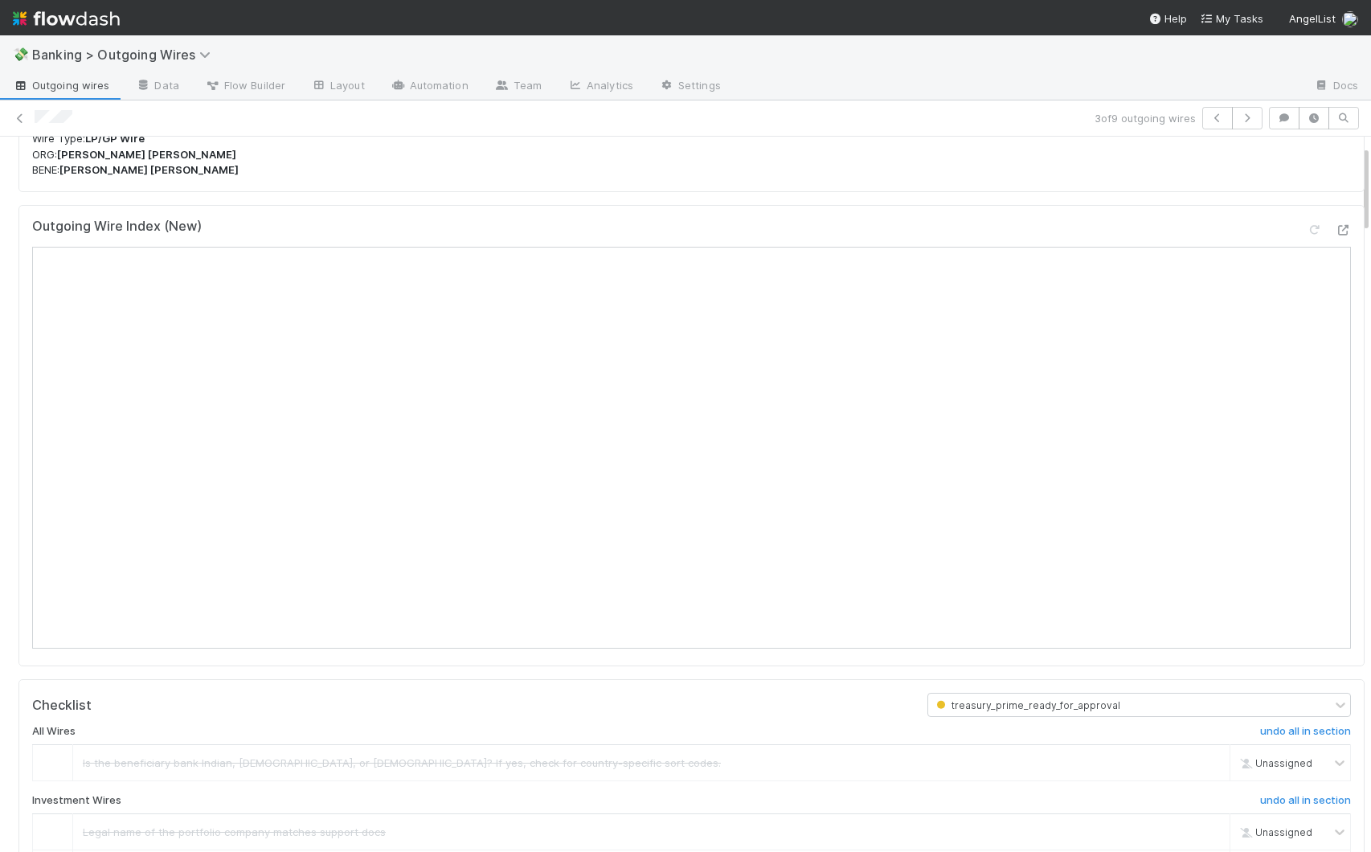
drag, startPoint x: 1354, startPoint y: 252, endPoint x: 1354, endPoint y: 210, distance: 41.8
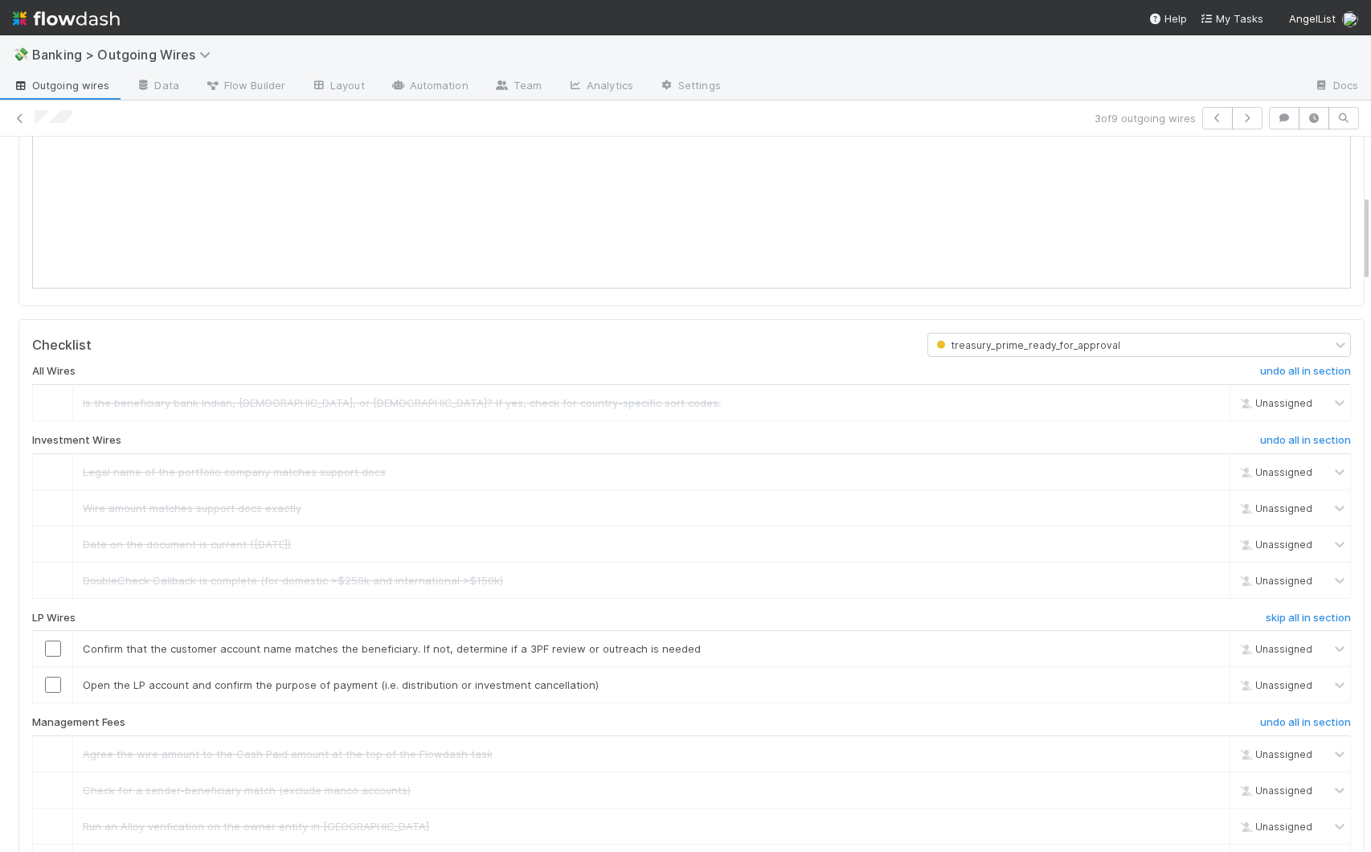
scroll to position [472, 0]
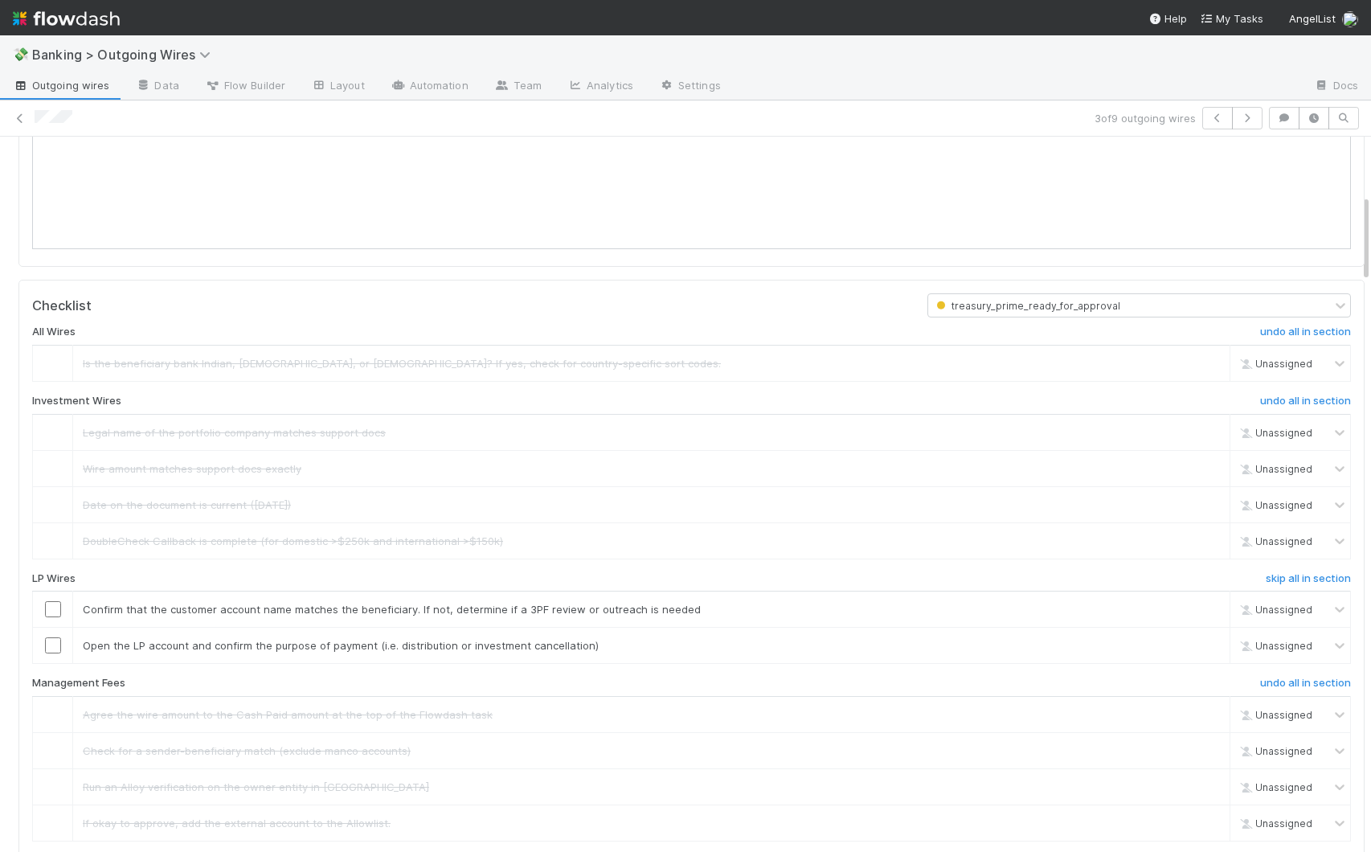
drag, startPoint x: 1353, startPoint y: 190, endPoint x: 1357, endPoint y: 239, distance: 49.3
click at [1107, 239] on div "treasury_prime_ready_for_approval [PERSON_NAME] Wire Delay Wire Type: LP/GP Wir…" at bounding box center [685, 494] width 1371 height 715
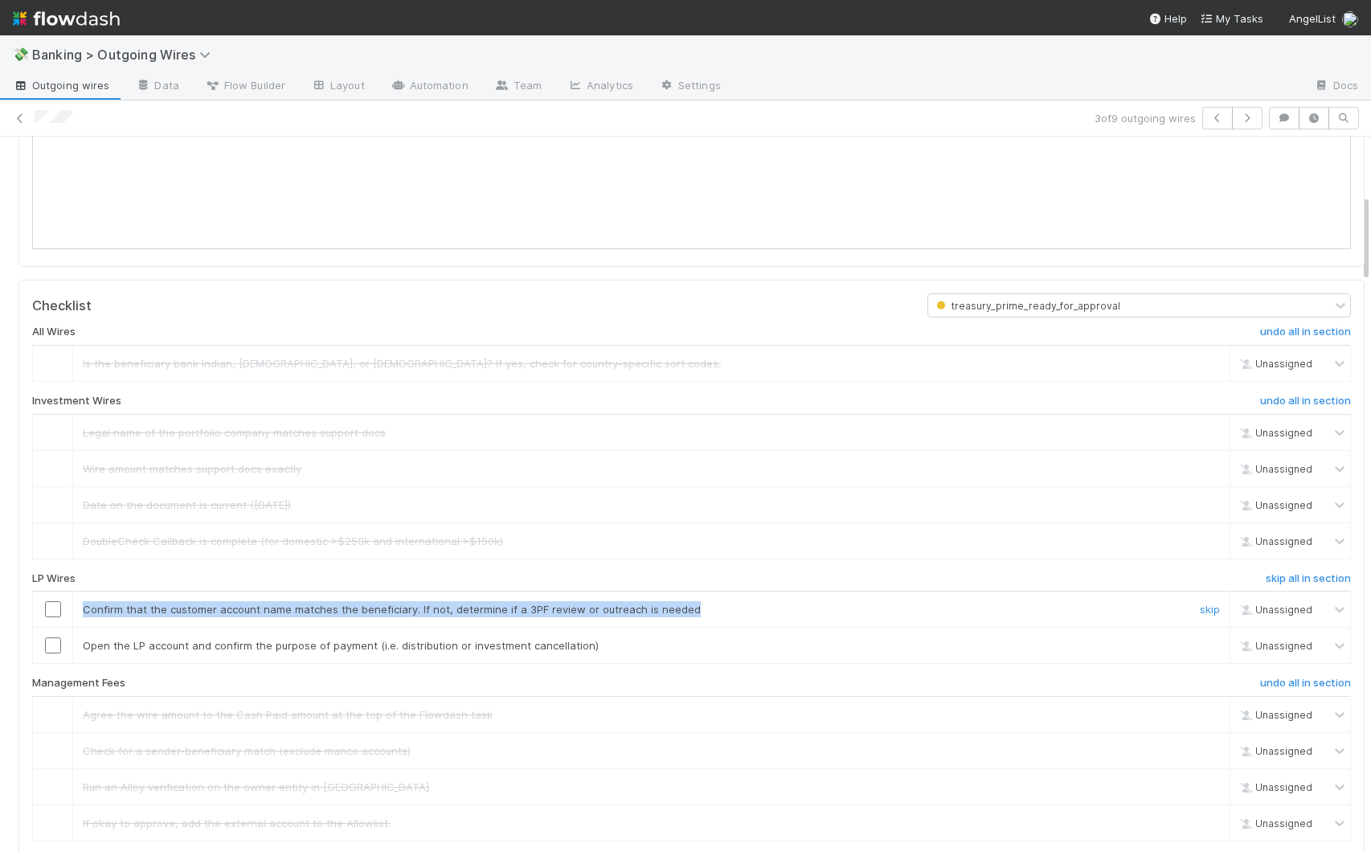
click at [52, 608] on input "checkbox" at bounding box center [53, 609] width 16 height 16
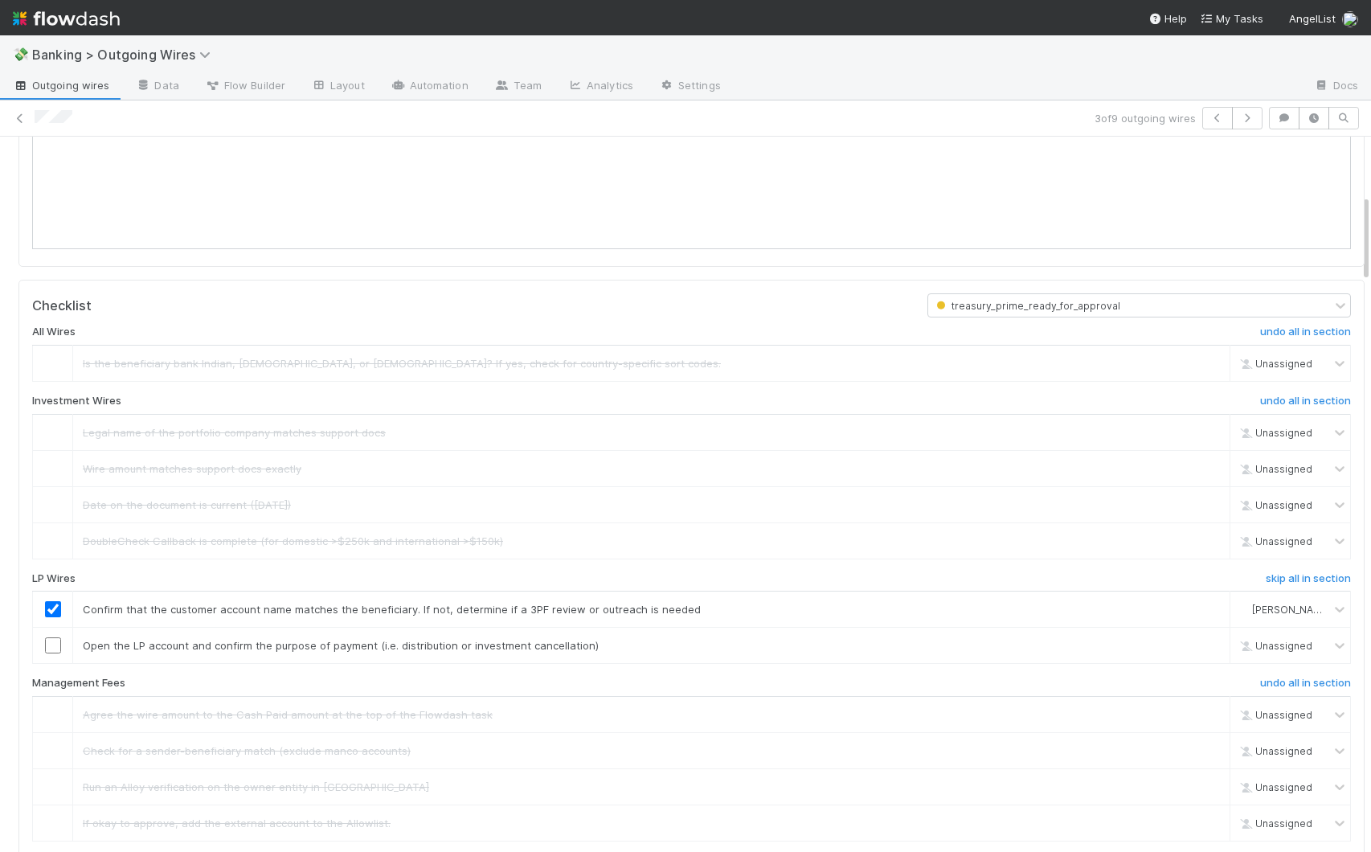
drag, startPoint x: 80, startPoint y: 653, endPoint x: 370, endPoint y: 650, distance: 289.3
click at [370, 650] on td "Open the LP account and confirm the purpose of payment (i.e. distribution or in…" at bounding box center [651, 646] width 1157 height 36
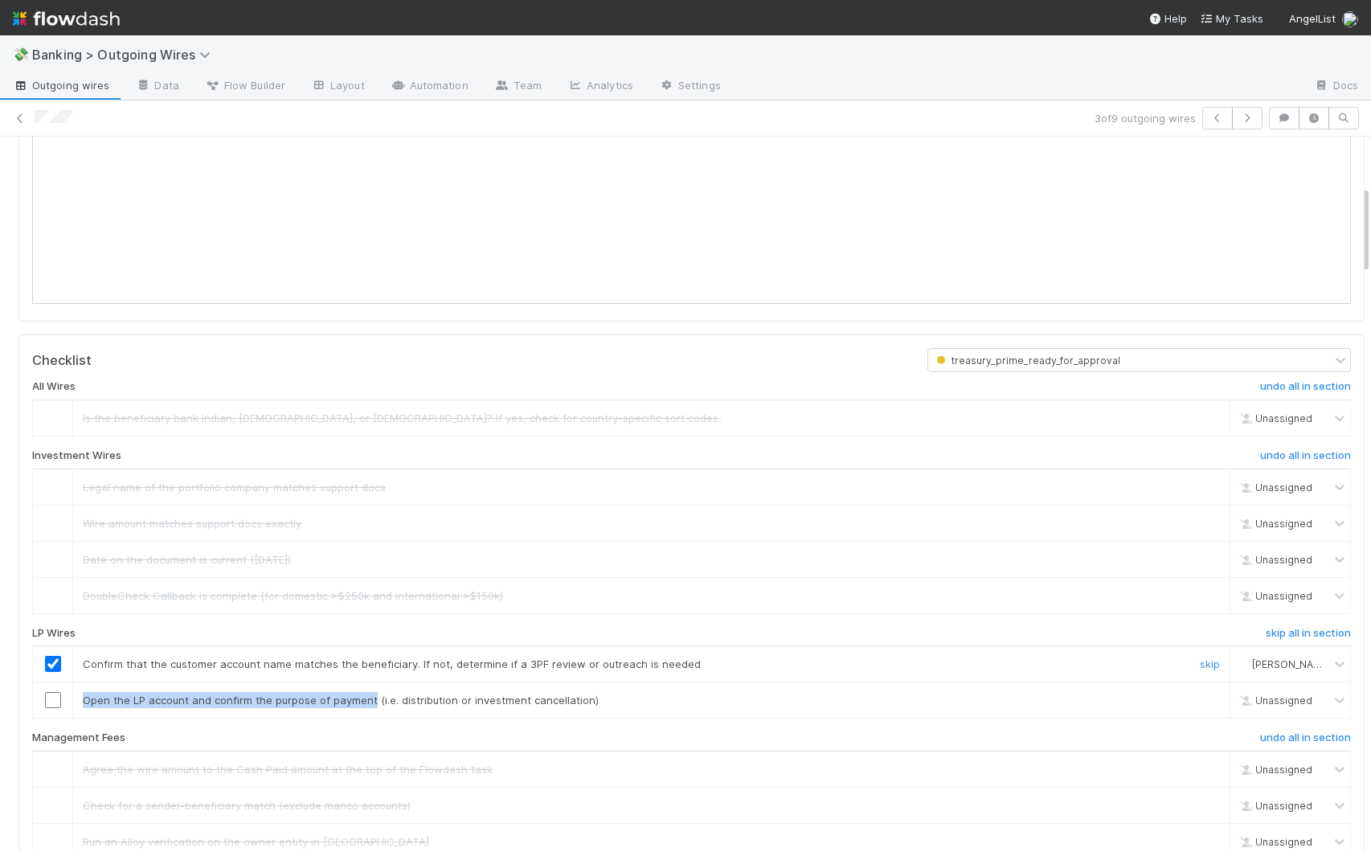
scroll to position [401, 0]
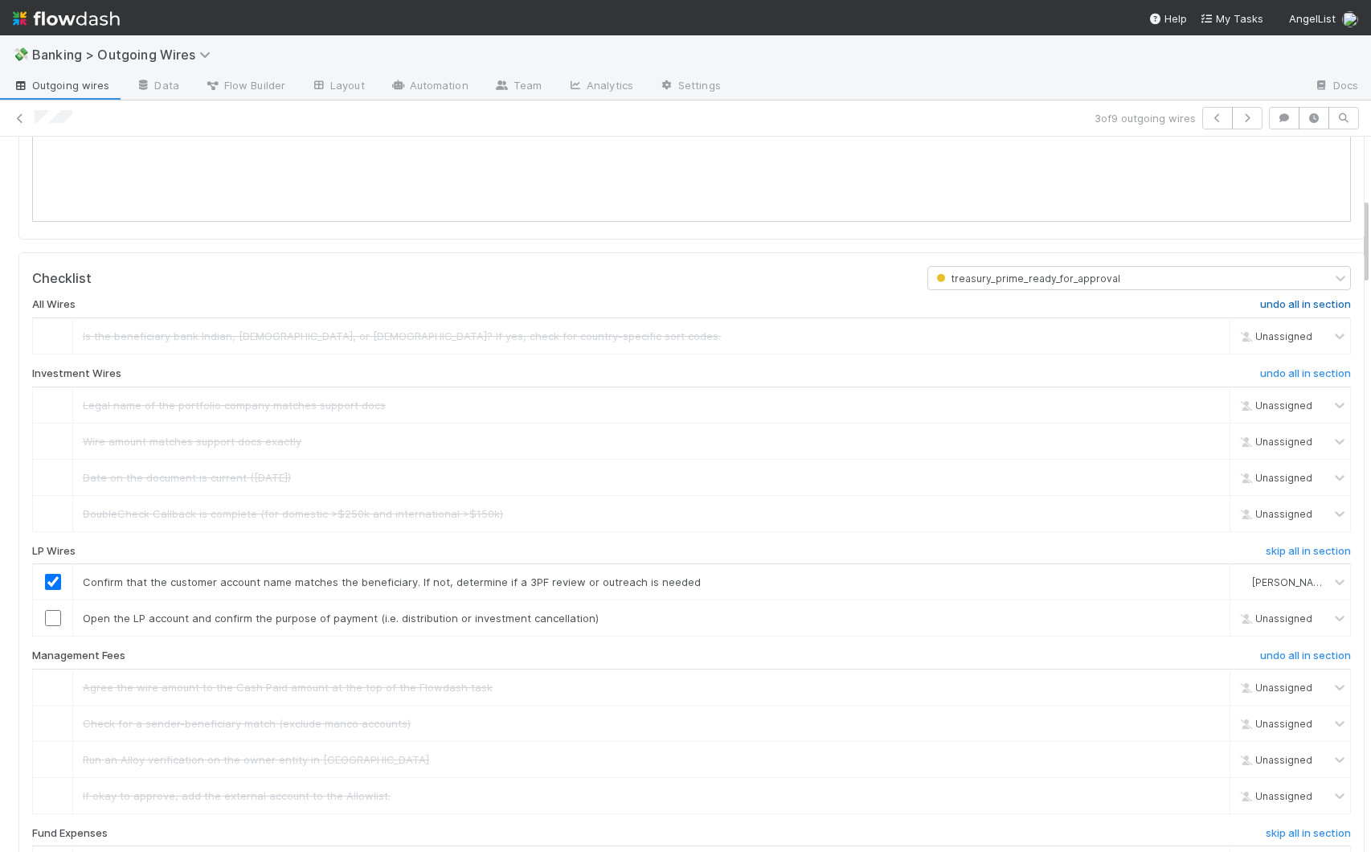
drag, startPoint x: 1354, startPoint y: 212, endPoint x: 1296, endPoint y: 287, distance: 94.5
click at [1107, 227] on div "treasury_prime_ready_for_approval [PERSON_NAME] Wire Delay Wire Type: LP/GP Wir…" at bounding box center [685, 494] width 1371 height 715
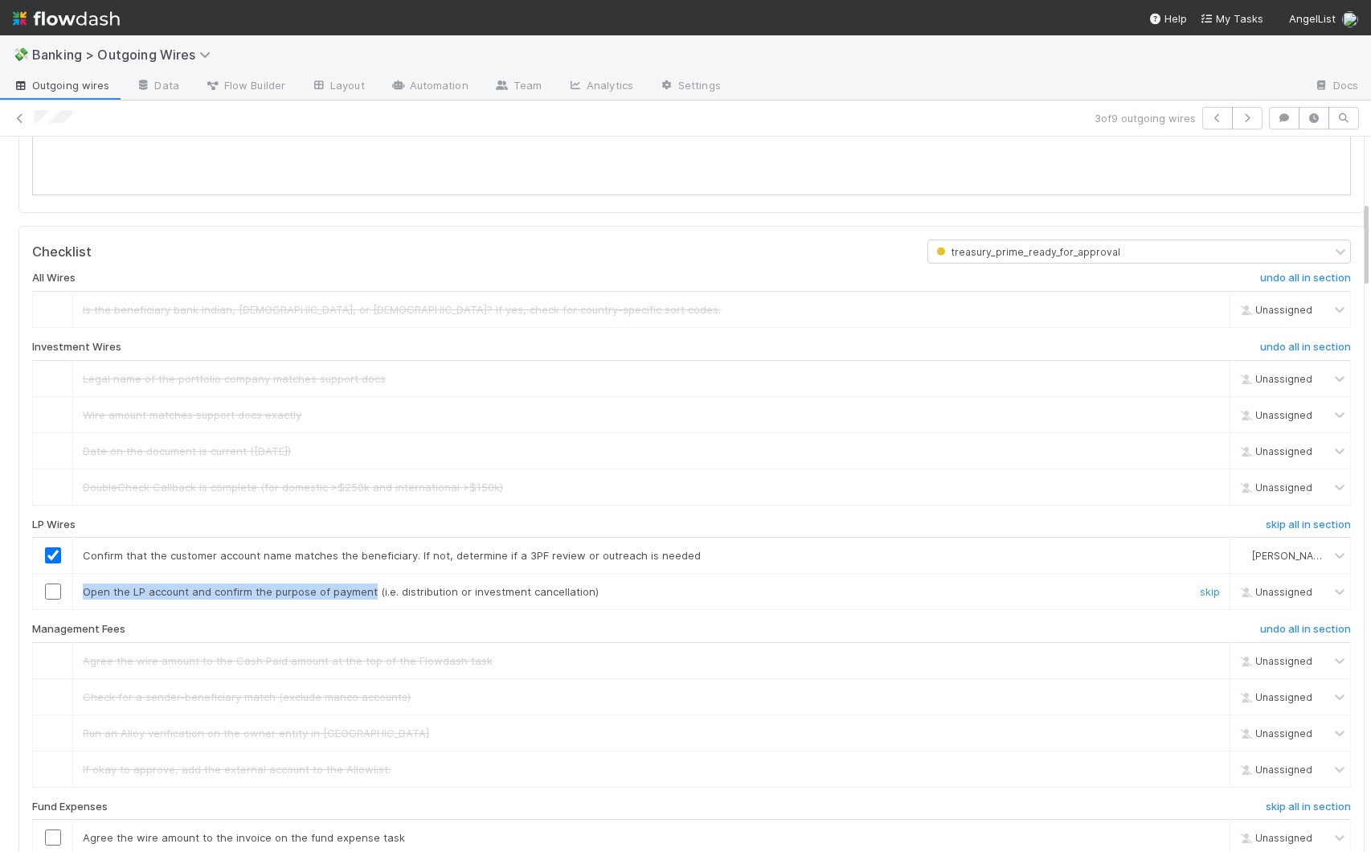
click at [56, 591] on input "checkbox" at bounding box center [53, 591] width 16 height 16
click at [1107, 763] on h6 "skip all in section" at bounding box center [1308, 806] width 85 height 13
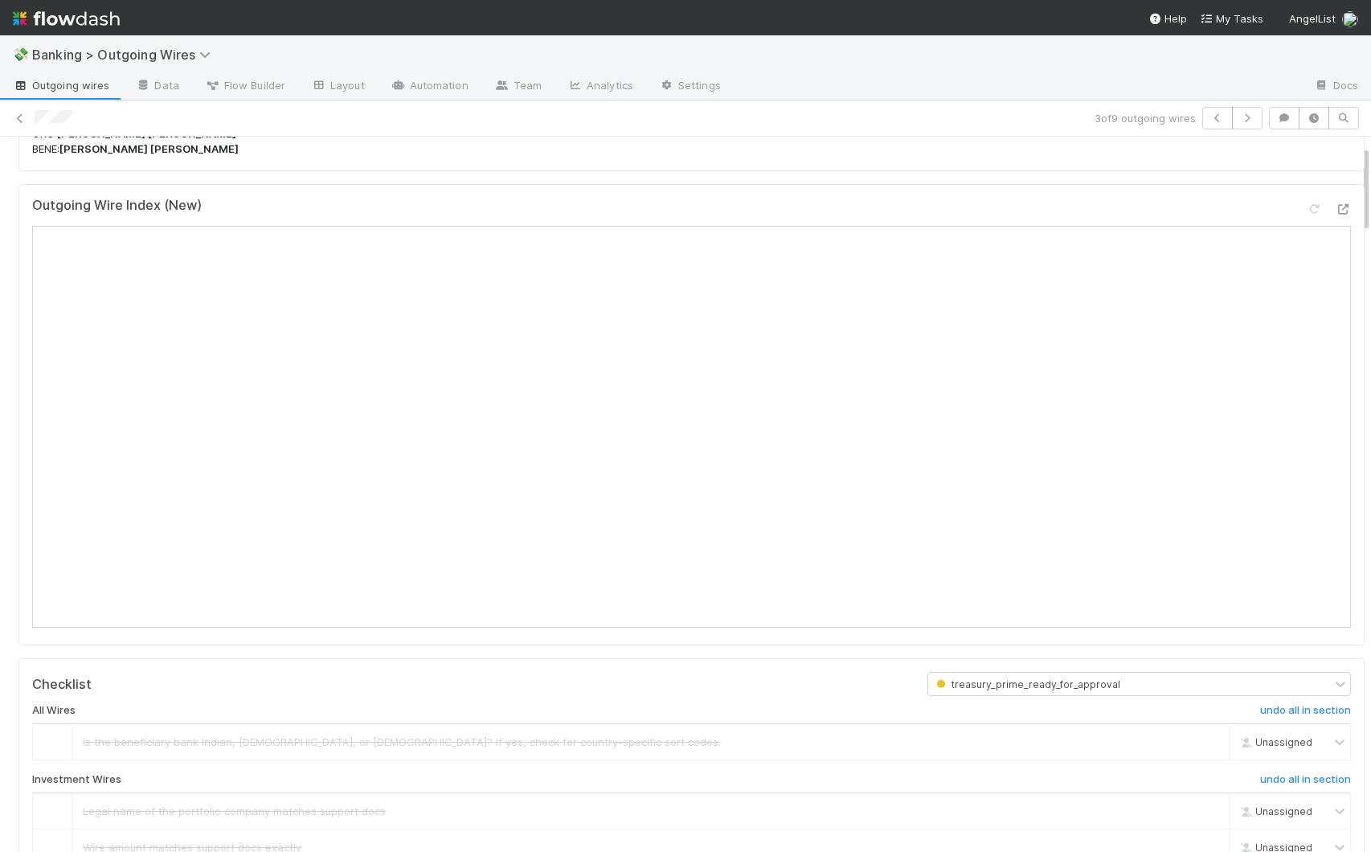
scroll to position [41, 0]
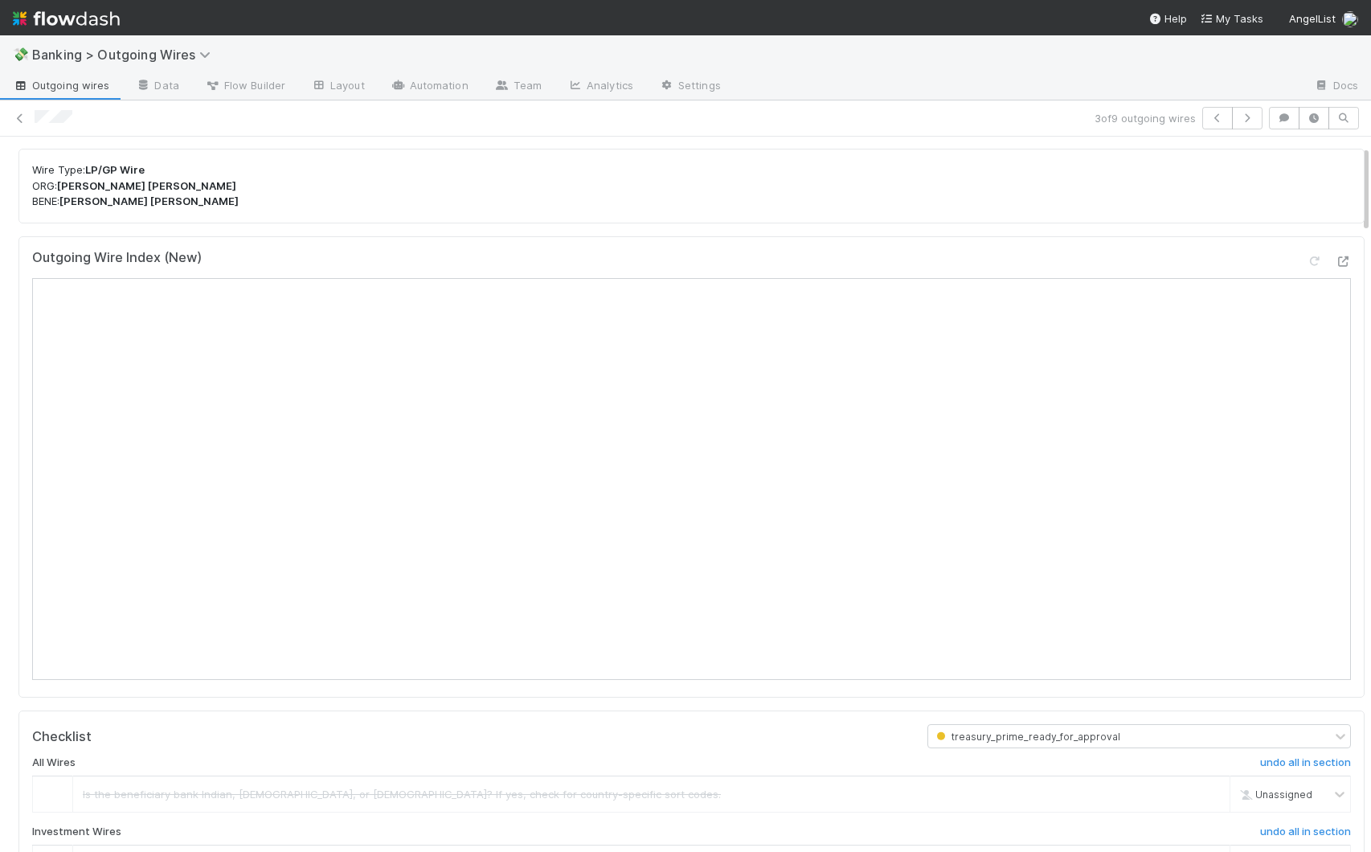
drag, startPoint x: 1354, startPoint y: 250, endPoint x: 1353, endPoint y: 190, distance: 59.5
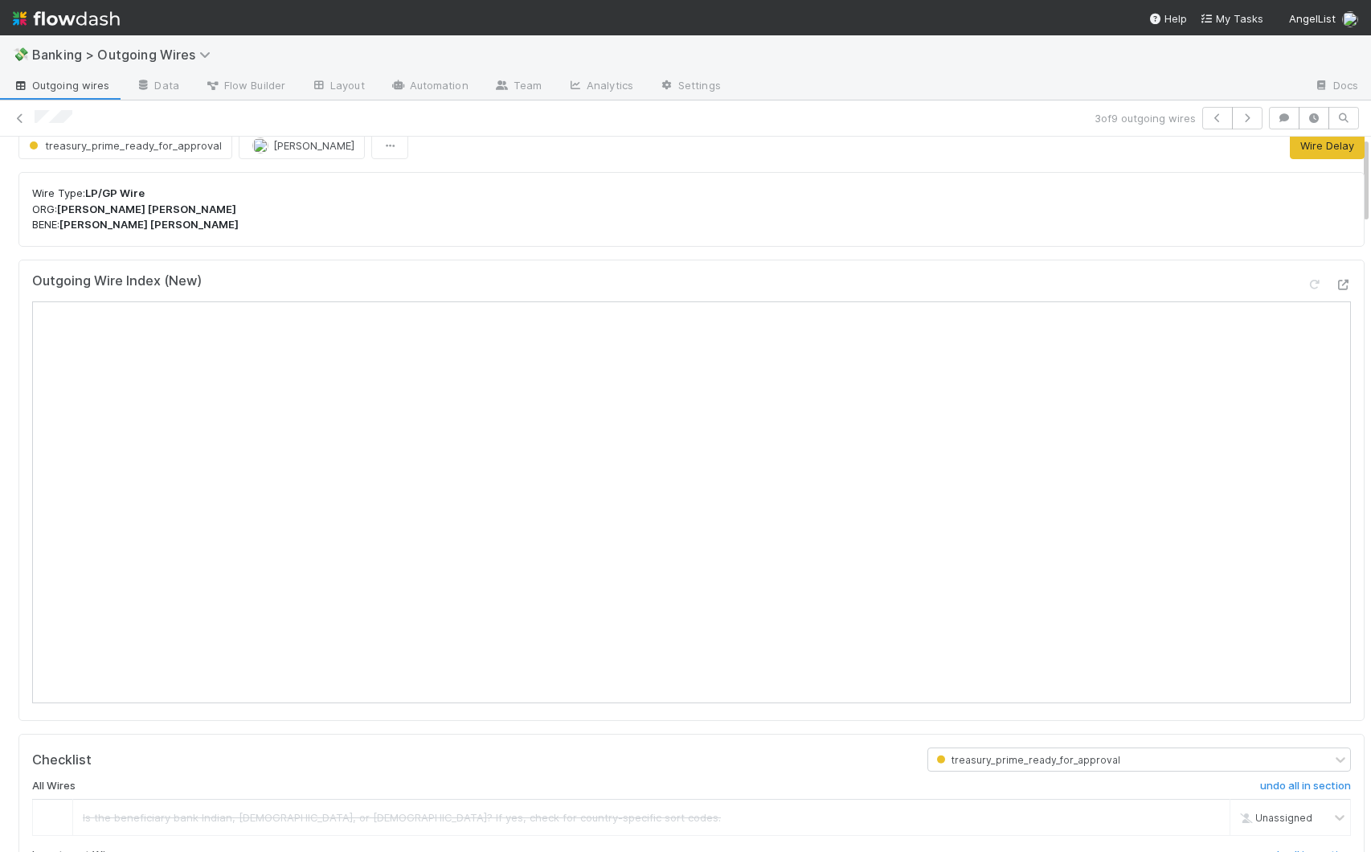
scroll to position [0, 0]
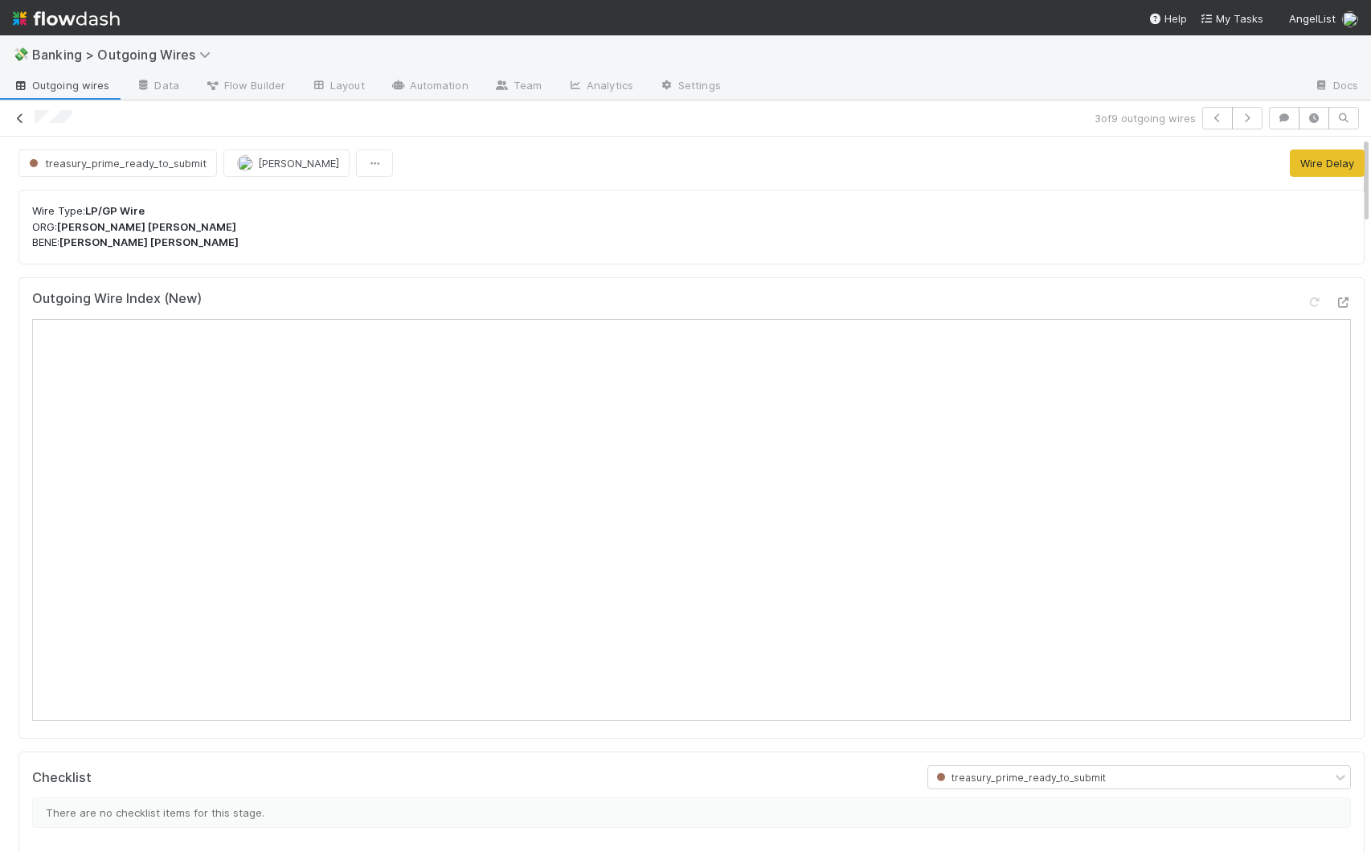
click at [21, 116] on icon at bounding box center [20, 118] width 16 height 10
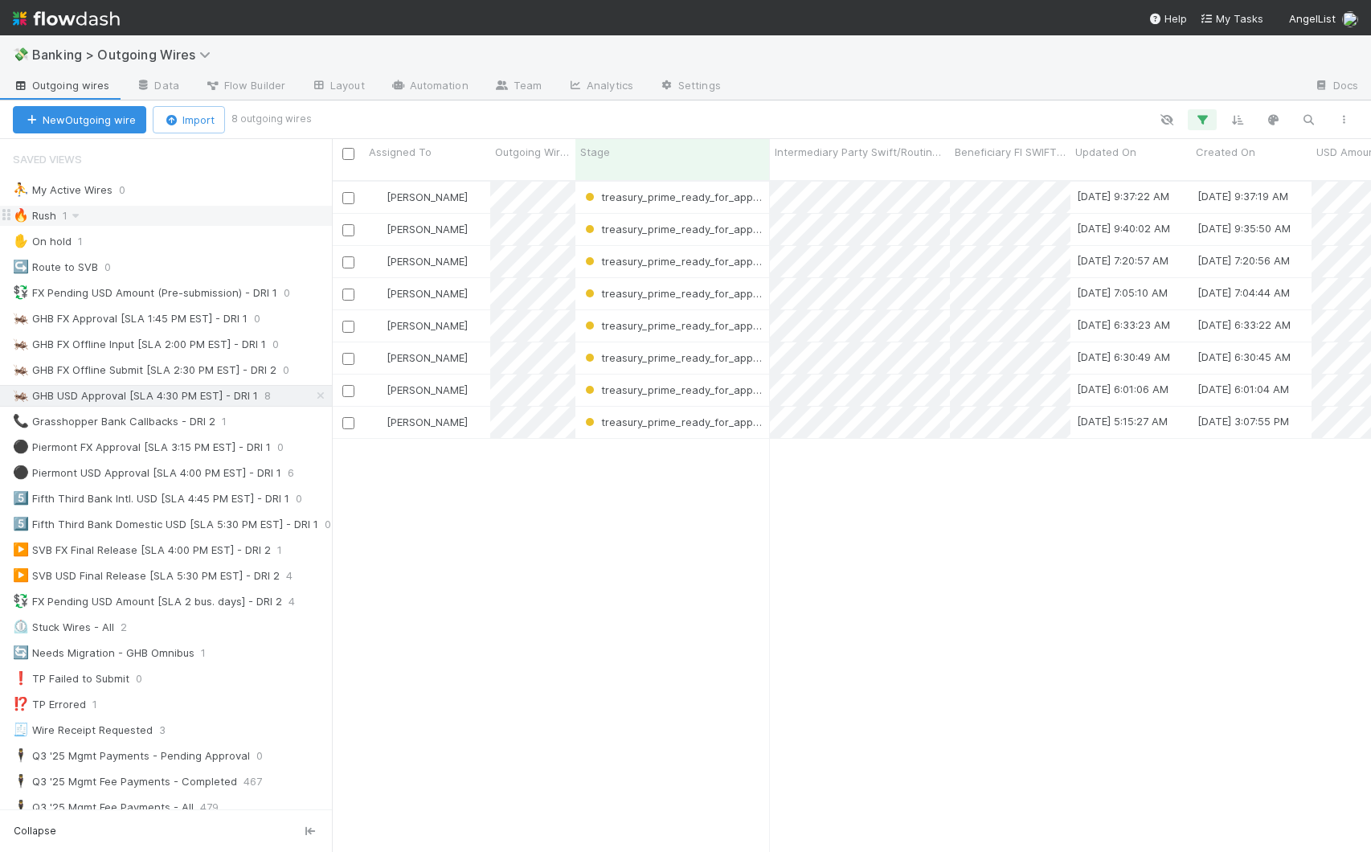
scroll to position [673, 1027]
click at [620, 534] on div "[PERSON_NAME] treasury_prime_ready_for_approval [DATE] 9:37:22 AM [DATE] 9:37:1…" at bounding box center [851, 524] width 1039 height 684
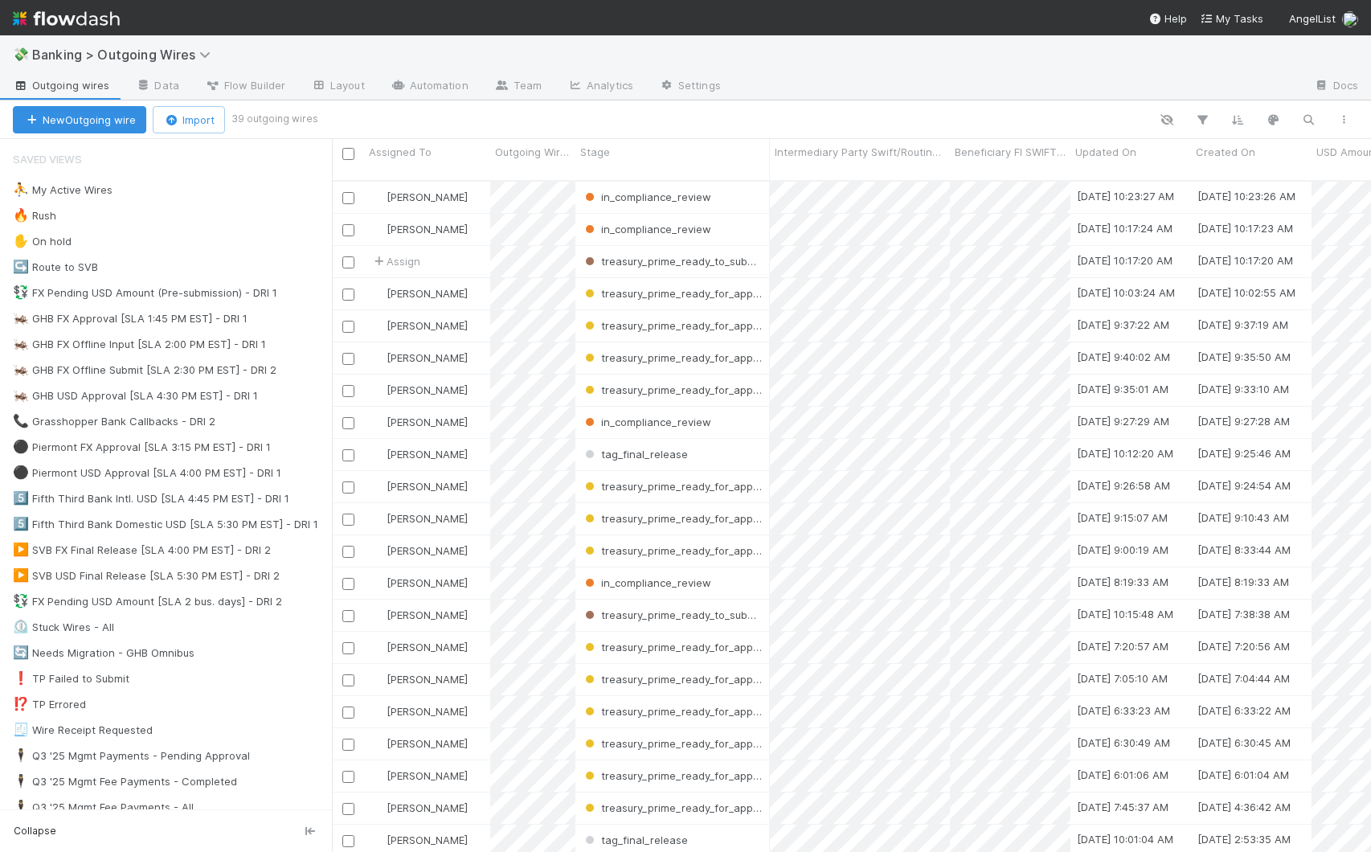
scroll to position [673, 1027]
